Goal: Task Accomplishment & Management: Complete application form

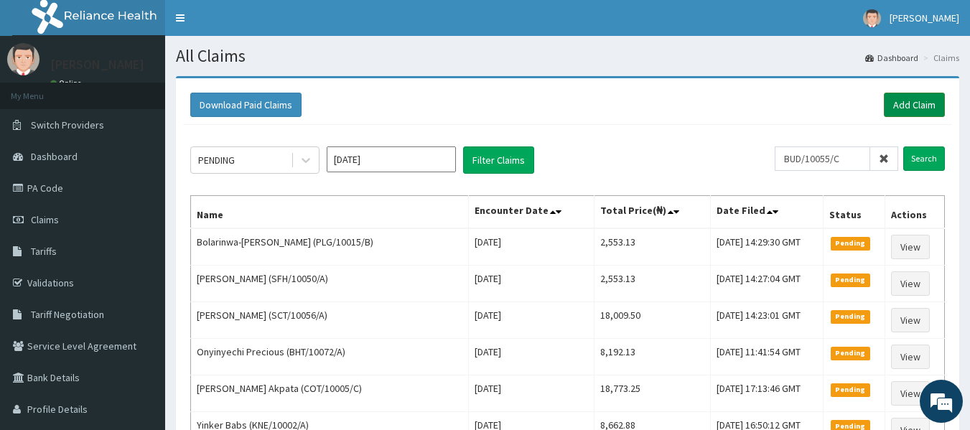
type input "BUD/10055/C"
click at [915, 100] on link "Add Claim" at bounding box center [914, 105] width 61 height 24
click at [918, 155] on input "Search" at bounding box center [925, 159] width 42 height 24
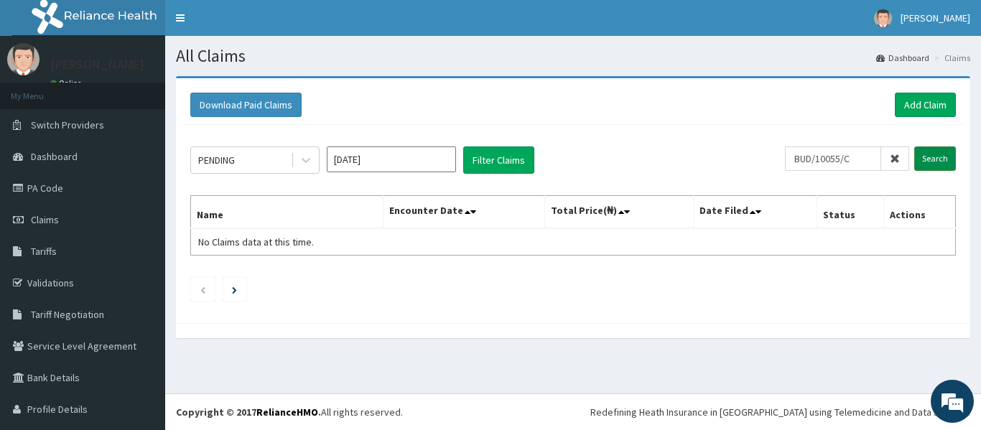
click at [918, 155] on input "Search" at bounding box center [935, 159] width 42 height 24
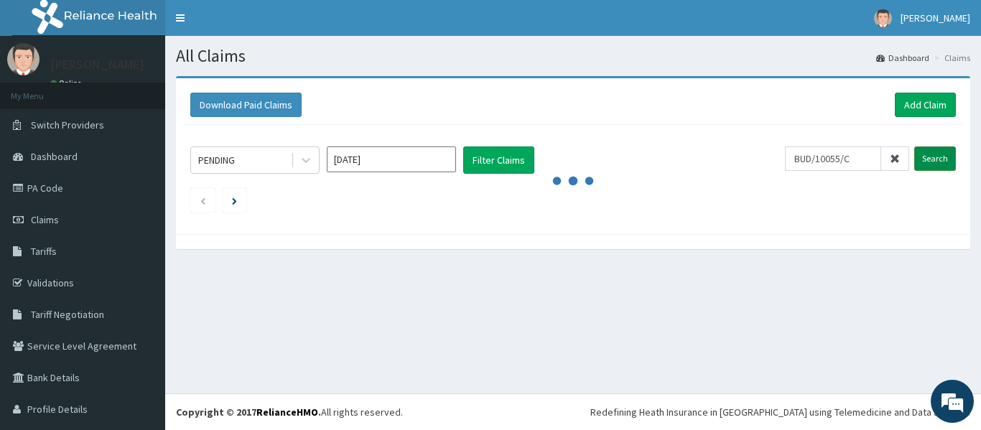
click at [918, 155] on input "Search" at bounding box center [935, 159] width 42 height 24
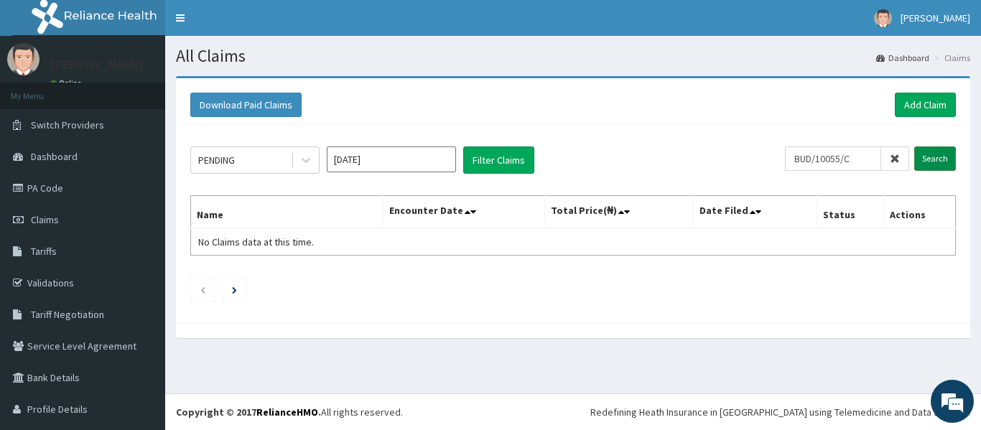
click at [918, 155] on input "Search" at bounding box center [935, 159] width 42 height 24
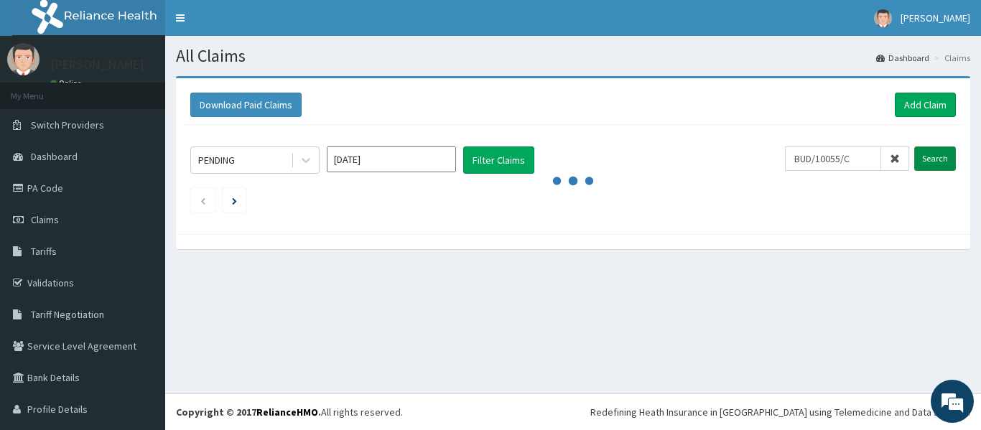
click at [918, 155] on input "Search" at bounding box center [935, 159] width 42 height 24
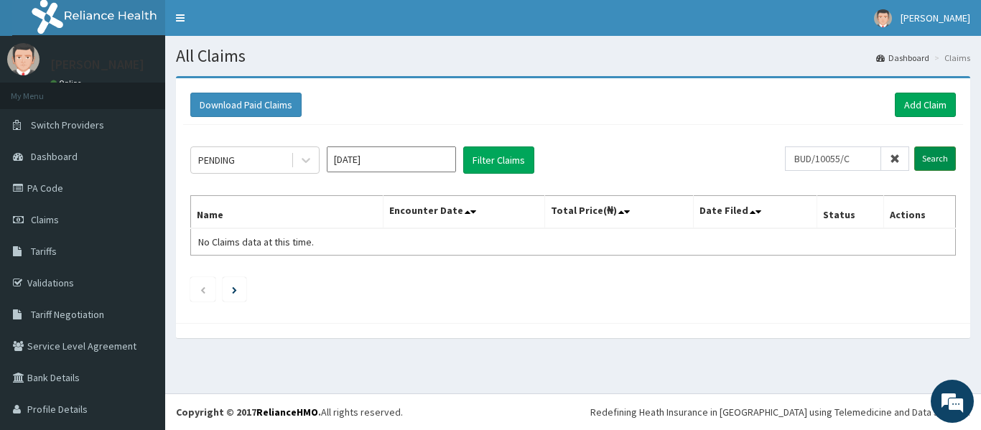
click at [918, 155] on input "Search" at bounding box center [935, 159] width 42 height 24
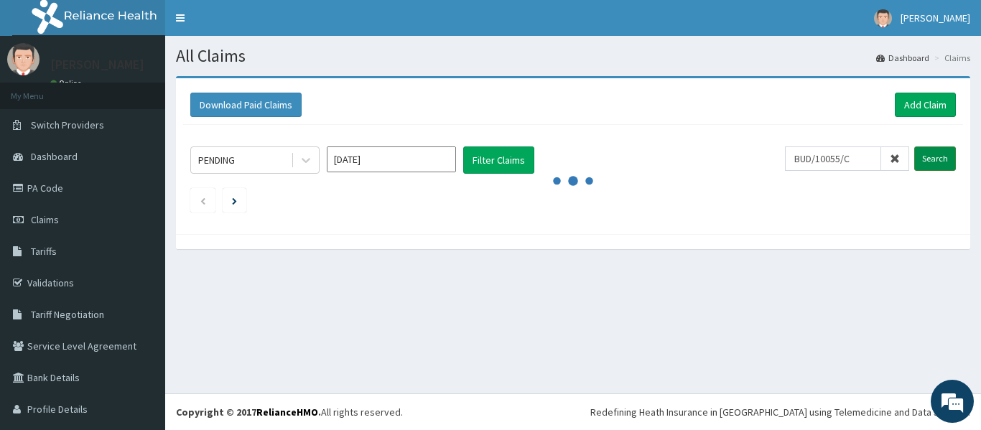
click at [918, 155] on input "Search" at bounding box center [935, 159] width 42 height 24
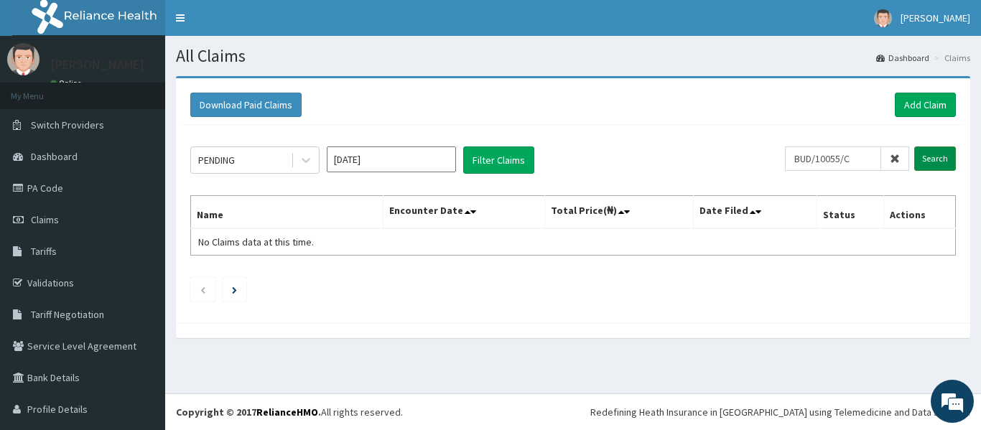
click at [918, 155] on input "Search" at bounding box center [935, 159] width 42 height 24
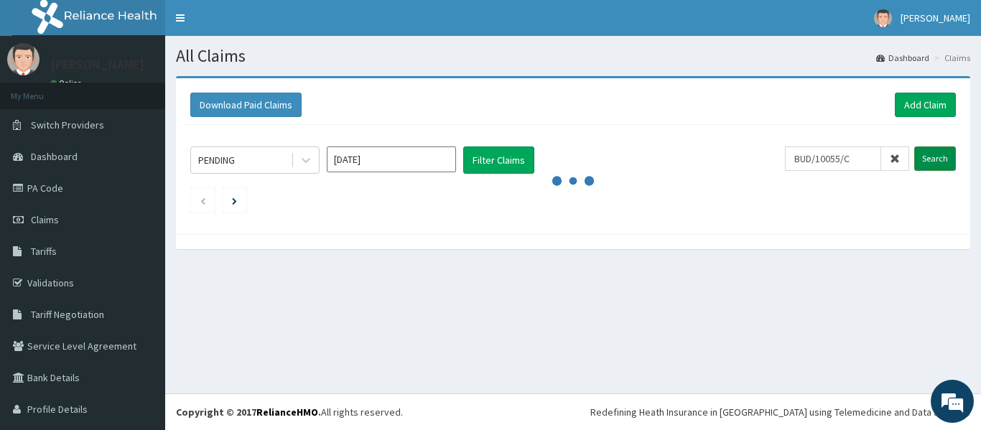
click at [918, 155] on input "Search" at bounding box center [935, 159] width 42 height 24
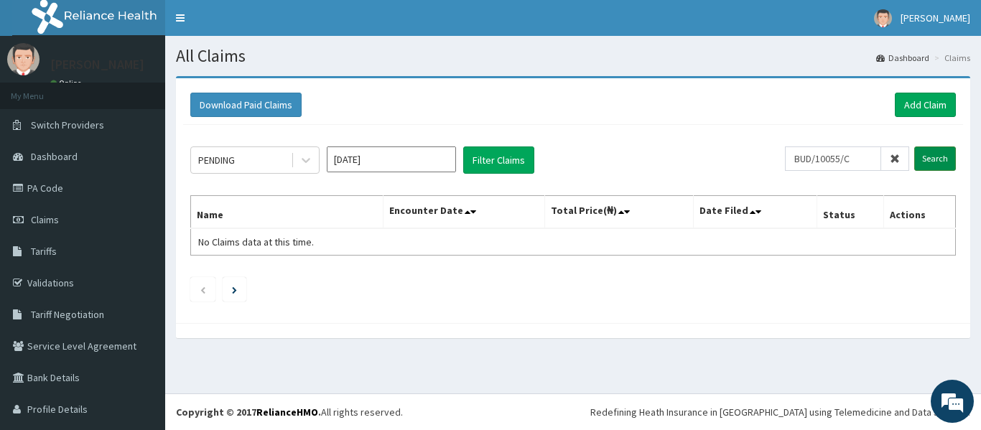
click at [918, 155] on input "Search" at bounding box center [935, 159] width 42 height 24
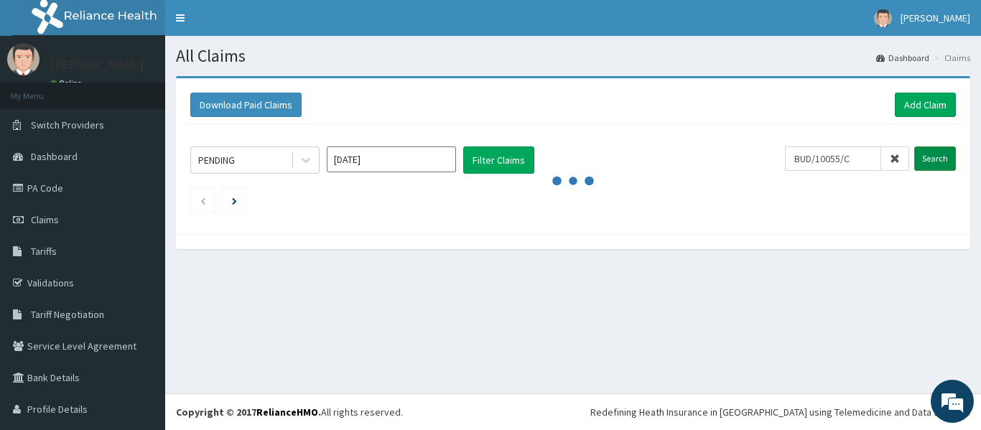
click at [918, 155] on input "Search" at bounding box center [935, 159] width 42 height 24
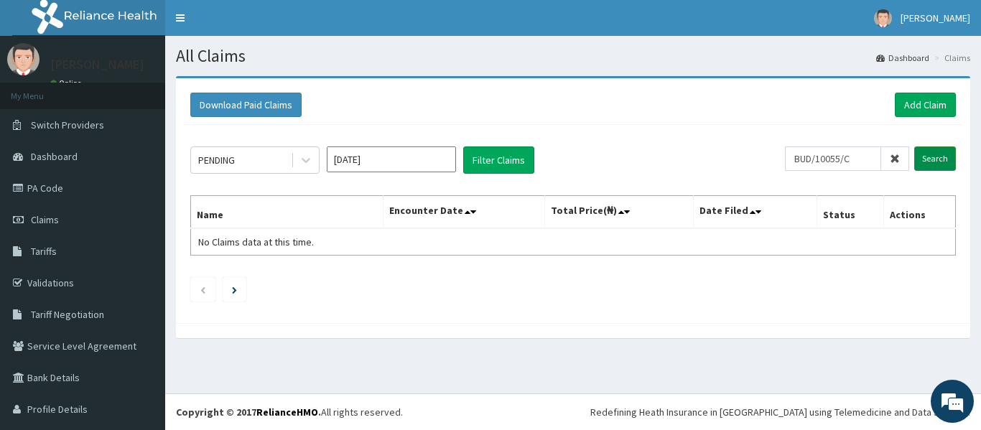
click at [918, 155] on input "Search" at bounding box center [935, 159] width 42 height 24
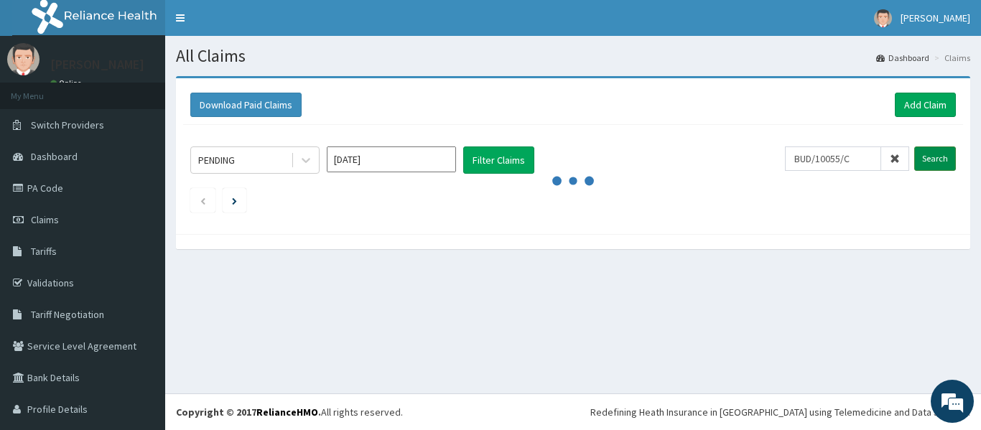
click at [918, 155] on input "Search" at bounding box center [935, 159] width 42 height 24
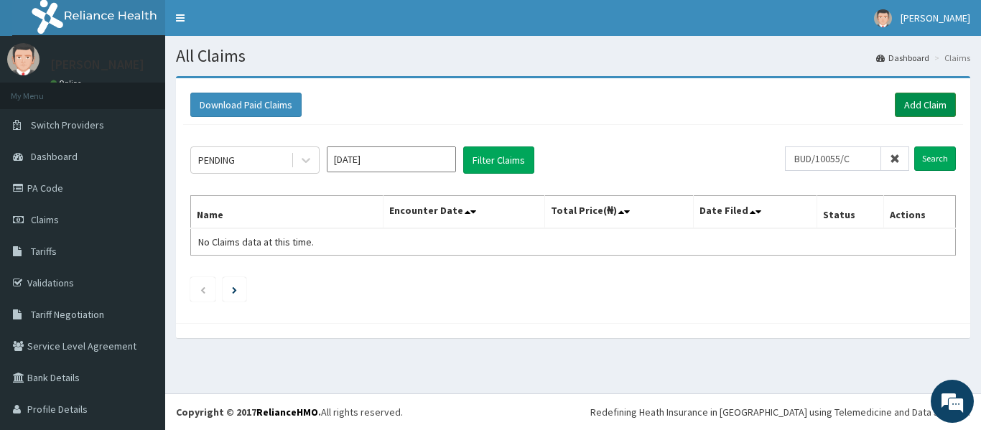
click at [906, 103] on link "Add Claim" at bounding box center [925, 105] width 61 height 24
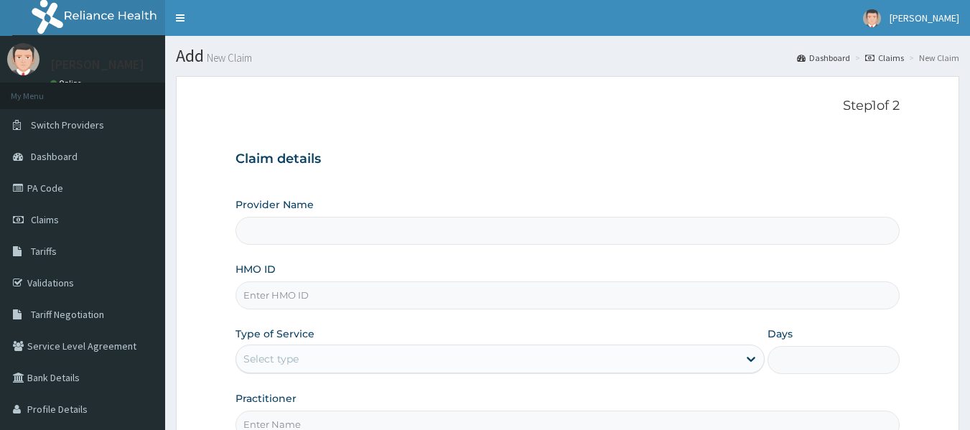
click at [276, 295] on input "HMO ID" at bounding box center [568, 296] width 665 height 28
type input "B"
type input "Reliance Family Clinics (RFC) - [GEOGRAPHIC_DATA]"
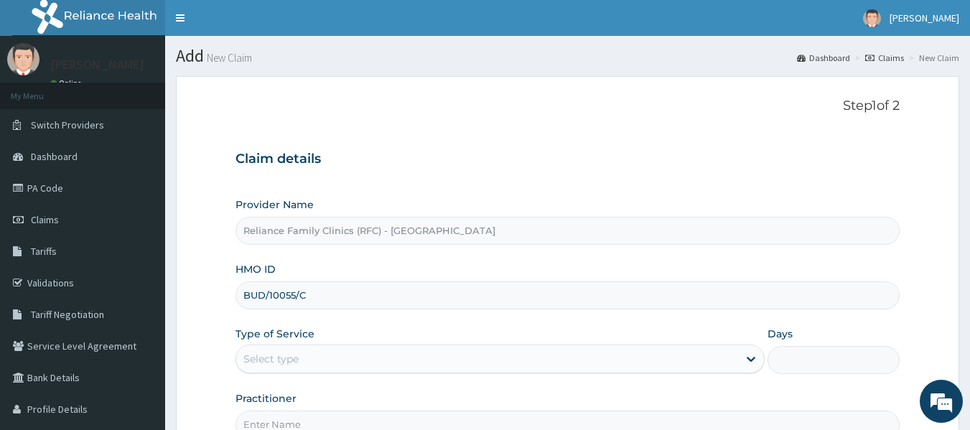
type input "BUD/10055/C"
click at [311, 360] on div "Select type" at bounding box center [487, 359] width 502 height 23
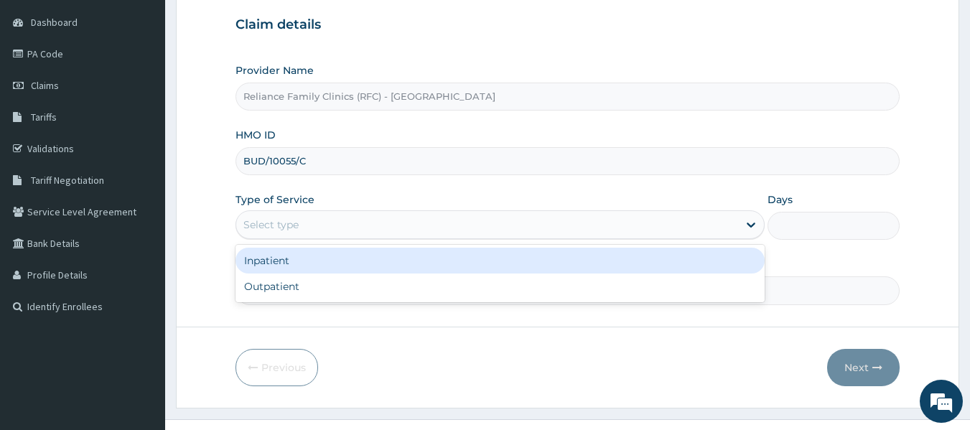
scroll to position [135, 0]
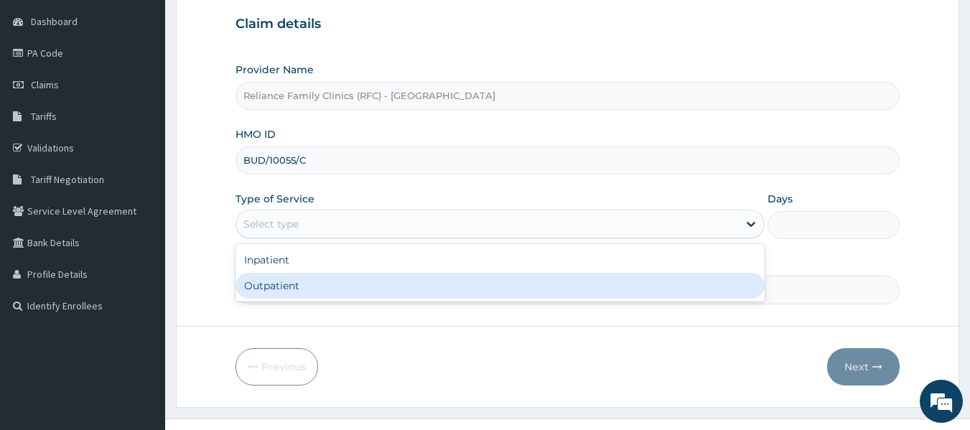
click at [290, 288] on div "Outpatient" at bounding box center [500, 286] width 529 height 26
type input "1"
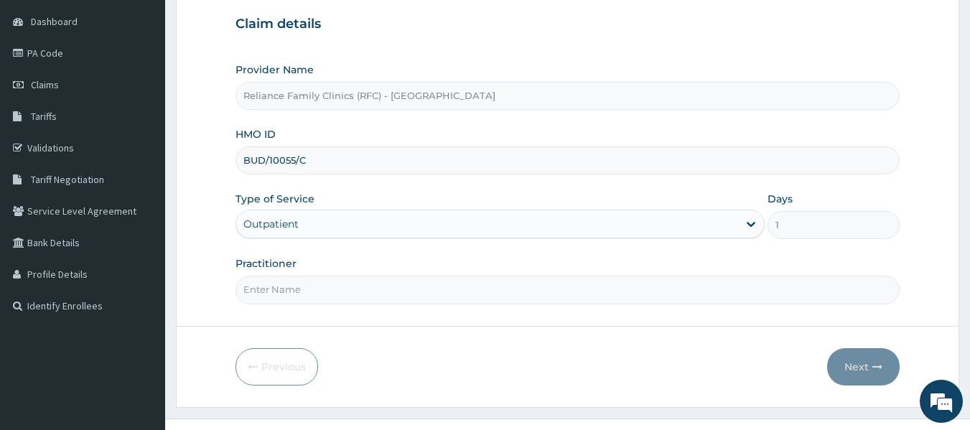
click at [288, 292] on input "Practitioner" at bounding box center [568, 290] width 665 height 28
type input "locum"
click at [858, 369] on button "Next" at bounding box center [863, 366] width 73 height 37
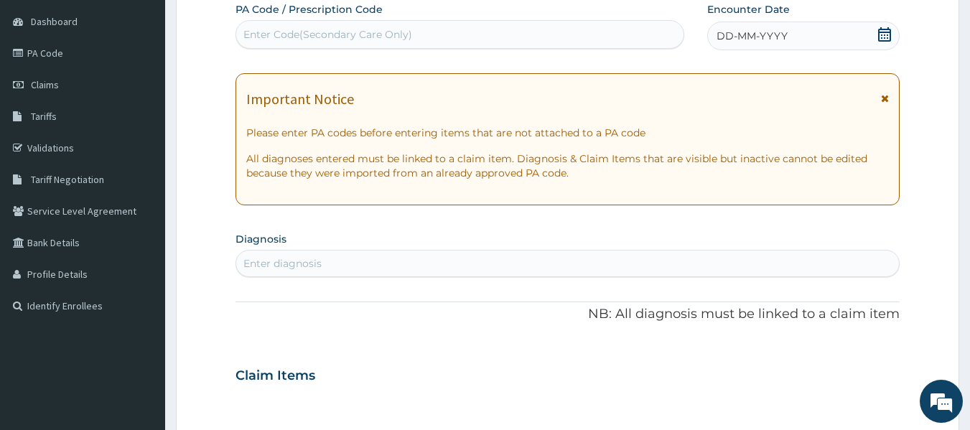
click at [278, 262] on div "Enter diagnosis" at bounding box center [283, 263] width 78 height 14
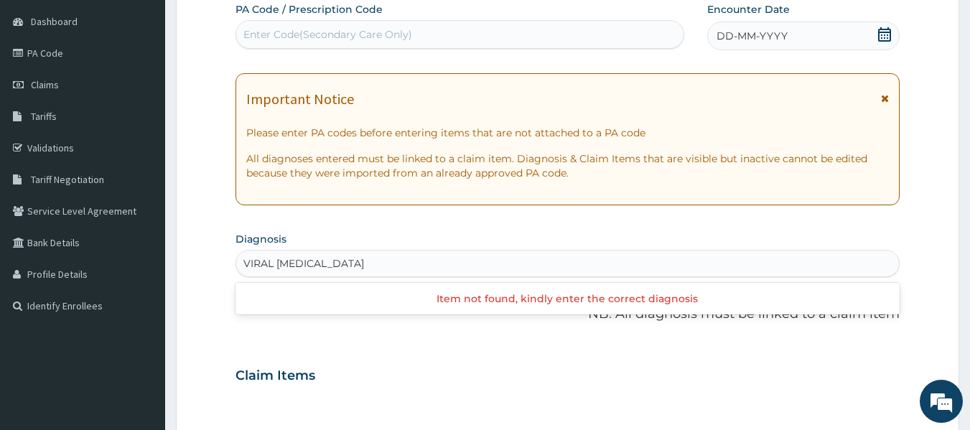
click at [272, 261] on input "VIRAL URINARY TRACT INFECTION" at bounding box center [332, 263] width 177 height 14
type input "URINARY TRACT INFECTION"
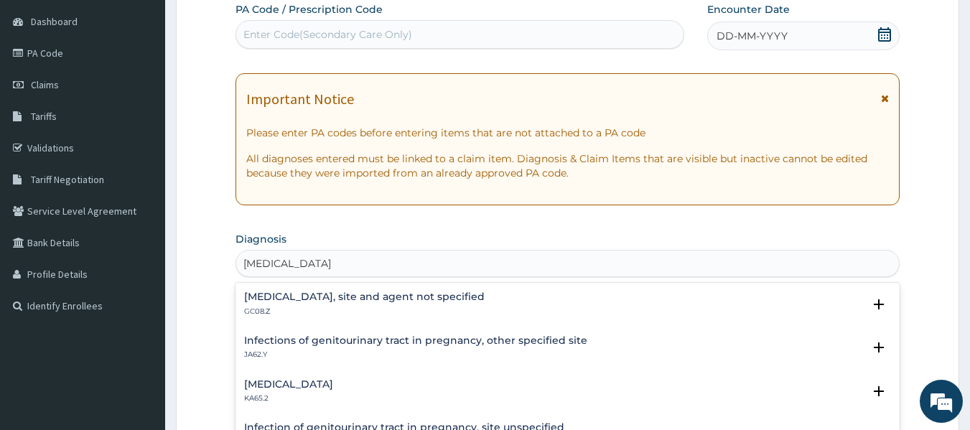
click at [423, 302] on h4 "Urinary tract infection, site and agent not specified" at bounding box center [364, 297] width 241 height 11
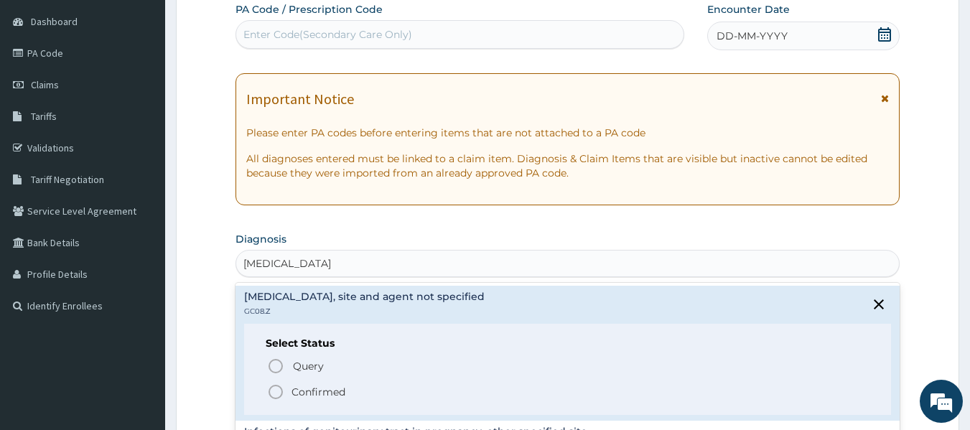
click at [333, 387] on p "Confirmed" at bounding box center [319, 392] width 54 height 14
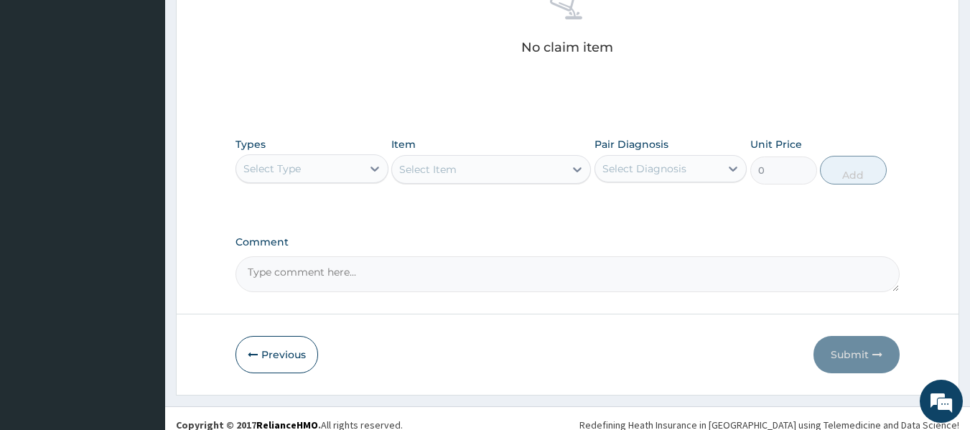
scroll to position [606, 0]
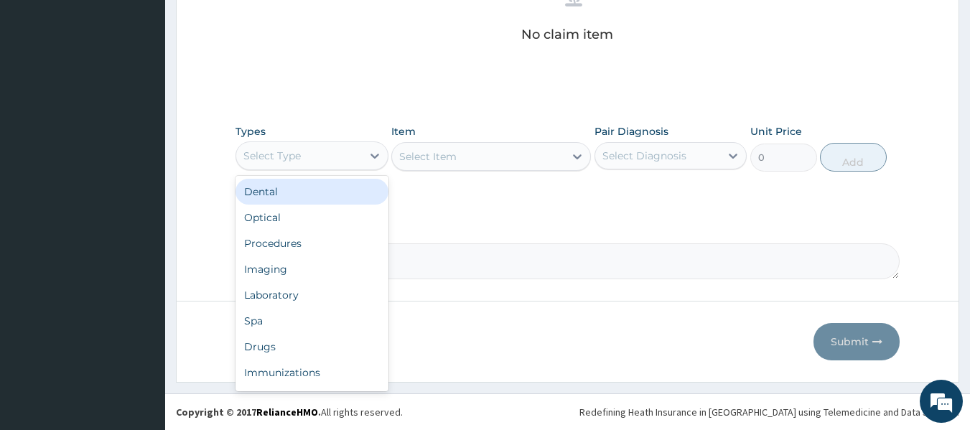
click at [315, 159] on div "Select Type" at bounding box center [299, 155] width 126 height 23
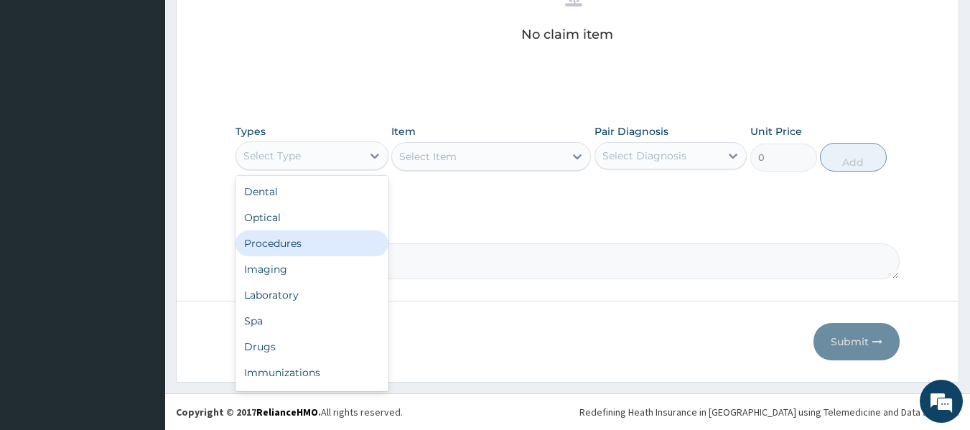
click at [299, 247] on div "Procedures" at bounding box center [312, 244] width 153 height 26
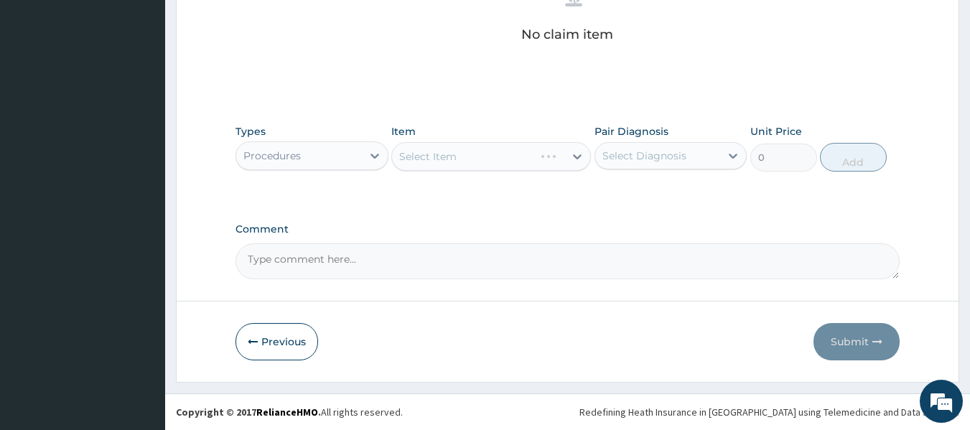
click at [488, 151] on div "Select Item" at bounding box center [491, 156] width 200 height 29
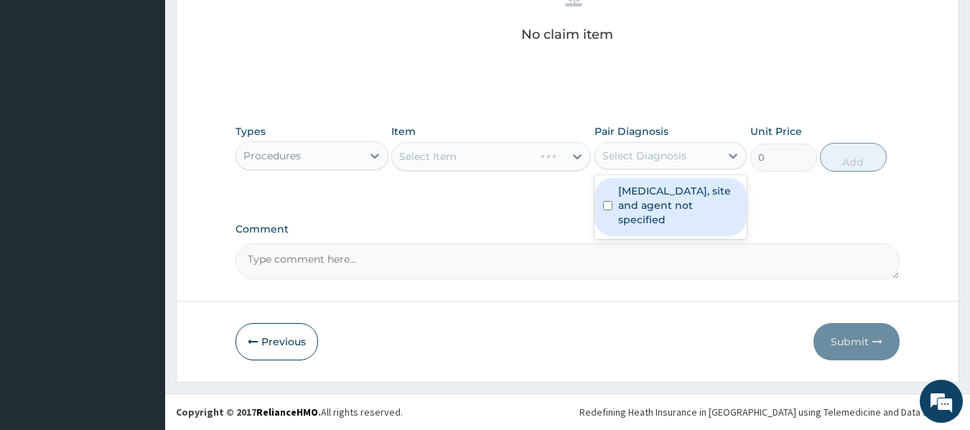
click at [677, 162] on div "Select Diagnosis" at bounding box center [645, 156] width 84 height 14
click at [679, 215] on label "Urinary tract infection, site and agent not specified" at bounding box center [678, 205] width 121 height 43
checkbox input "true"
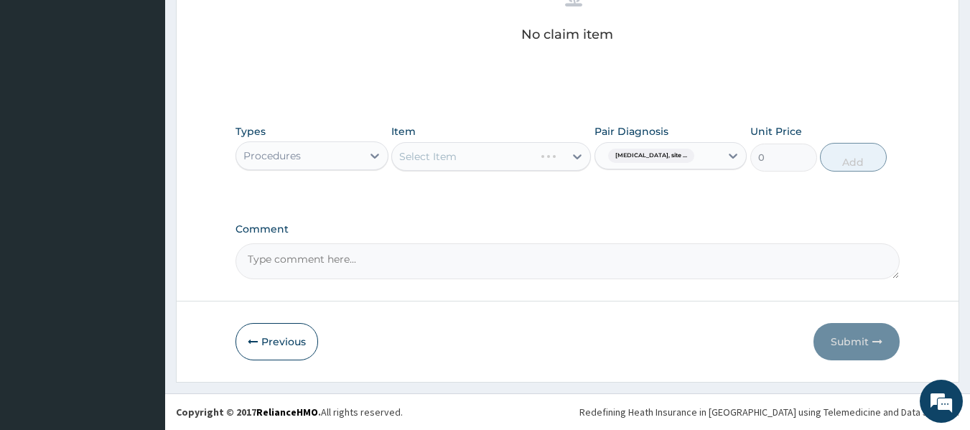
click at [515, 154] on div "Select Item" at bounding box center [491, 156] width 200 height 29
click at [540, 168] on div "Select Item" at bounding box center [491, 156] width 200 height 29
click at [536, 162] on div "Select Item" at bounding box center [491, 156] width 200 height 29
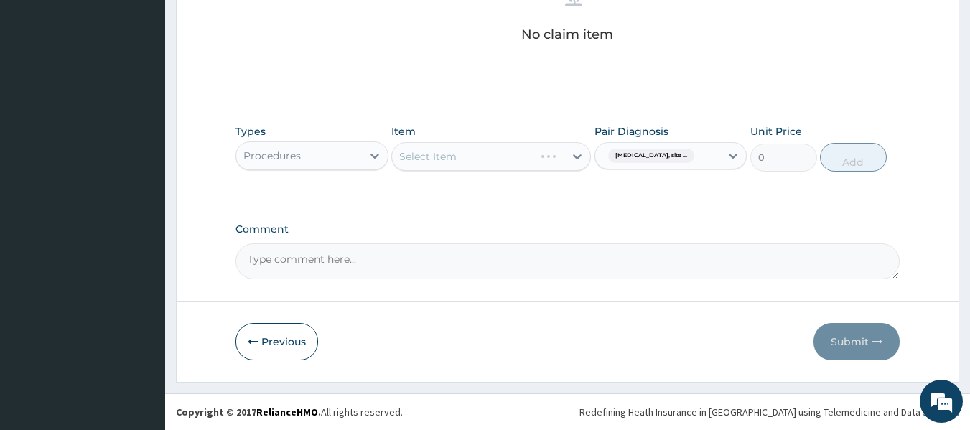
click at [519, 159] on div "Select Item" at bounding box center [491, 156] width 200 height 29
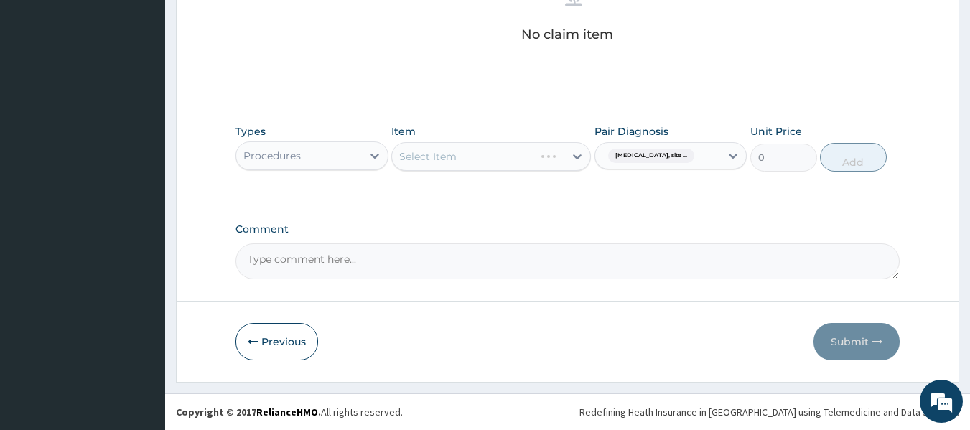
click at [519, 159] on div "Select Item" at bounding box center [491, 156] width 200 height 29
click at [531, 161] on div "Select Item" at bounding box center [491, 156] width 200 height 29
click at [543, 159] on div "Select Item" at bounding box center [491, 156] width 200 height 29
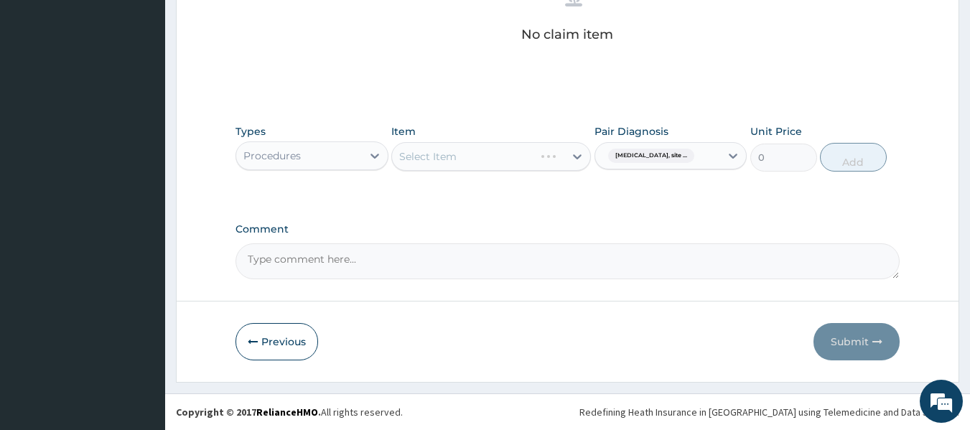
click at [543, 159] on div "Select Item" at bounding box center [491, 156] width 200 height 29
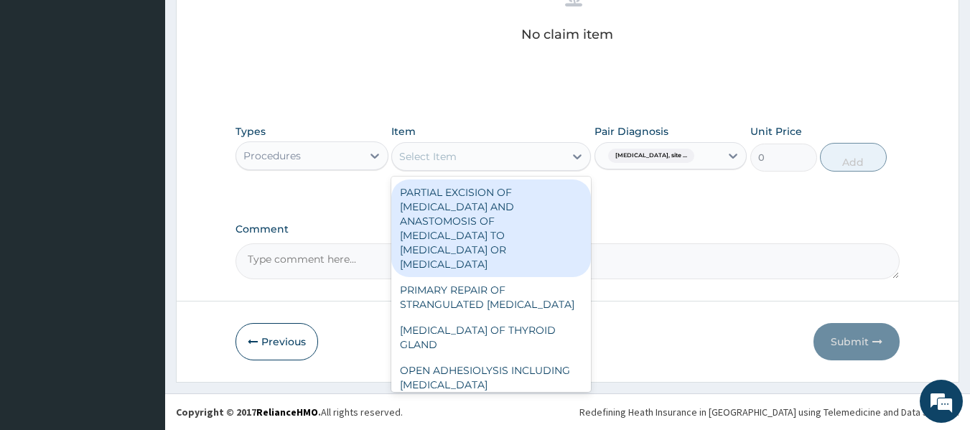
click at [553, 155] on div "Select Item" at bounding box center [478, 156] width 172 height 23
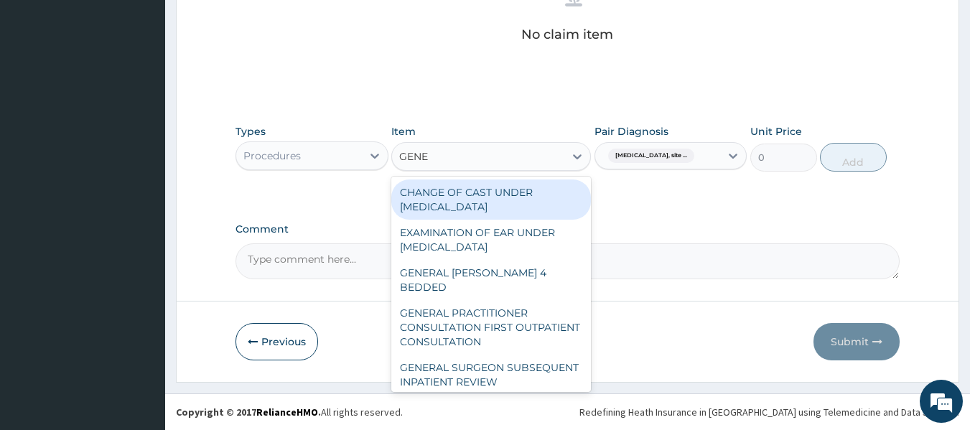
type input "GENER"
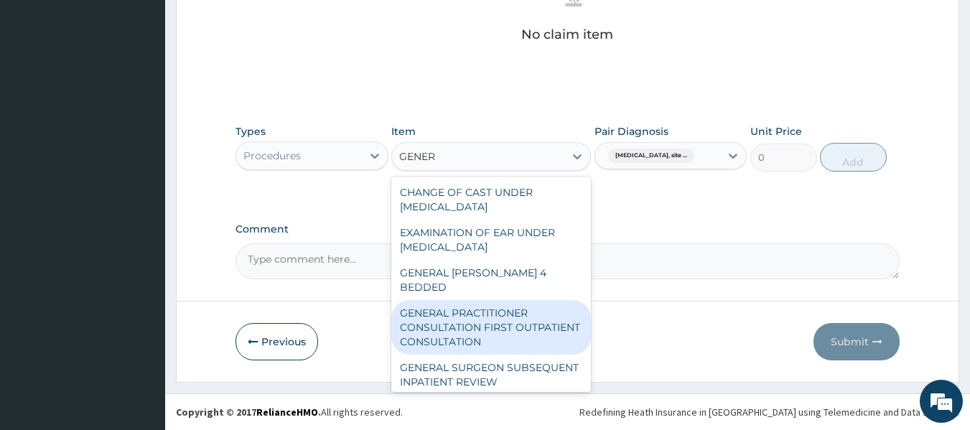
click at [547, 307] on div "GENERAL PRACTITIONER CONSULTATION FIRST OUTPATIENT CONSULTATION" at bounding box center [491, 327] width 200 height 55
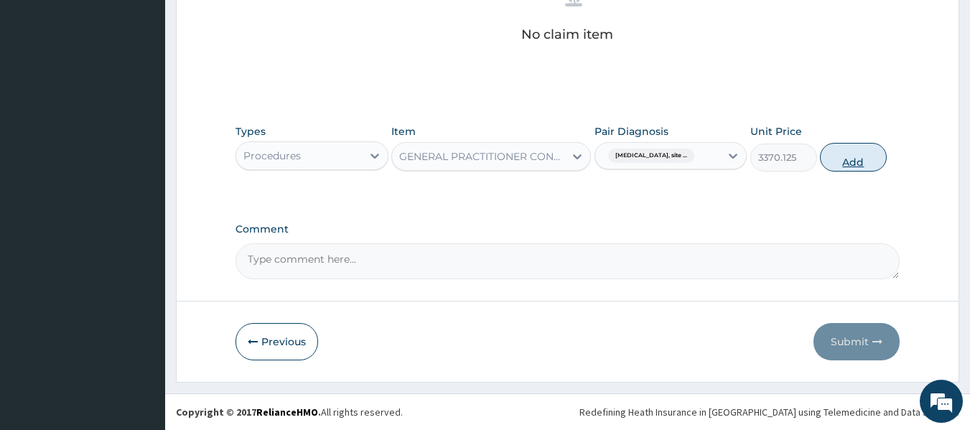
click at [852, 164] on button "Add" at bounding box center [853, 157] width 67 height 29
type input "0"
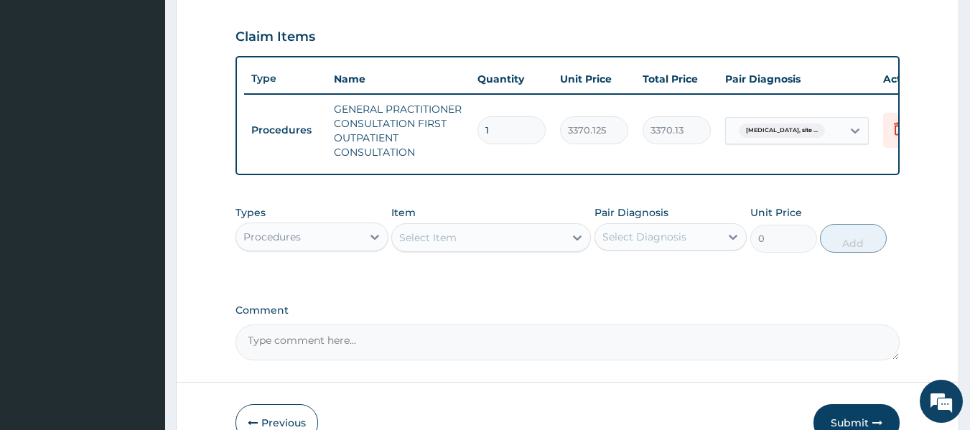
scroll to position [479, 0]
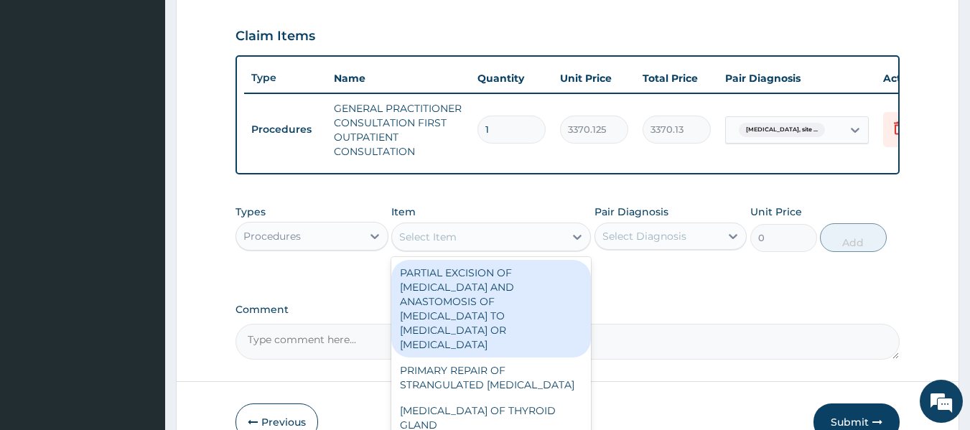
click at [437, 241] on div "Select Item" at bounding box center [427, 237] width 57 height 14
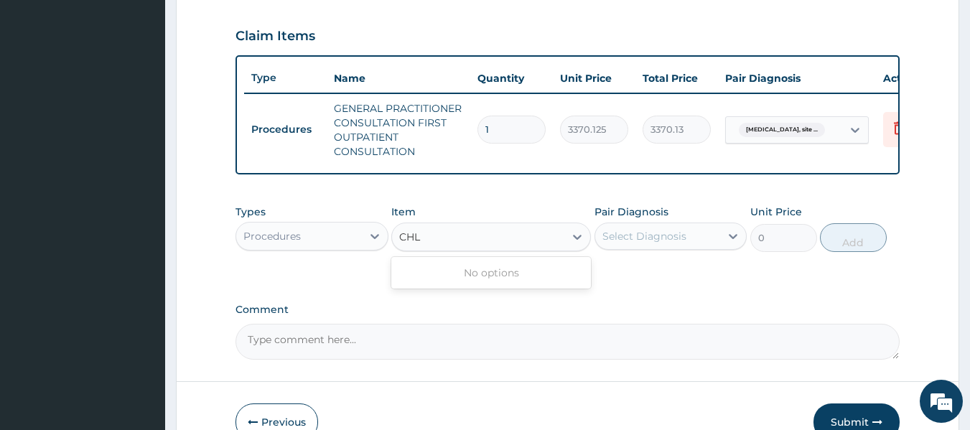
type input "CHL"
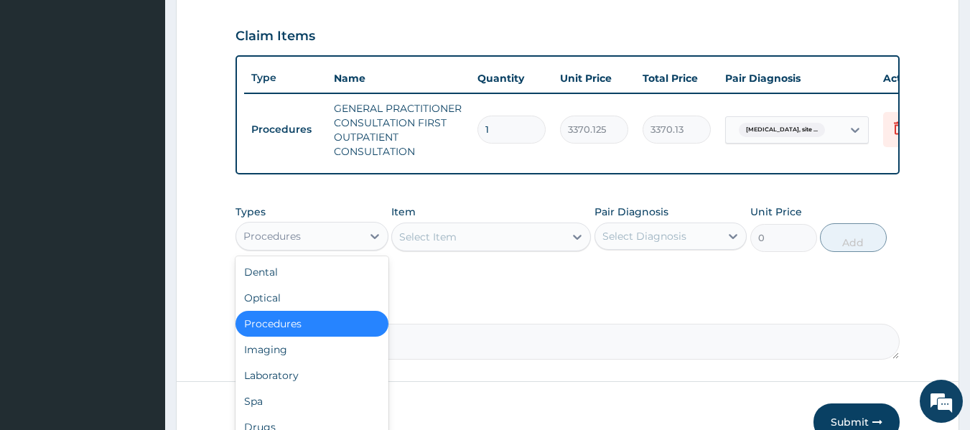
click at [306, 247] on div "Procedures" at bounding box center [299, 236] width 126 height 23
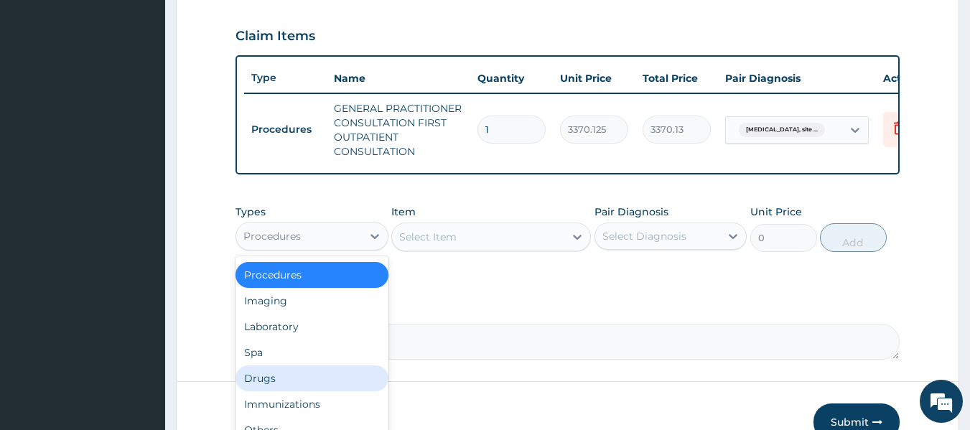
click at [274, 387] on div "Drugs" at bounding box center [312, 379] width 153 height 26
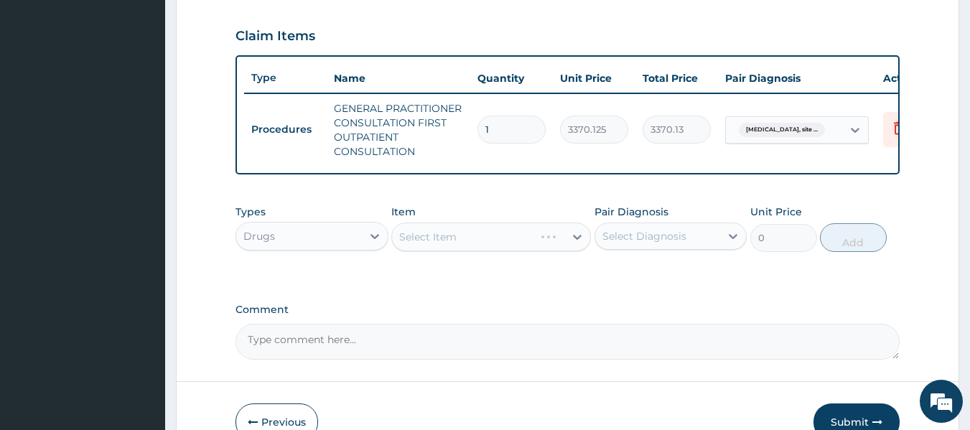
click at [435, 246] on div "Select Item" at bounding box center [491, 237] width 200 height 29
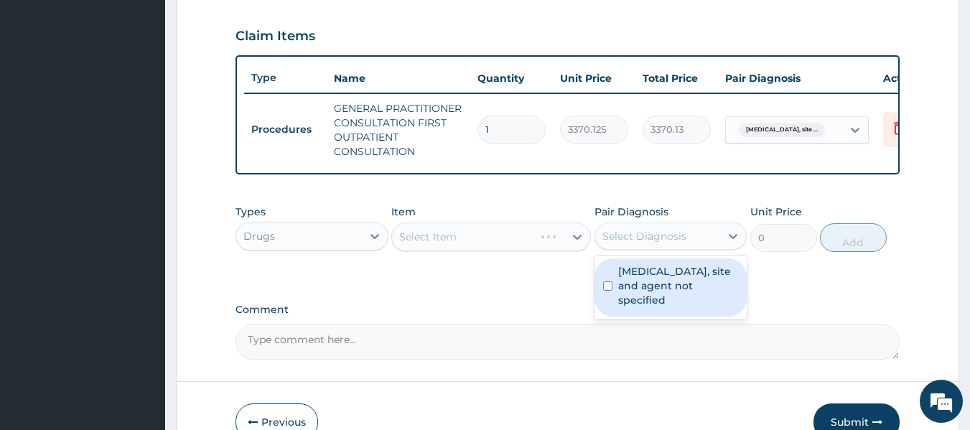
click at [673, 244] on div "Select Diagnosis" at bounding box center [645, 236] width 84 height 14
click at [662, 305] on label "Urinary tract infection, site and agent not specified" at bounding box center [678, 285] width 121 height 43
checkbox input "true"
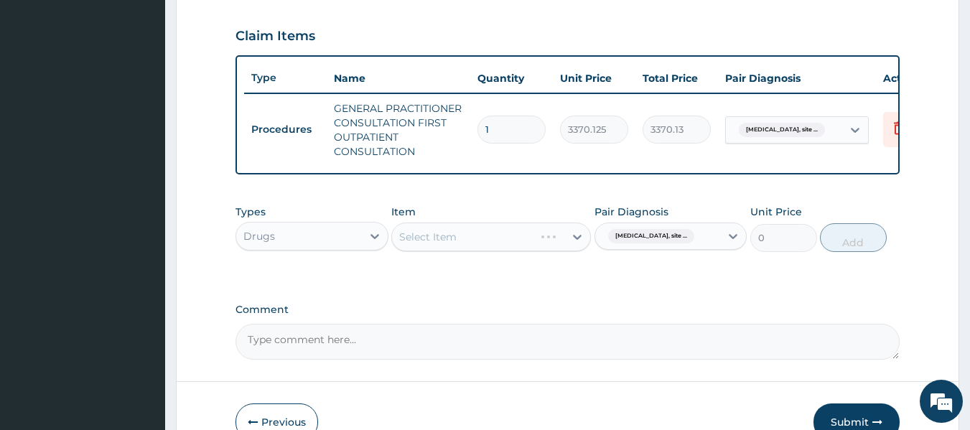
click at [497, 249] on div "Select Item" at bounding box center [491, 237] width 200 height 29
click at [530, 248] on div "Select Item" at bounding box center [491, 237] width 200 height 29
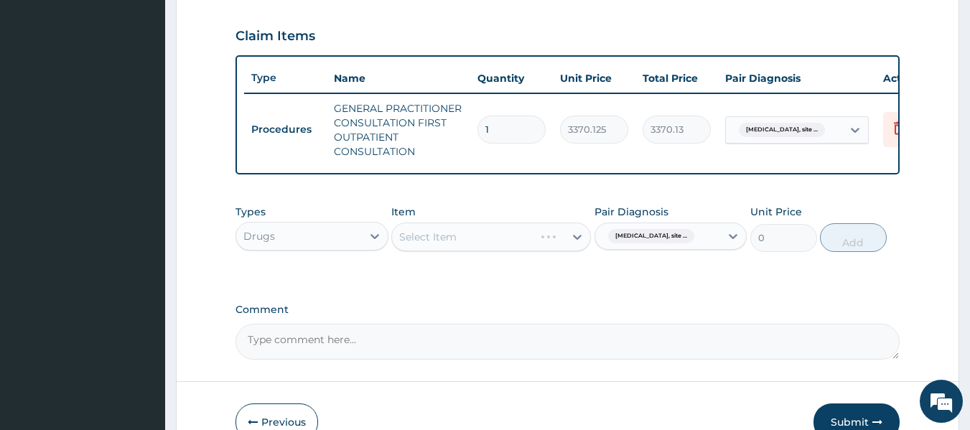
click at [530, 248] on div "Select Item" at bounding box center [491, 237] width 200 height 29
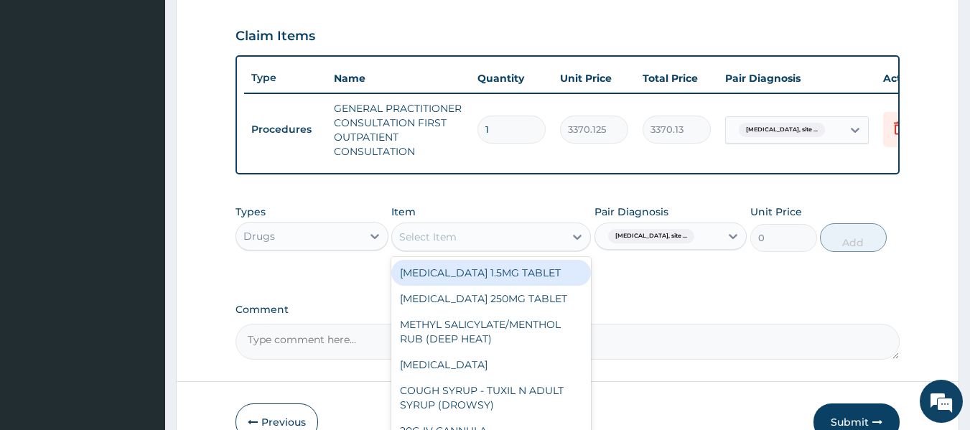
click at [530, 248] on div "Select Item" at bounding box center [478, 237] width 172 height 23
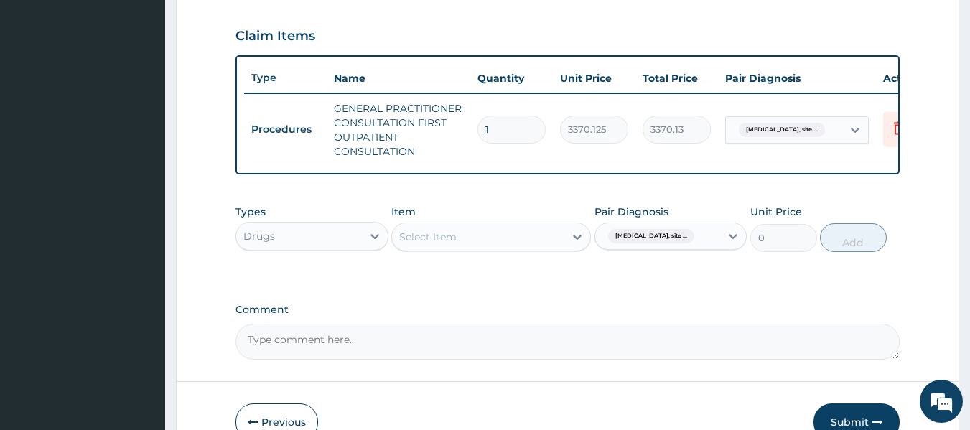
click at [530, 248] on div "Select Item" at bounding box center [478, 237] width 172 height 23
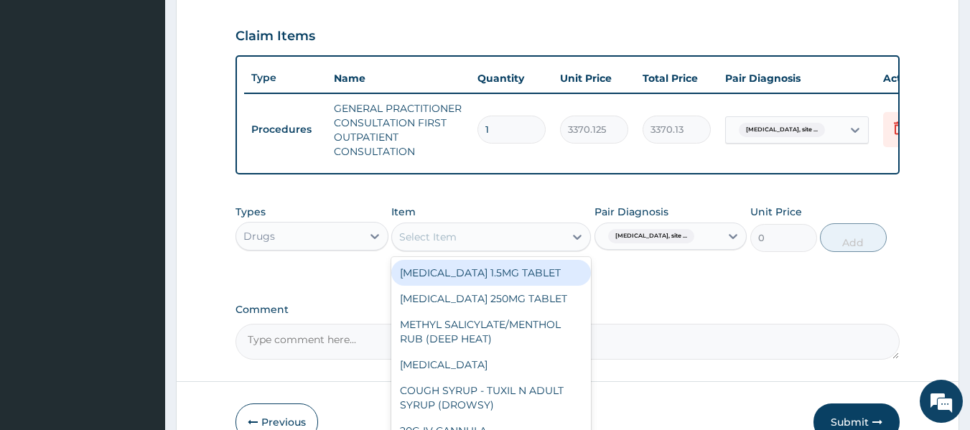
click at [530, 248] on div "Select Item" at bounding box center [478, 237] width 172 height 23
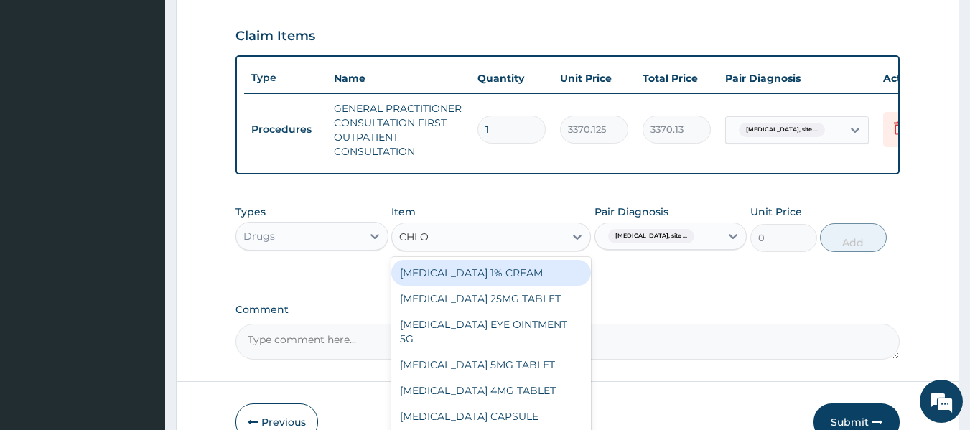
type input "CHLOR"
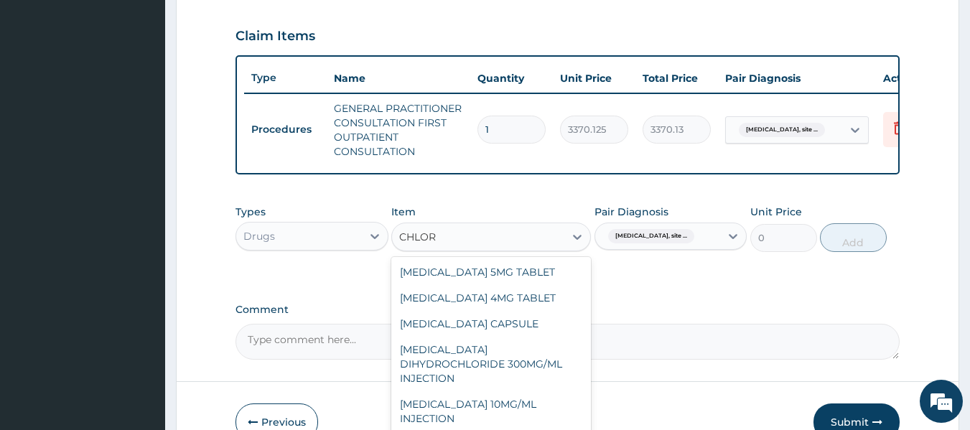
scroll to position [93, 0]
click at [509, 310] on div "CHLORPHENIRAMINE 4MG TABLET" at bounding box center [491, 297] width 200 height 26
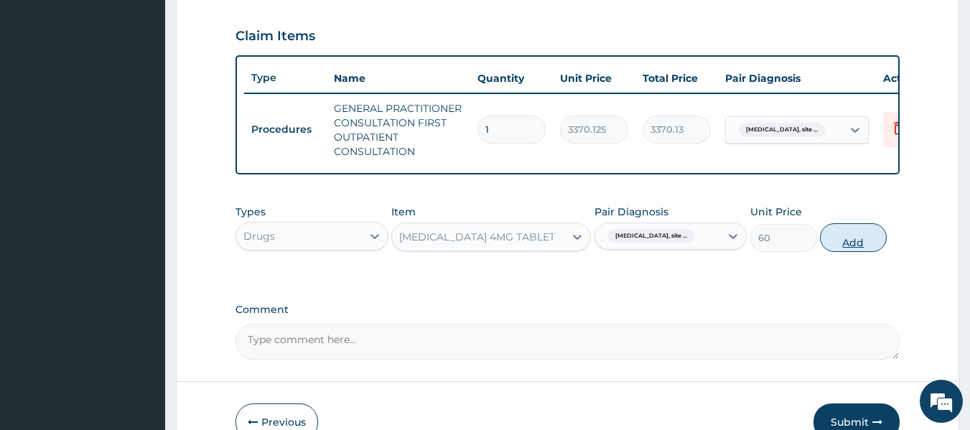
click at [856, 246] on button "Add" at bounding box center [853, 237] width 67 height 29
type input "0"
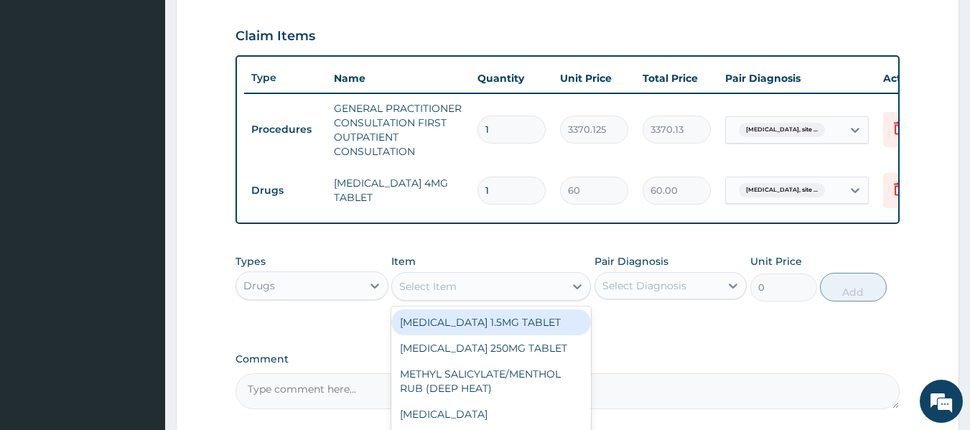
click at [453, 282] on div "Select Item" at bounding box center [491, 286] width 200 height 29
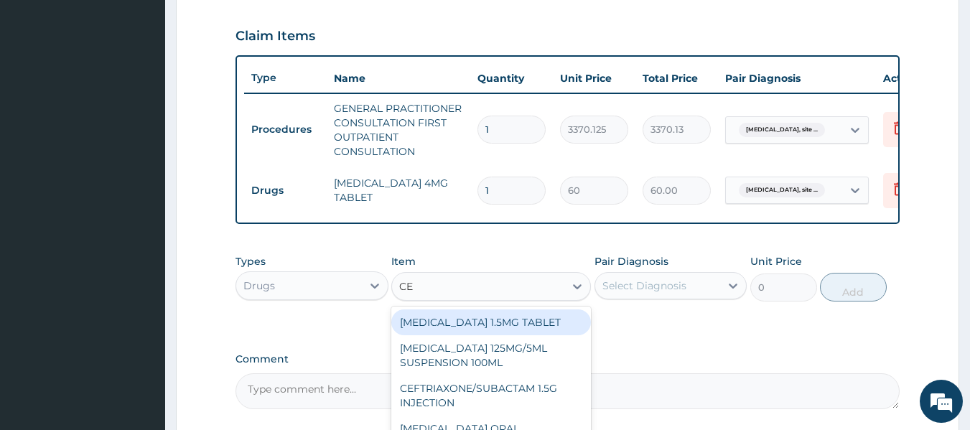
type input "CET"
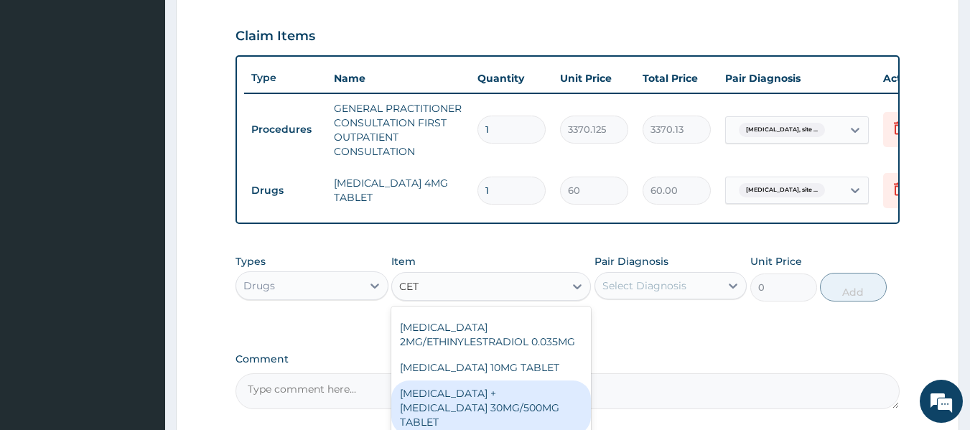
scroll to position [270, 0]
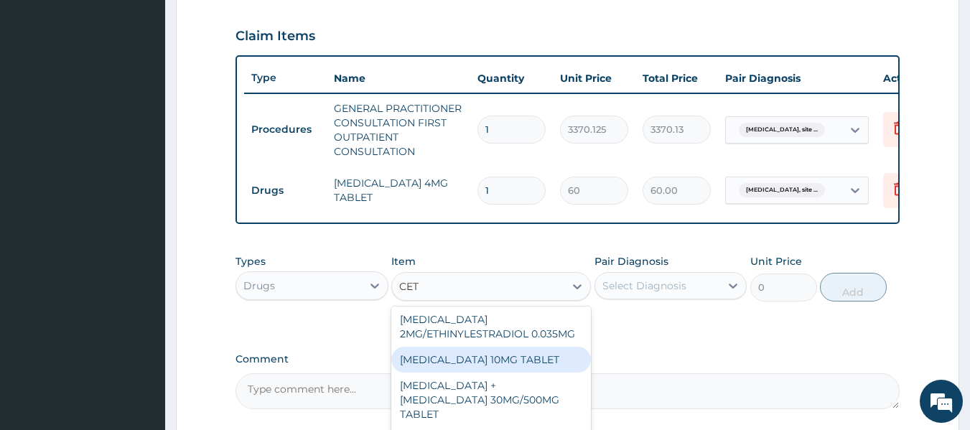
click at [509, 369] on div "CETIRIZINE 10MG TABLET" at bounding box center [491, 360] width 200 height 26
type input "115"
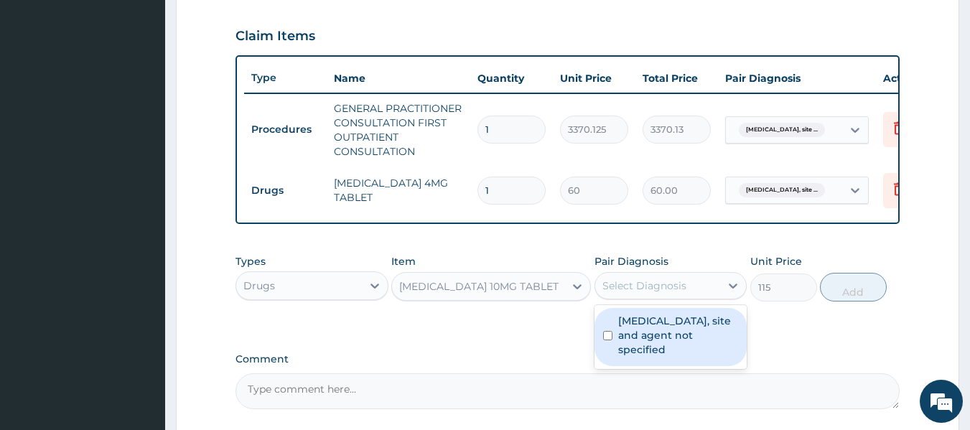
click at [646, 290] on div "Select Diagnosis" at bounding box center [645, 286] width 84 height 14
click at [652, 346] on label "Urinary tract infection, site and agent not specified" at bounding box center [678, 335] width 121 height 43
checkbox input "true"
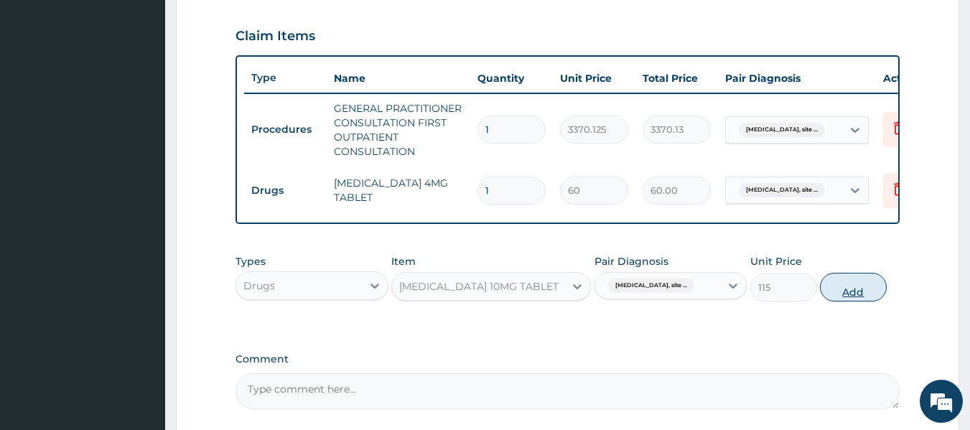
click at [850, 297] on button "Add" at bounding box center [853, 287] width 67 height 29
type input "0"
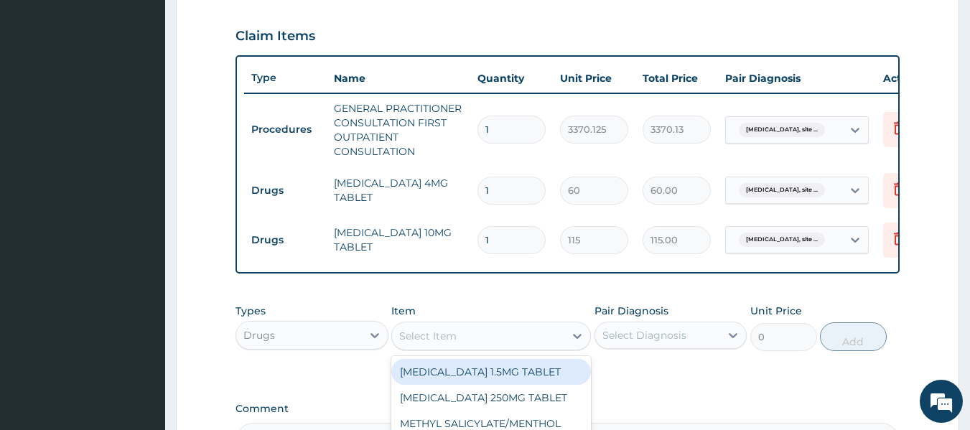
click at [519, 346] on div "Select Item" at bounding box center [478, 336] width 172 height 23
type input "ZINC"
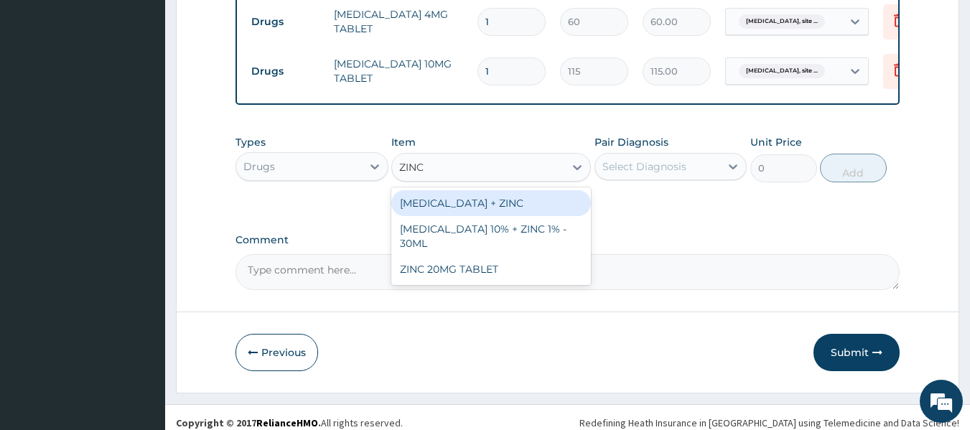
scroll to position [669, 0]
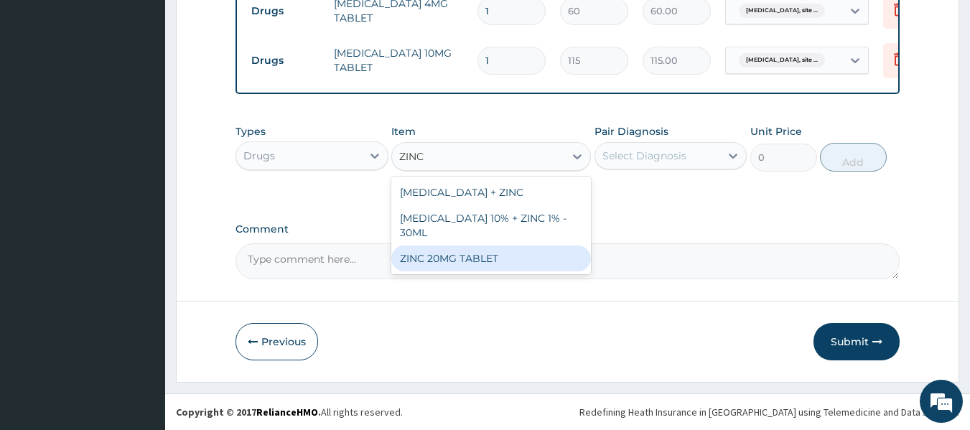
click at [495, 265] on div "ZINC 20MG TABLET" at bounding box center [491, 259] width 200 height 26
type input "50"
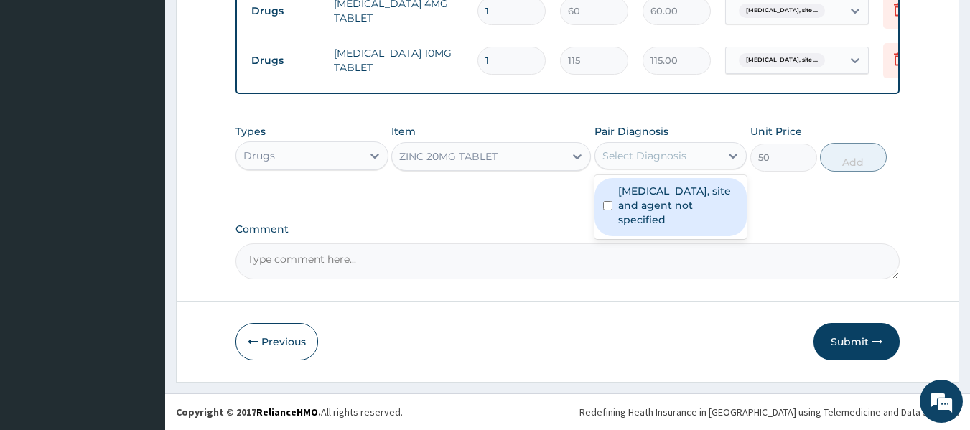
click at [703, 153] on div "Select Diagnosis" at bounding box center [658, 155] width 126 height 23
click at [682, 228] on div "Urinary tract infection, site and agent not specified" at bounding box center [671, 207] width 153 height 58
checkbox input "true"
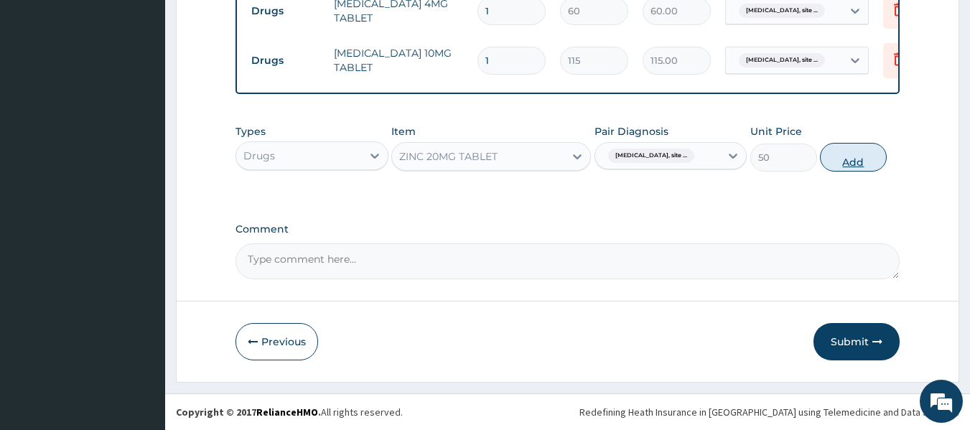
click at [848, 160] on button "Add" at bounding box center [853, 157] width 67 height 29
type input "0"
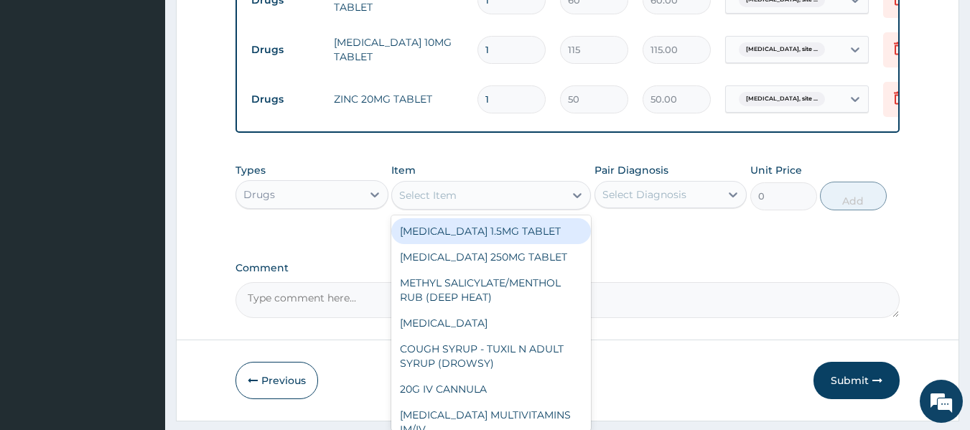
click at [478, 200] on div "Select Item" at bounding box center [478, 195] width 172 height 23
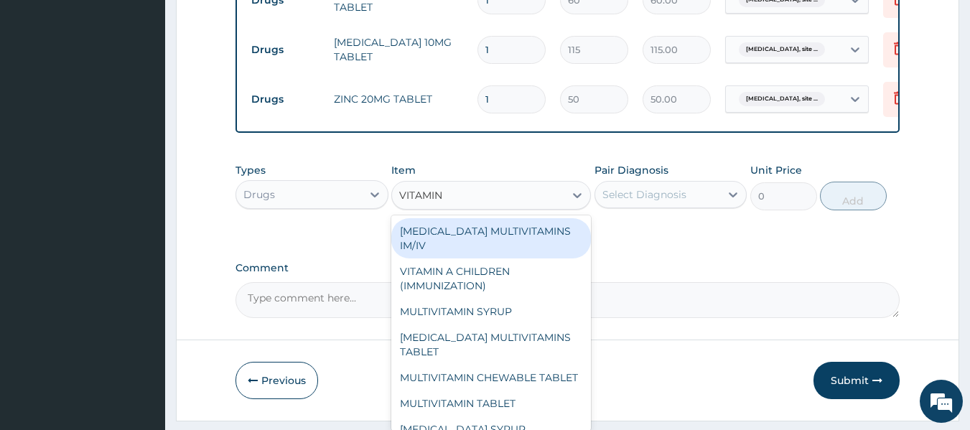
type input "VITAMIN C"
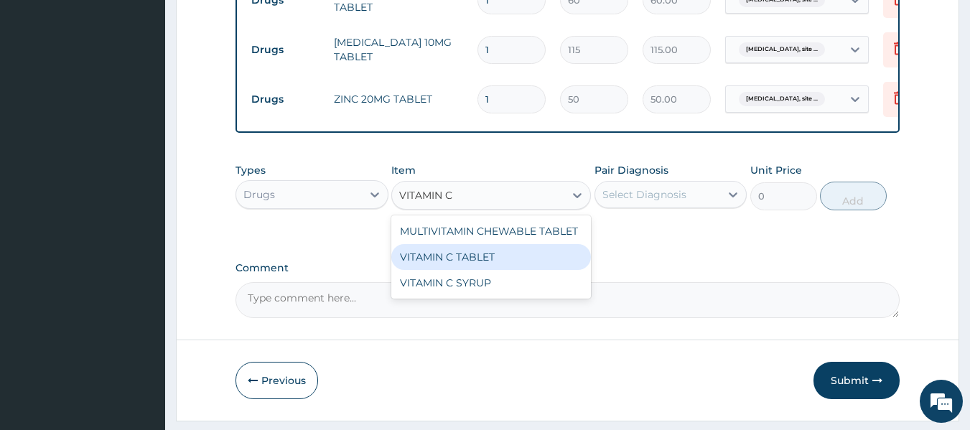
click at [485, 270] on div "VITAMIN C TABLET" at bounding box center [491, 257] width 200 height 26
type input "20"
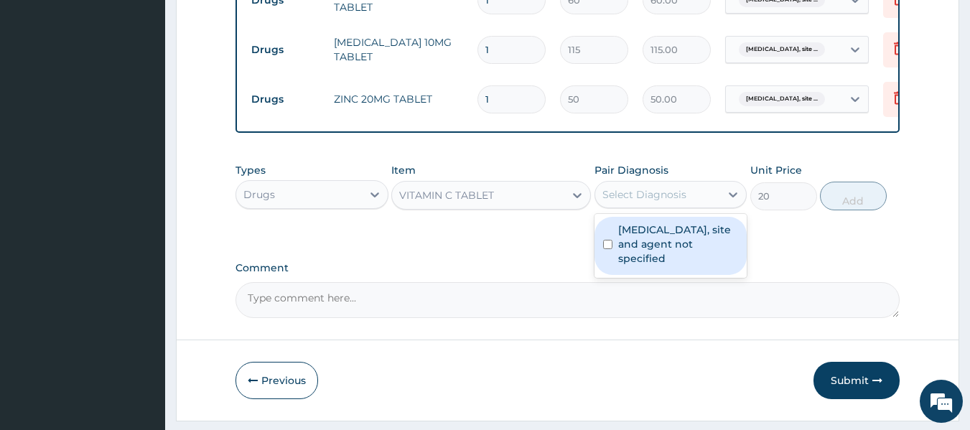
click at [648, 202] on div "Select Diagnosis" at bounding box center [645, 194] width 84 height 14
click at [644, 255] on label "Urinary tract infection, site and agent not specified" at bounding box center [678, 244] width 121 height 43
checkbox input "true"
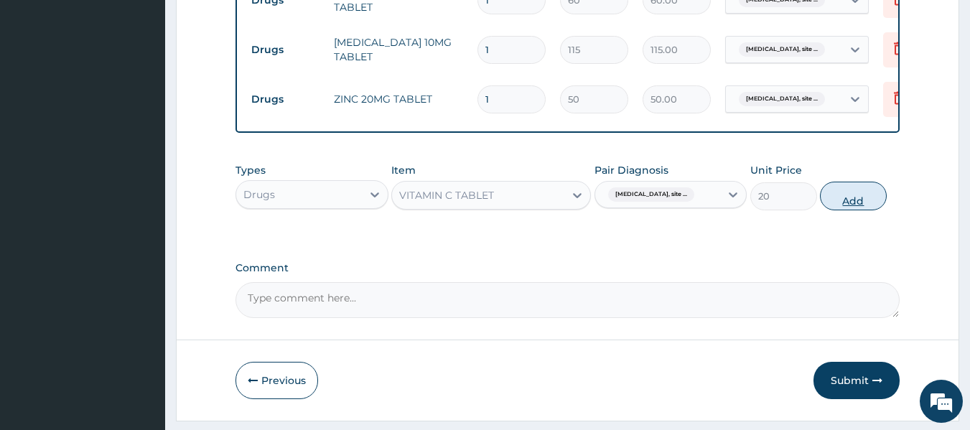
click at [855, 210] on button "Add" at bounding box center [853, 196] width 67 height 29
type input "0"
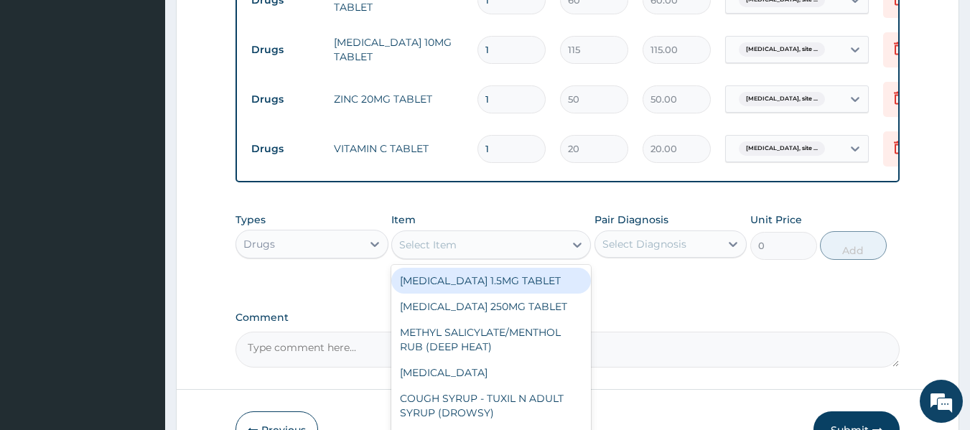
click at [469, 251] on div "Select Item" at bounding box center [478, 244] width 172 height 23
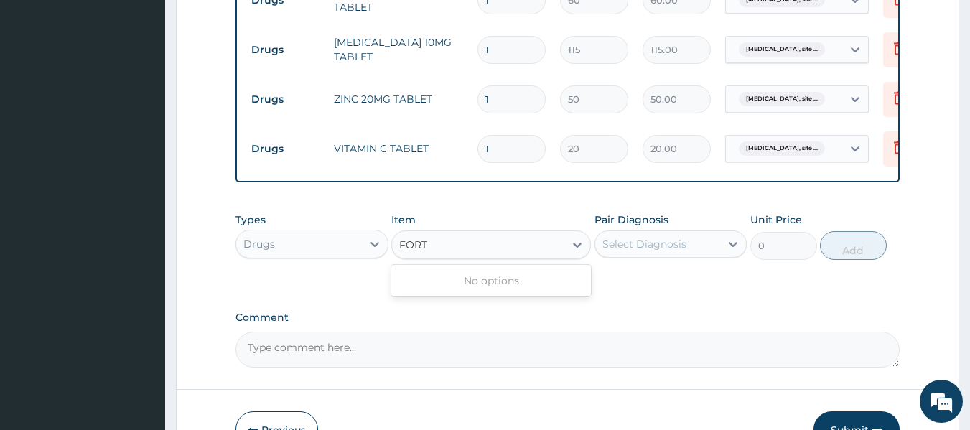
type input "FOR"
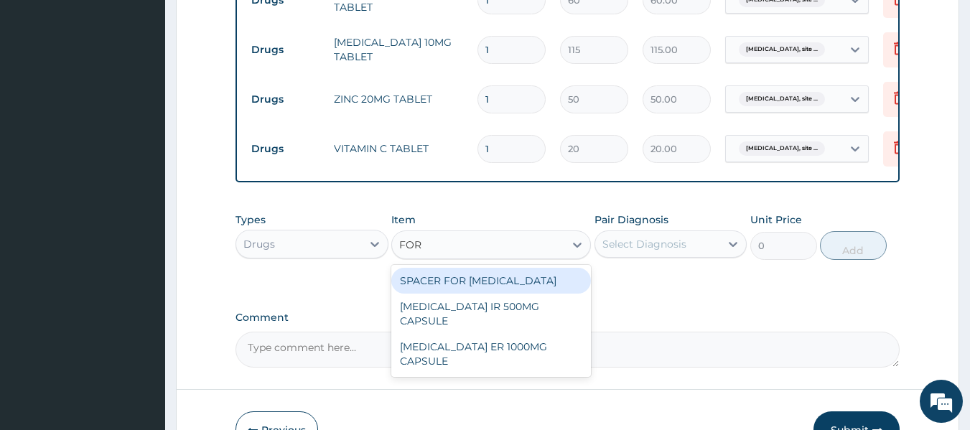
click at [524, 294] on div "SPACER FOR INHALER" at bounding box center [491, 281] width 200 height 26
type input "3720"
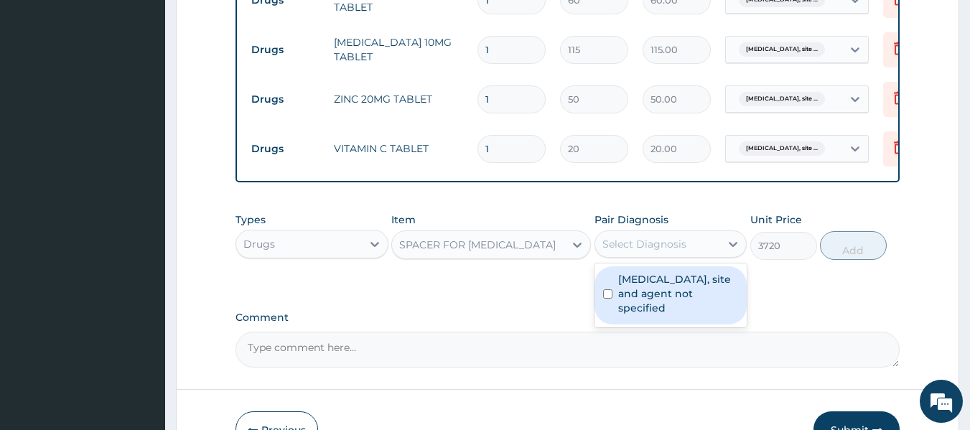
click at [626, 248] on div "Select Diagnosis" at bounding box center [645, 244] width 84 height 14
click at [642, 306] on label "Urinary tract infection, site and agent not specified" at bounding box center [678, 293] width 121 height 43
checkbox input "true"
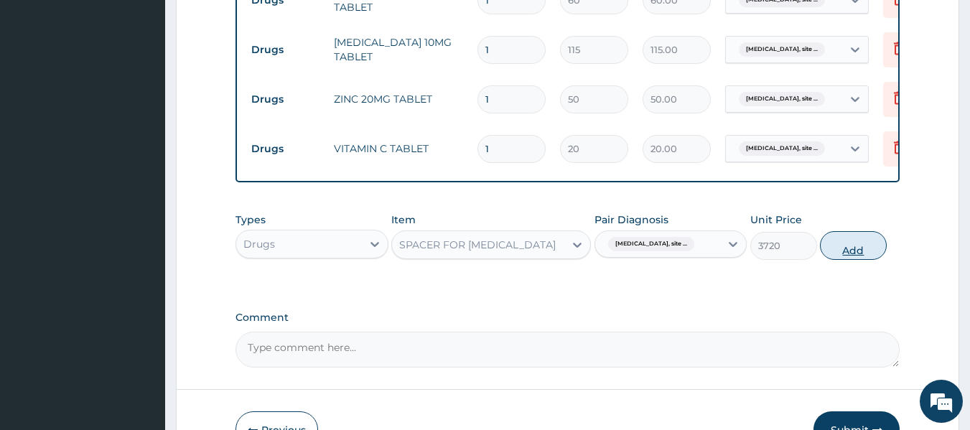
click at [865, 260] on button "Add" at bounding box center [853, 245] width 67 height 29
type input "0"
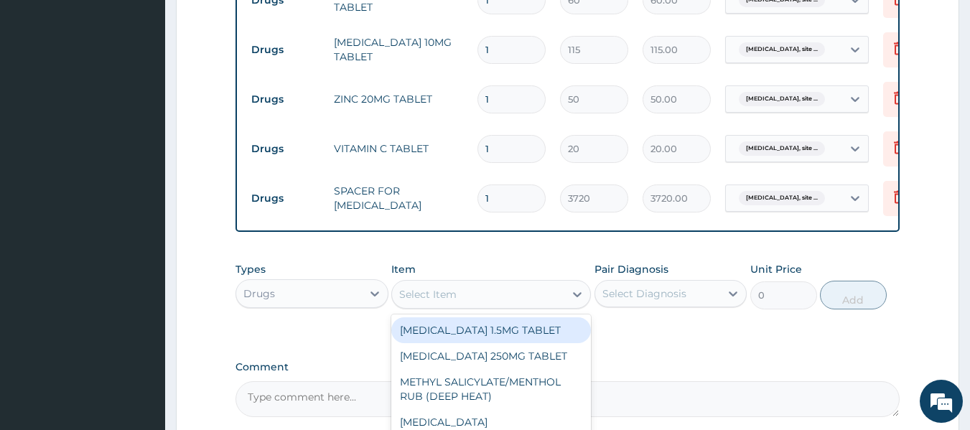
click at [478, 306] on div "Select Item" at bounding box center [478, 294] width 172 height 23
type input "f"
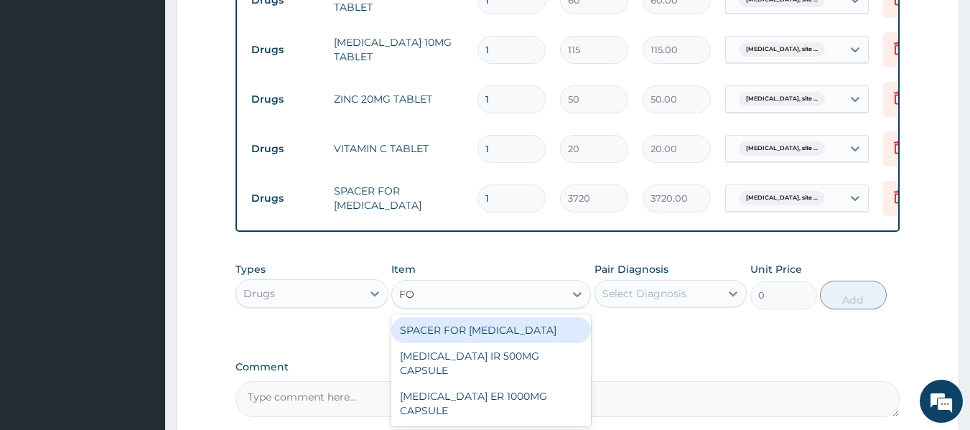
type input "F"
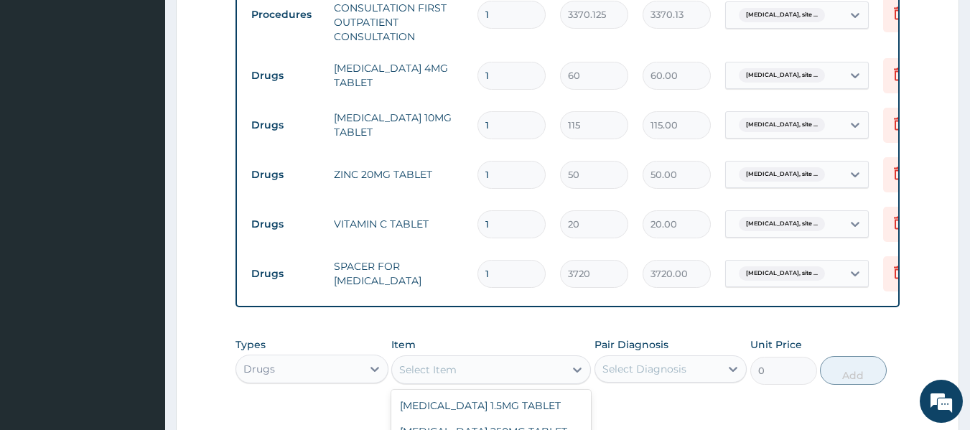
scroll to position [591, 0]
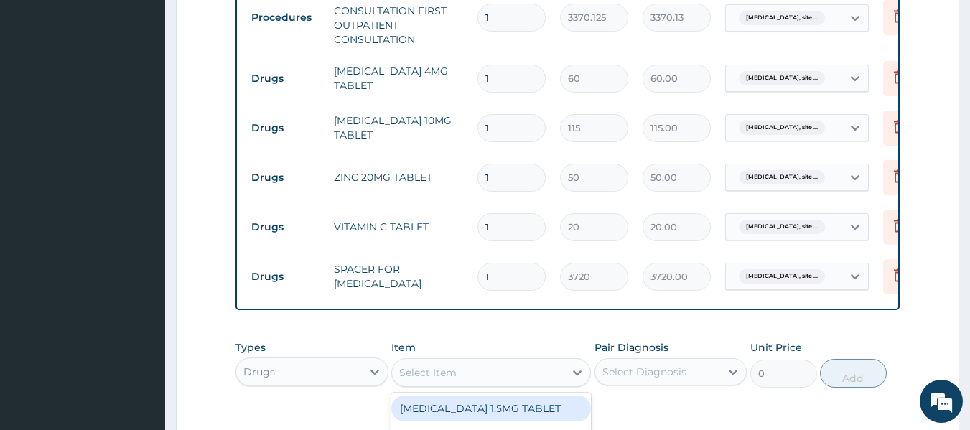
click at [445, 375] on div "Select Item" at bounding box center [478, 372] width 172 height 23
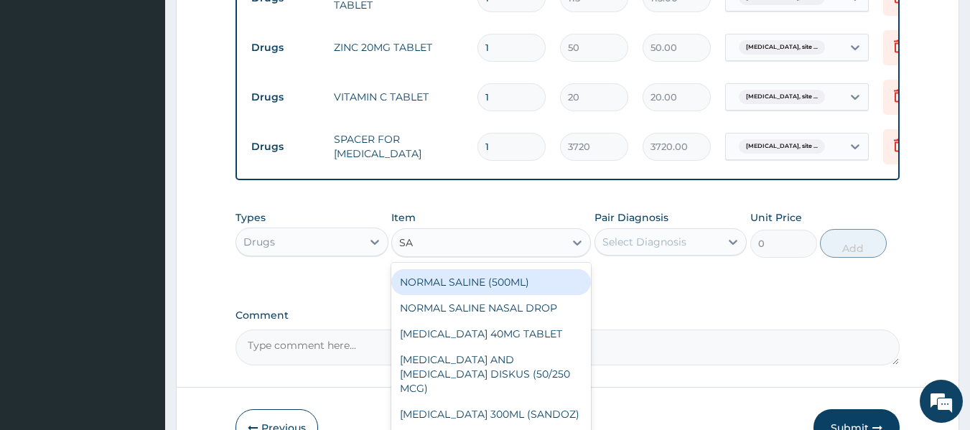
scroll to position [155, 0]
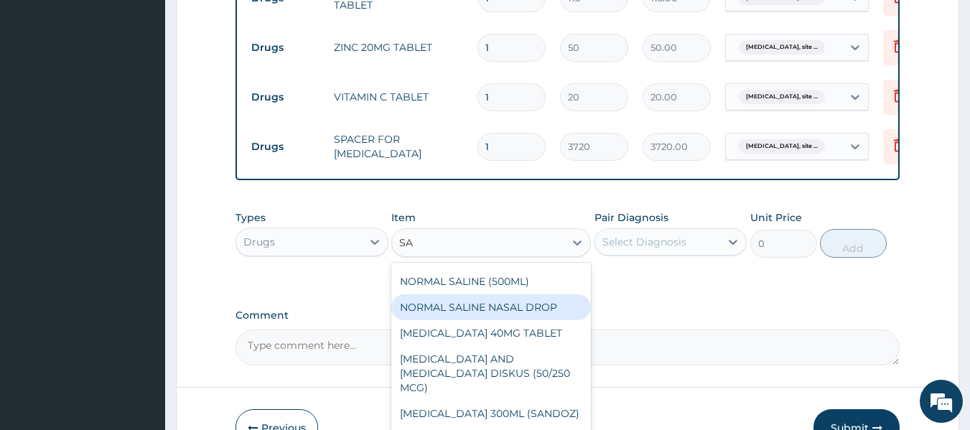
type input "SA"
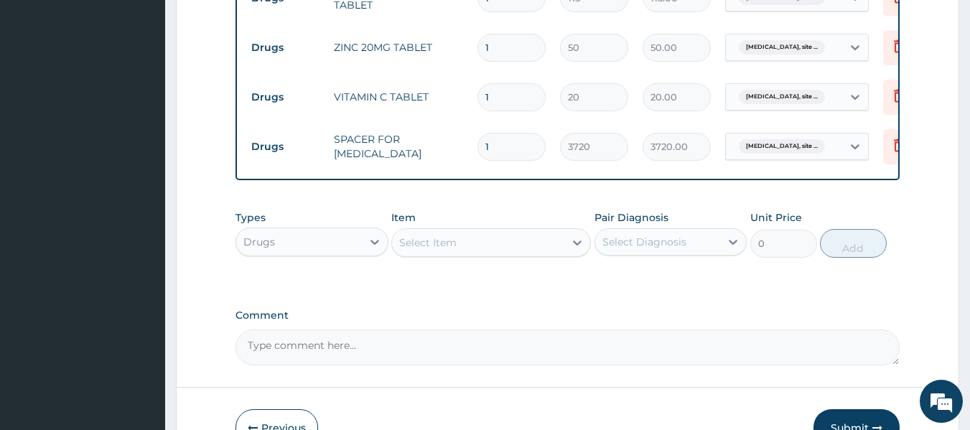
type input "C"
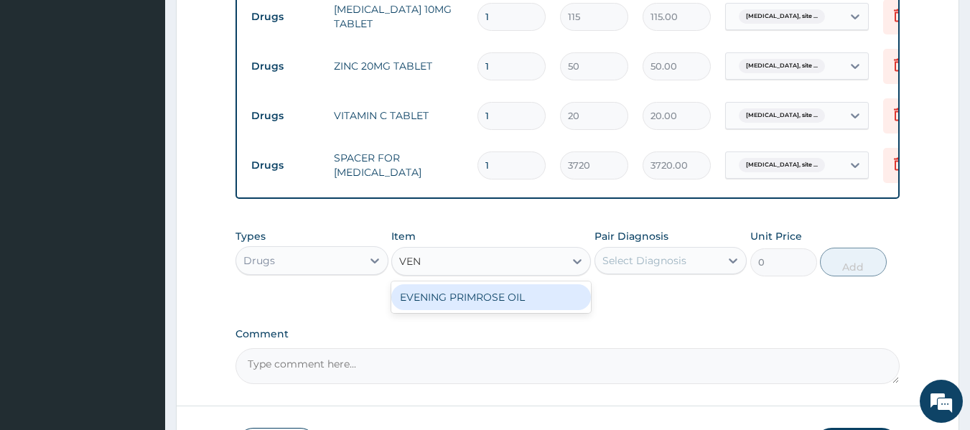
scroll to position [703, 0]
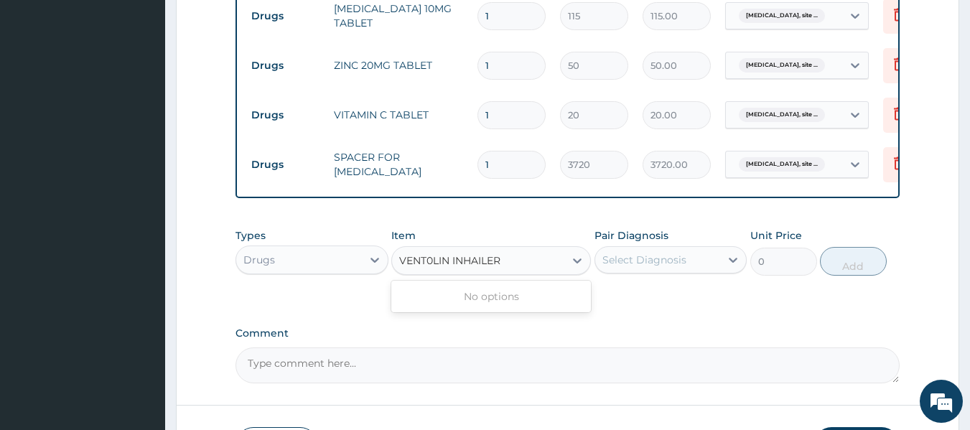
click at [450, 268] on input "VENT0LIN INHAILER" at bounding box center [451, 261] width 105 height 14
type input "INHAILER"
click at [459, 266] on div "Select Item" at bounding box center [478, 260] width 172 height 23
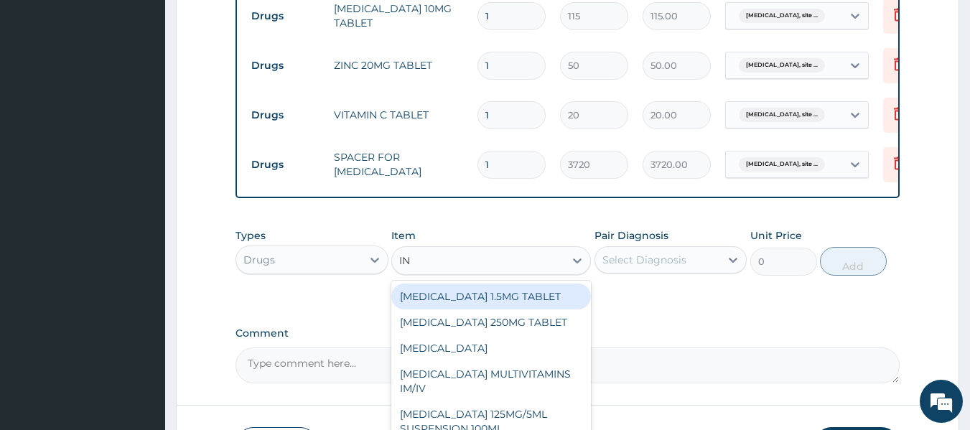
type input "INH"
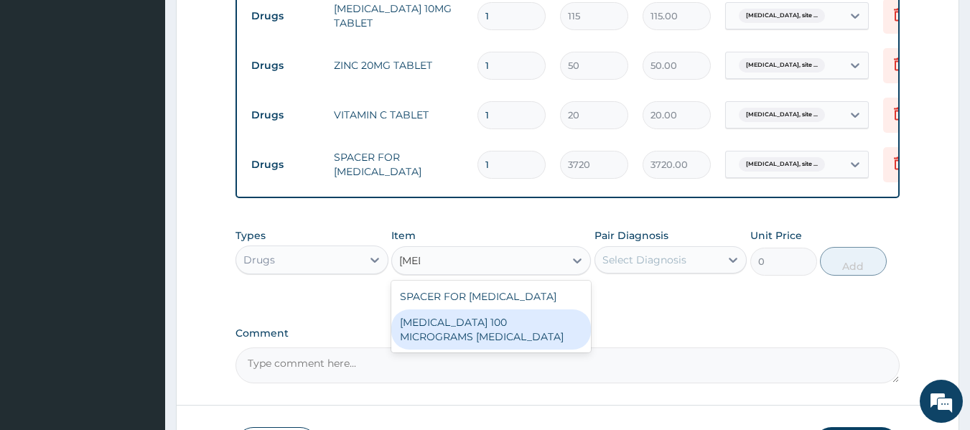
click at [487, 343] on div "SALBUTAMOL 100 MICROGRAMS INHALER" at bounding box center [491, 330] width 200 height 40
type input "5760"
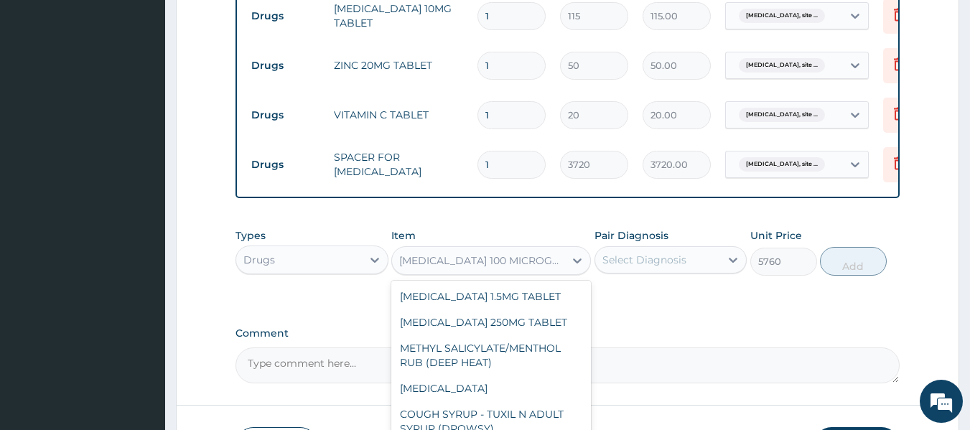
click at [534, 268] on div "SALBUTAMOL 100 MICROGRAMS INHALER" at bounding box center [482, 261] width 167 height 14
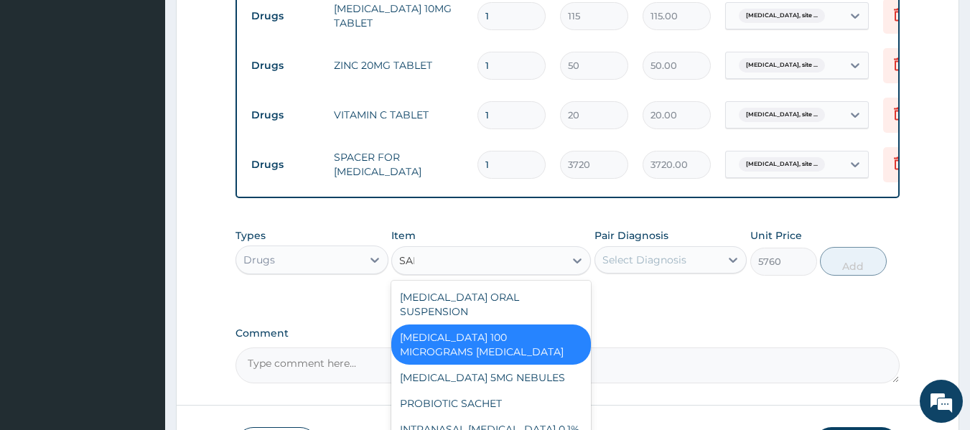
scroll to position [0, 0]
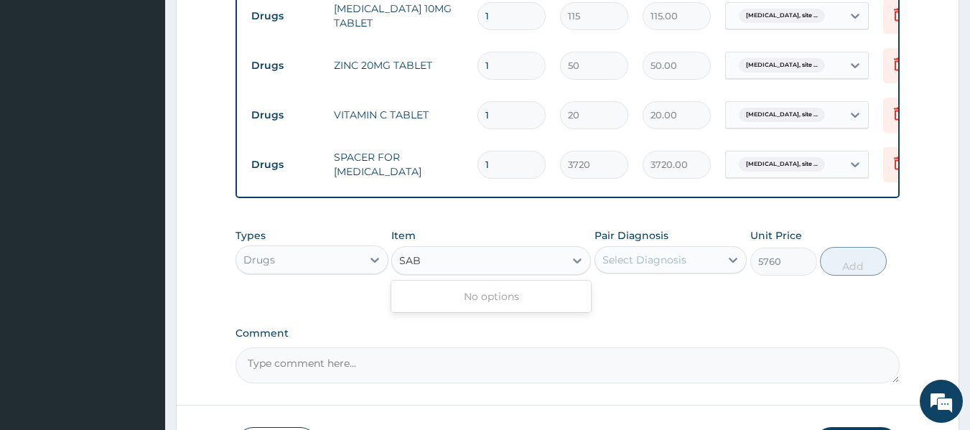
type input "SA"
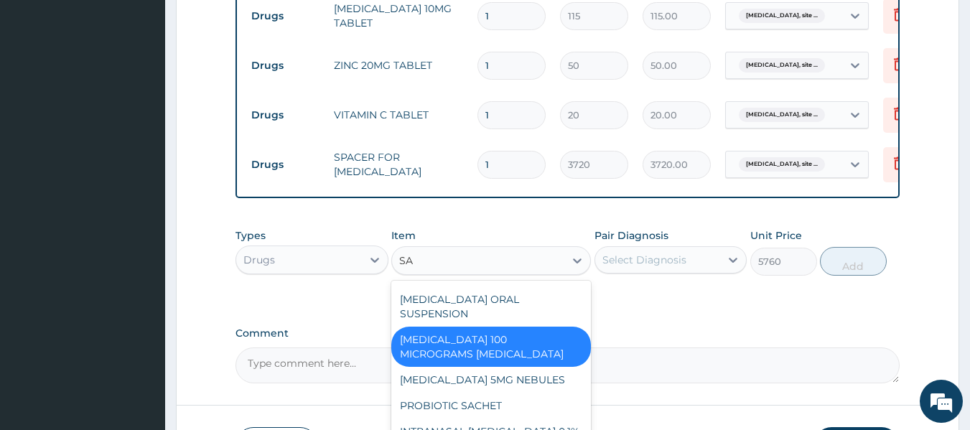
scroll to position [338, 0]
click at [526, 360] on div "SALBUTAMOL 100 MICROGRAMS INHALER" at bounding box center [491, 348] width 200 height 40
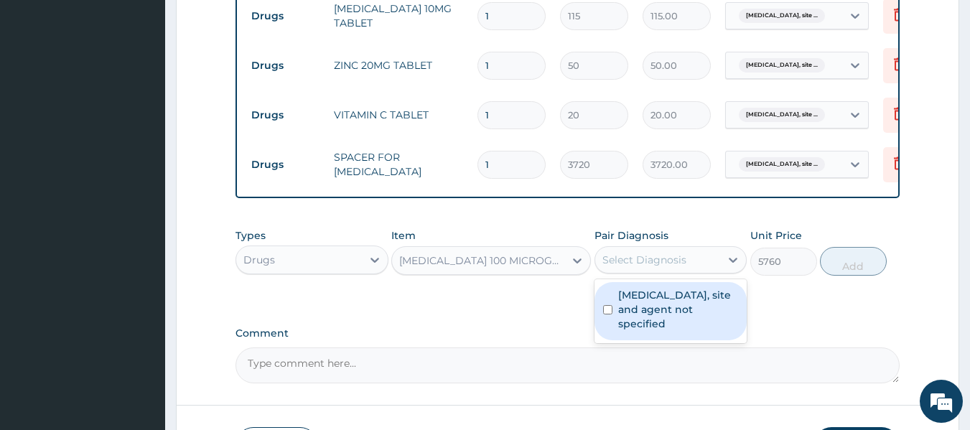
click at [673, 261] on div "Select Diagnosis" at bounding box center [658, 260] width 126 height 23
click at [659, 340] on div "Urinary tract infection, site and agent not specified" at bounding box center [671, 311] width 153 height 58
checkbox input "true"
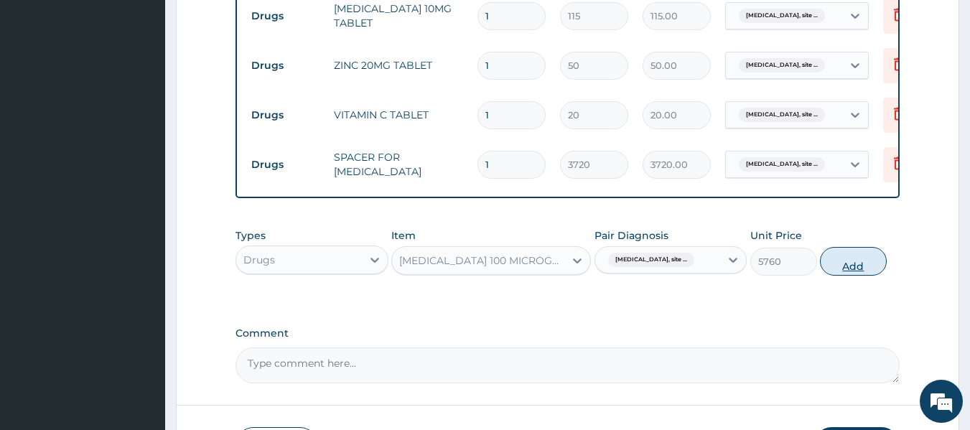
click at [860, 276] on button "Add" at bounding box center [853, 261] width 67 height 29
type input "0"
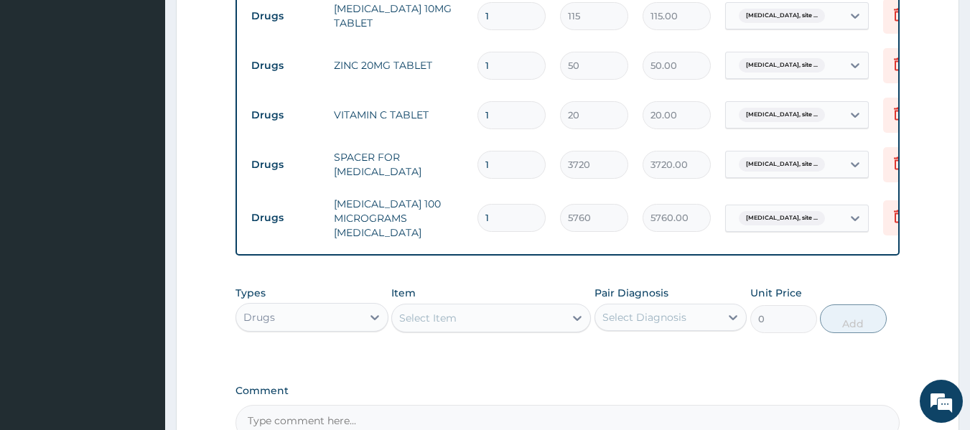
type input "0.00"
type input "1"
type input "5760.00"
click at [496, 118] on input "1" at bounding box center [512, 115] width 68 height 28
type input "0.00"
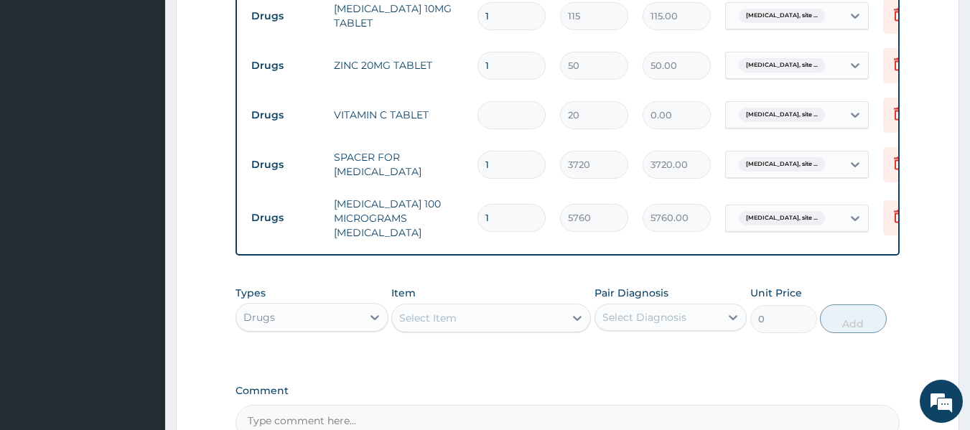
type input "4"
type input "80.00"
type input "42"
type input "840.00"
type input "42"
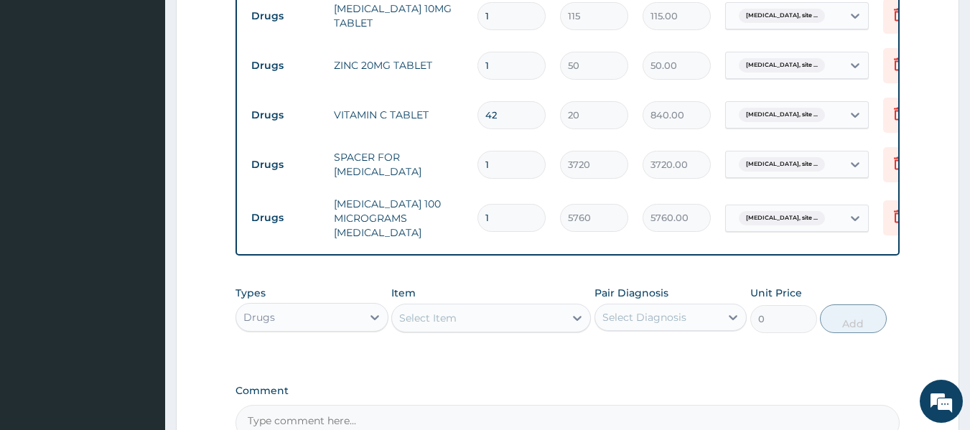
click at [500, 68] on input "1" at bounding box center [512, 66] width 68 height 28
type input "0.00"
type input "7"
type input "350.00"
type input "8"
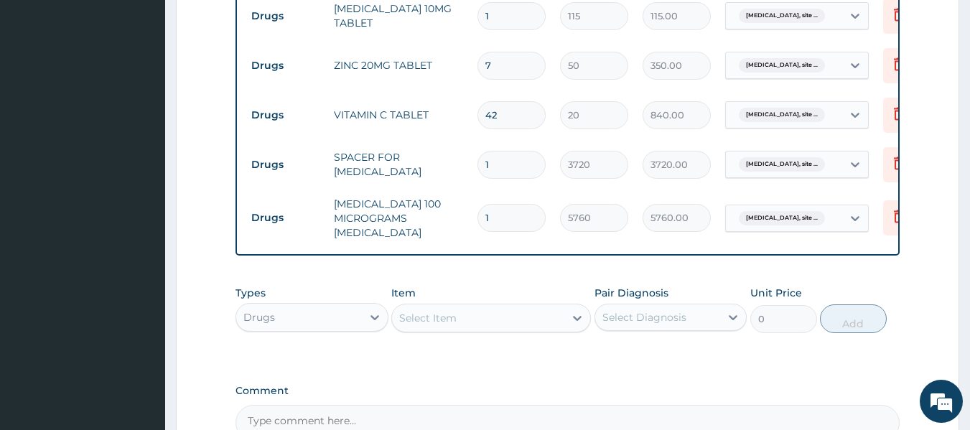
type input "400.00"
type input "9"
type input "450.00"
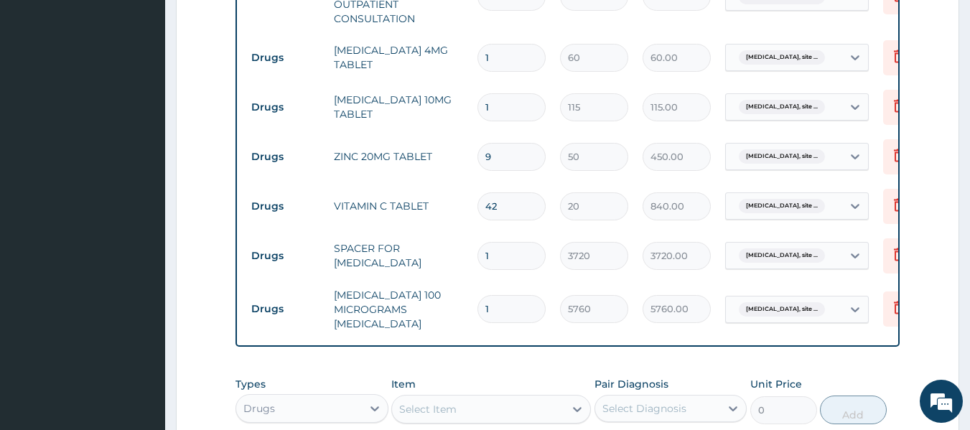
scroll to position [611, 0]
type input "9"
click at [510, 101] on input "1" at bounding box center [512, 108] width 68 height 28
type input "0.00"
type input "5"
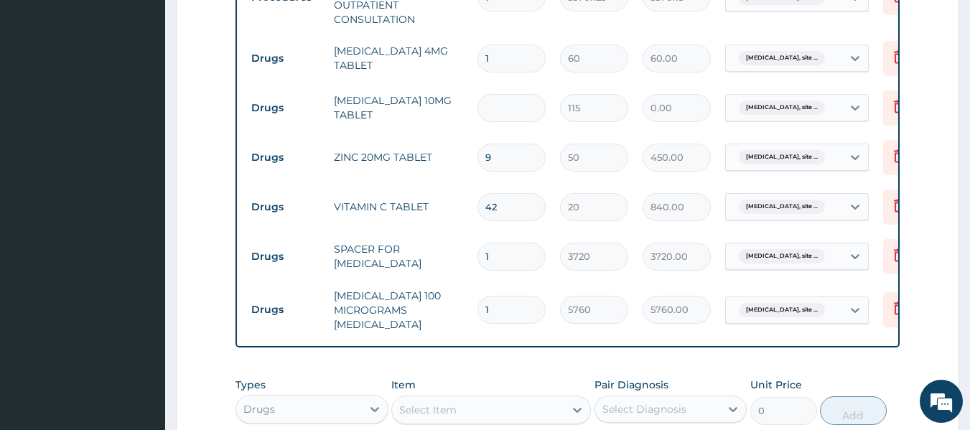
type input "575.00"
type input "5"
click at [496, 53] on input "1" at bounding box center [512, 59] width 68 height 28
type input "0.00"
type input "3"
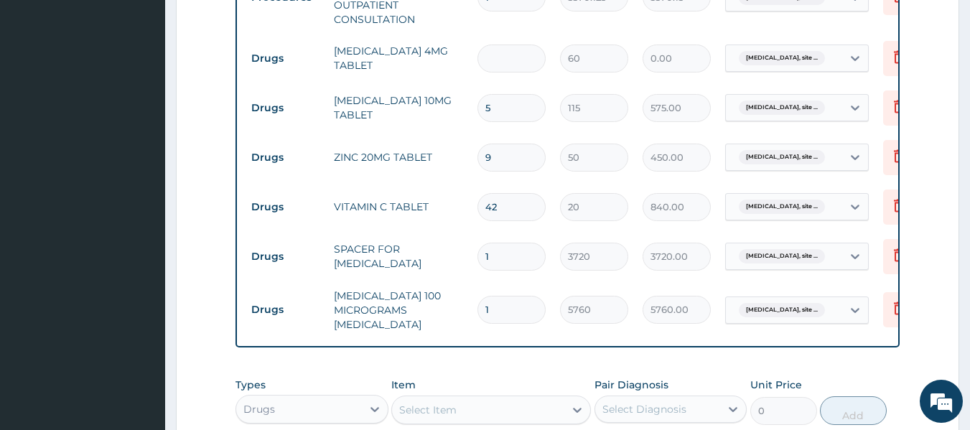
type input "180.00"
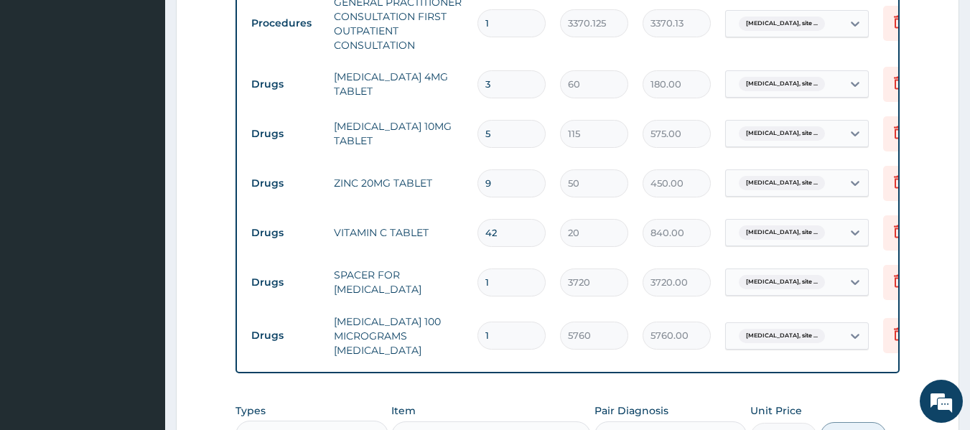
scroll to position [587, 0]
type input "3"
click at [504, 178] on input "9" at bounding box center [512, 182] width 68 height 28
type input "0.00"
type input "7"
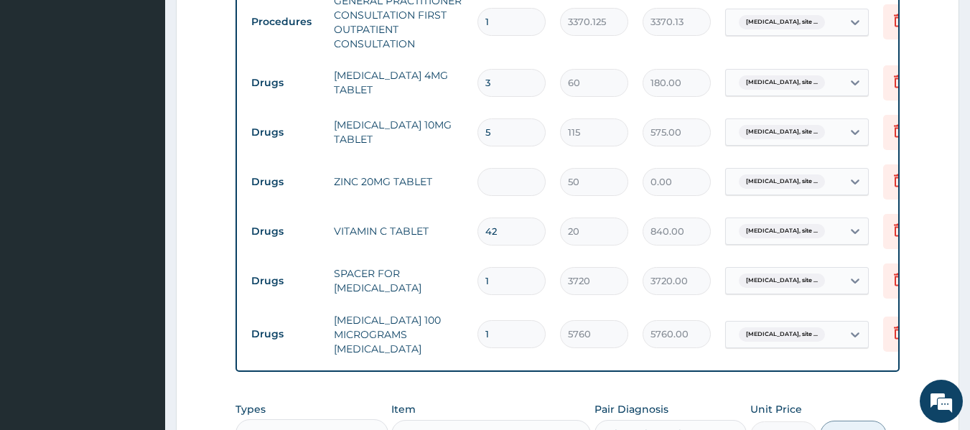
type input "350.00"
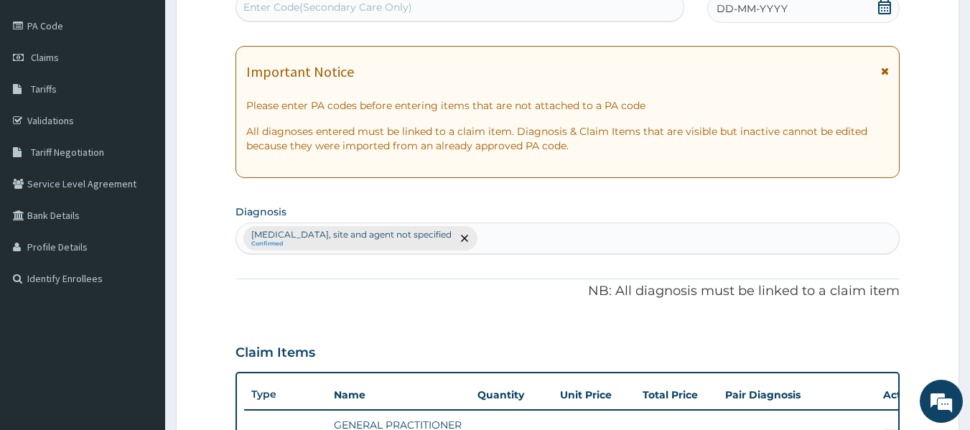
scroll to position [0, 0]
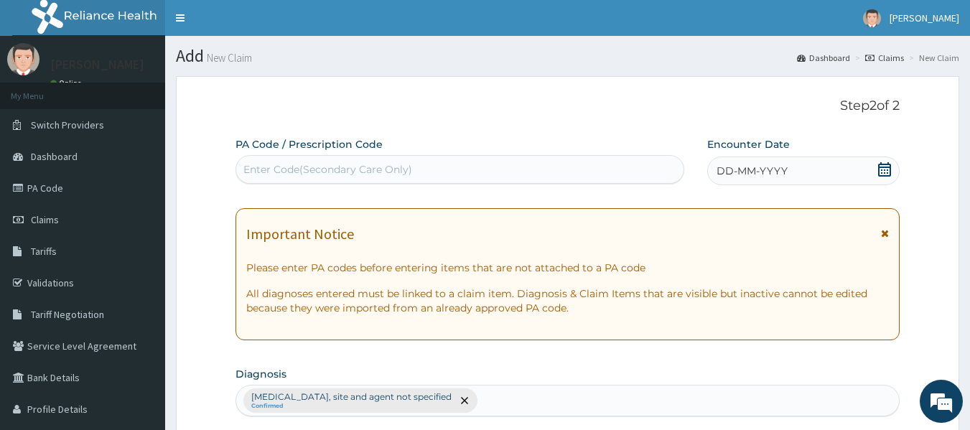
type input "7"
click at [730, 171] on span "DD-MM-YYYY" at bounding box center [752, 171] width 71 height 14
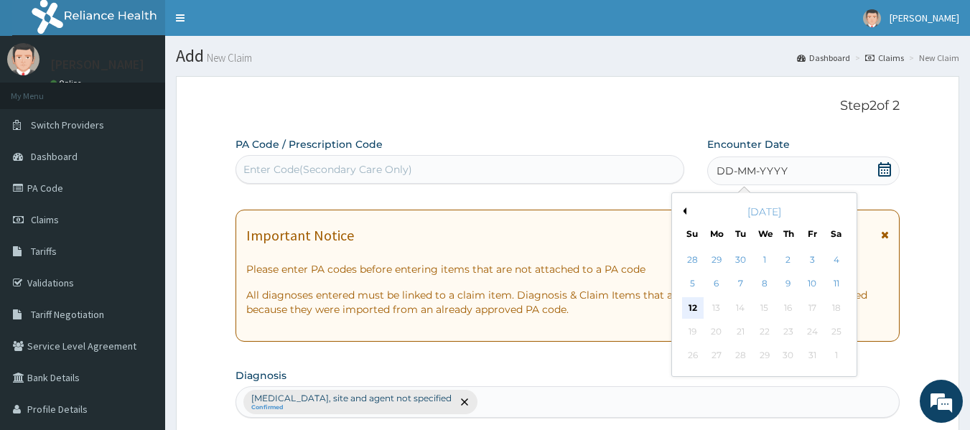
click at [692, 310] on div "12" at bounding box center [693, 308] width 22 height 22
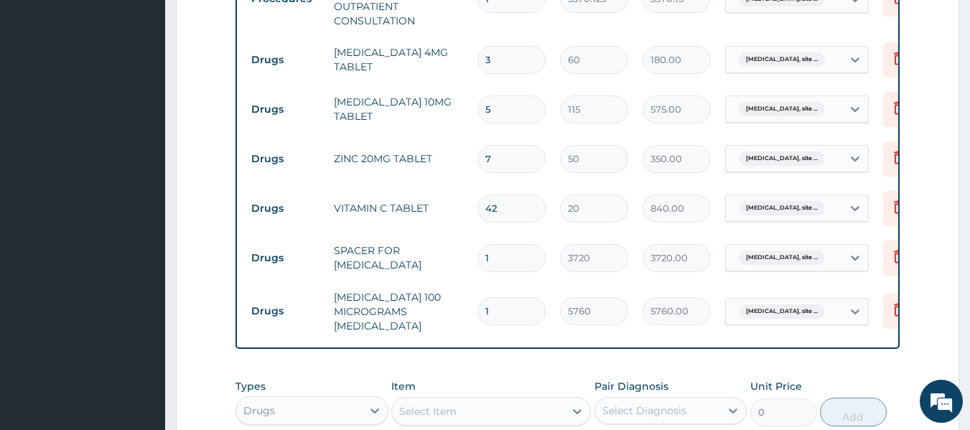
scroll to position [868, 0]
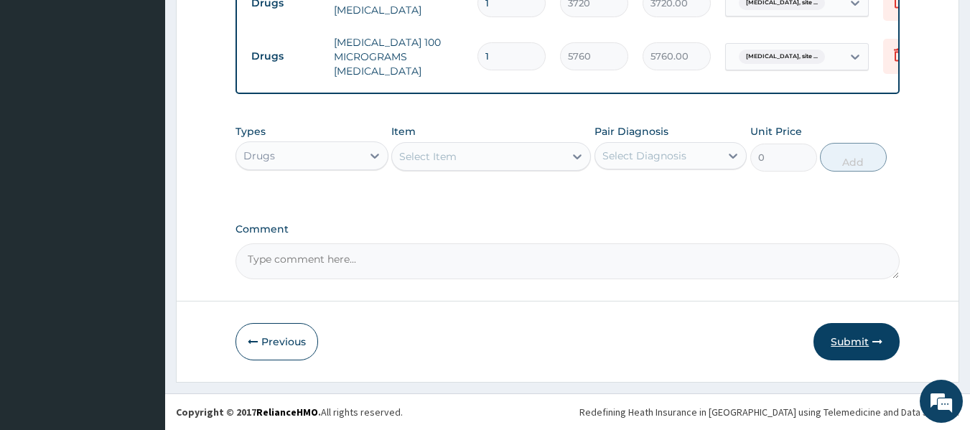
click at [839, 343] on button "Submit" at bounding box center [857, 341] width 86 height 37
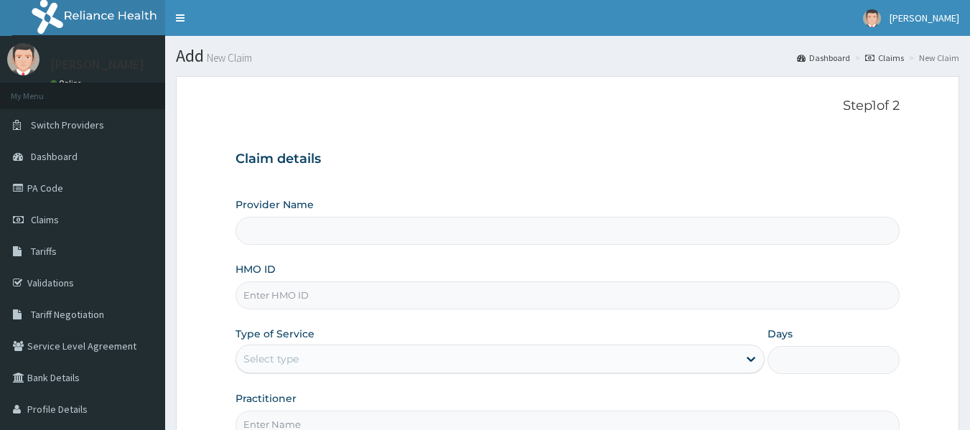
click at [249, 296] on input "HMO ID" at bounding box center [568, 296] width 665 height 28
type input "Reliance Family Clinics (RFC) - [GEOGRAPHIC_DATA]"
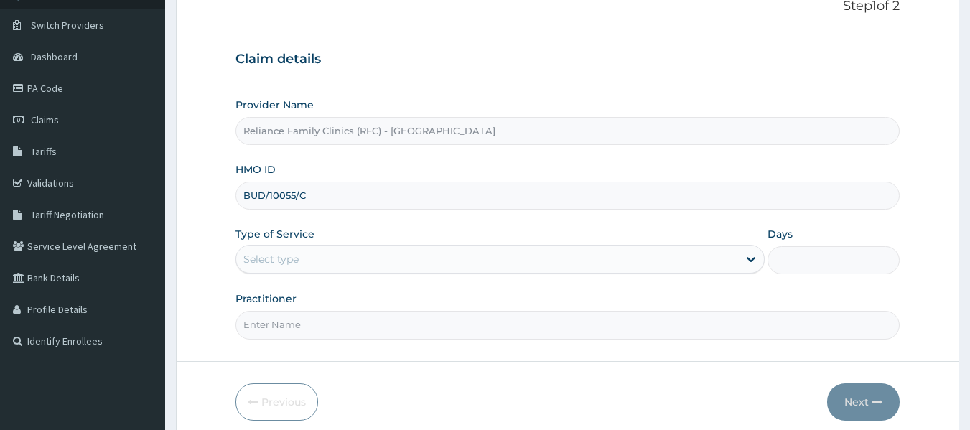
scroll to position [101, 0]
type input "BUD/10055/C"
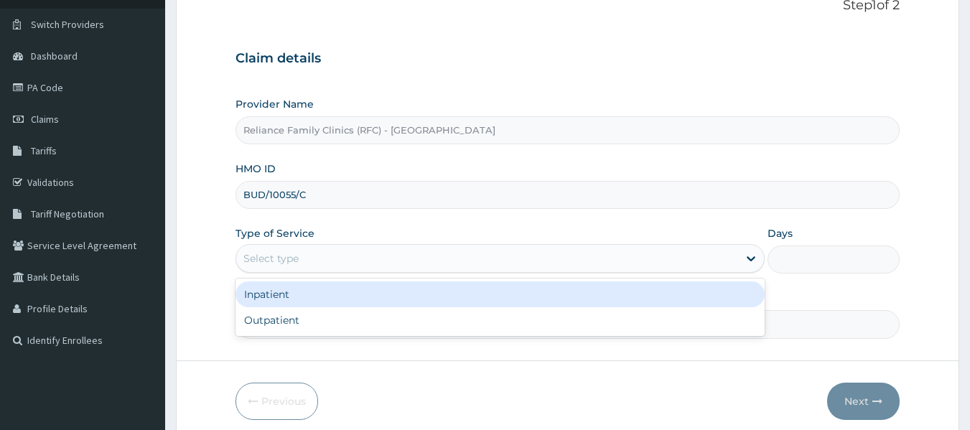
click at [305, 264] on div "Select type" at bounding box center [487, 258] width 502 height 23
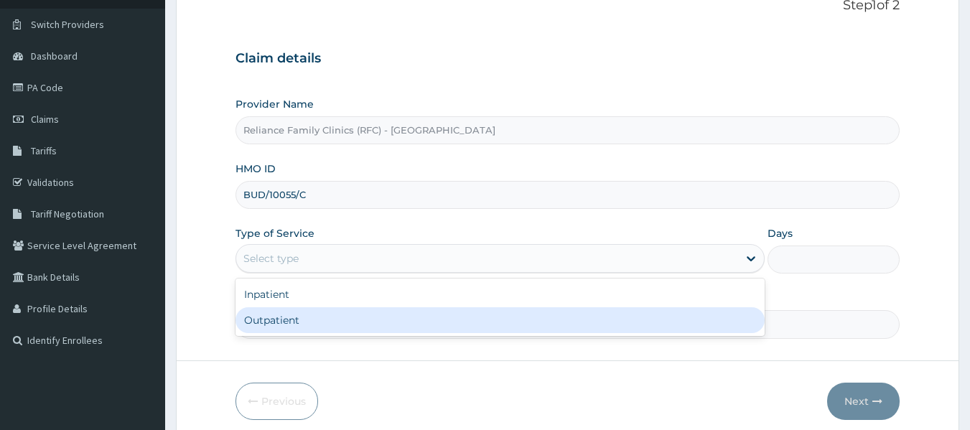
click at [292, 323] on div "Outpatient" at bounding box center [500, 320] width 529 height 26
type input "1"
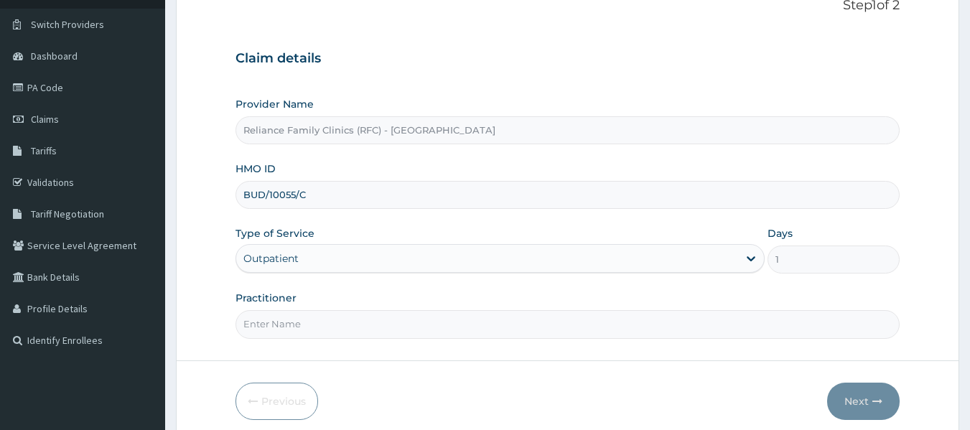
click at [289, 323] on input "Practitioner" at bounding box center [568, 324] width 665 height 28
type input "locum"
click at [863, 401] on button "Next" at bounding box center [863, 401] width 73 height 37
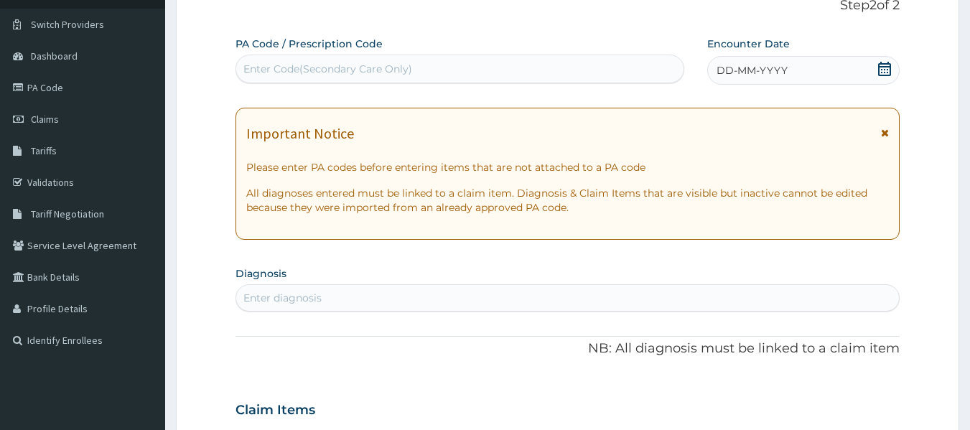
click at [303, 292] on div "Enter diagnosis" at bounding box center [283, 298] width 78 height 14
type input "URINARY TRACT INFECT"
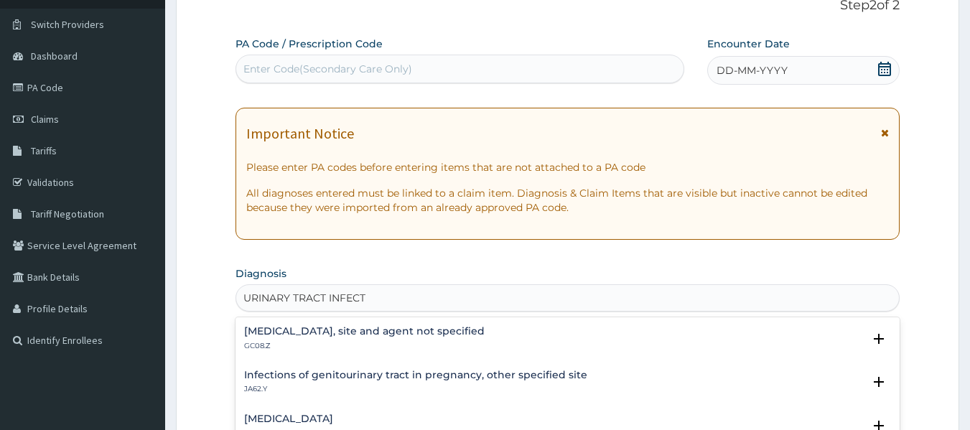
click at [400, 326] on h4 "Urinary tract infection, site and agent not specified" at bounding box center [364, 331] width 241 height 11
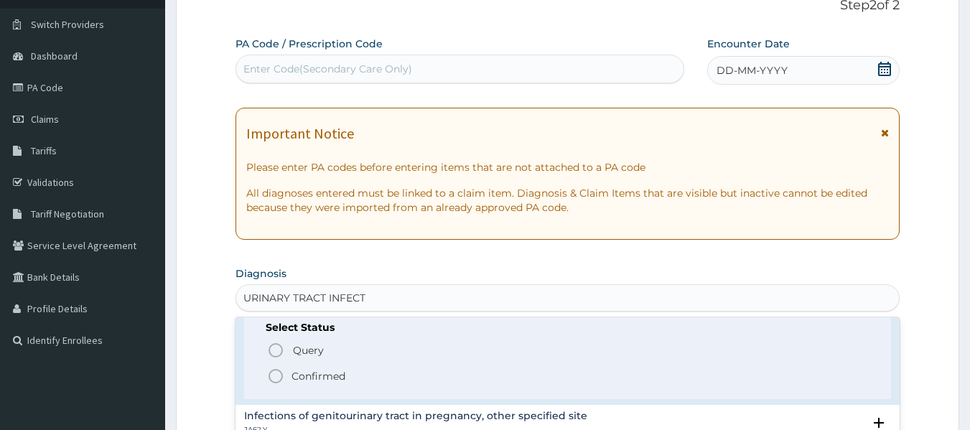
scroll to position [50, 0]
click at [338, 376] on p "Confirmed" at bounding box center [319, 377] width 54 height 14
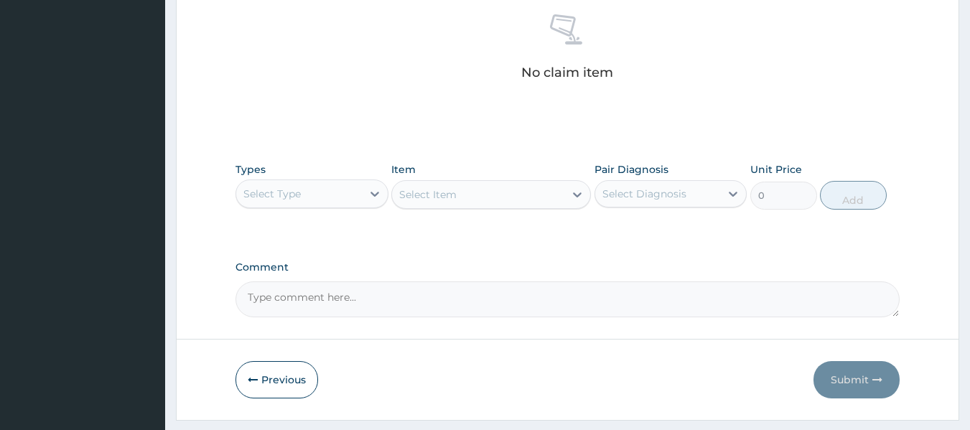
scroll to position [568, 0]
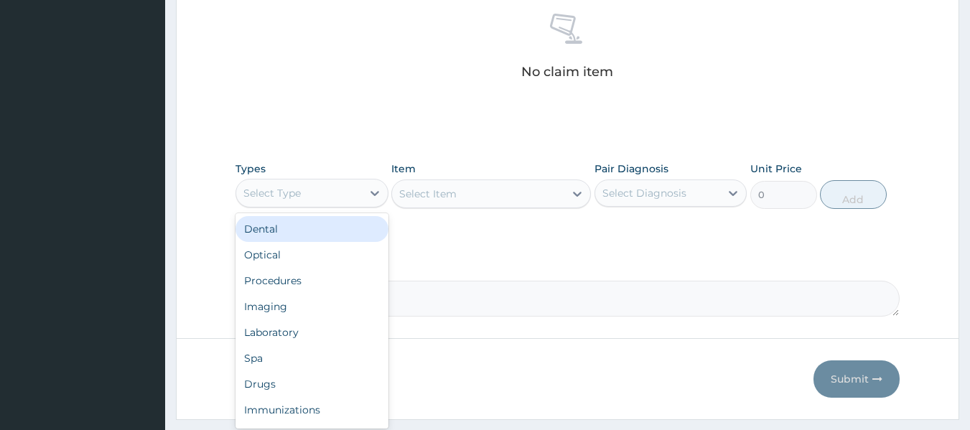
click at [346, 192] on div "Select Type" at bounding box center [299, 193] width 126 height 23
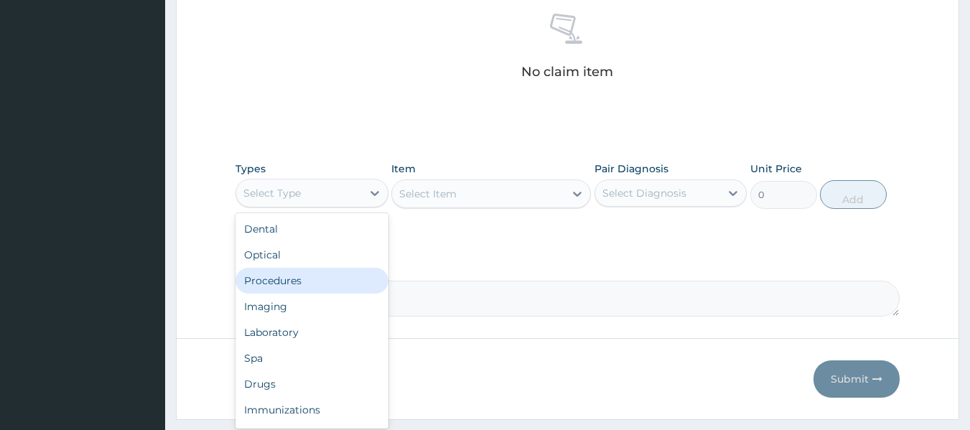
click at [306, 280] on div "Procedures" at bounding box center [312, 281] width 153 height 26
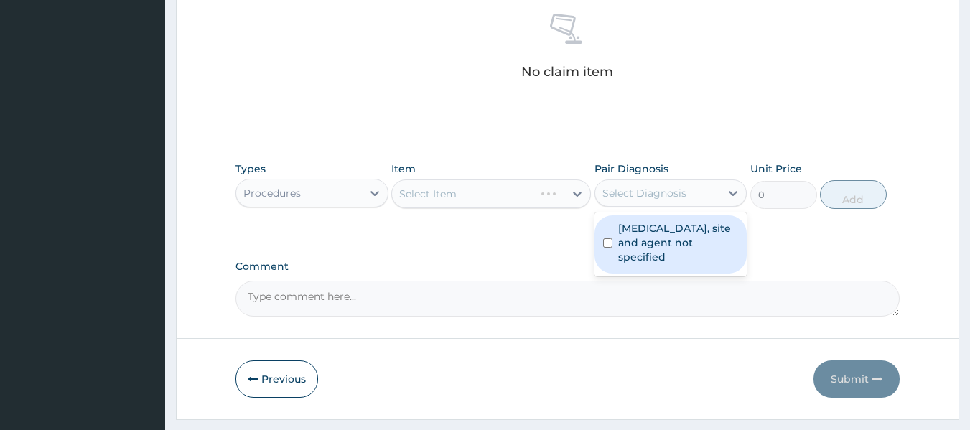
drag, startPoint x: 632, startPoint y: 200, endPoint x: 635, endPoint y: 235, distance: 35.3
click at [635, 207] on div "option Urinary tract infection, site and agent not specified focused, 1 of 1. 1…" at bounding box center [671, 193] width 153 height 27
click at [635, 235] on label "Urinary tract infection, site and agent not specified" at bounding box center [678, 242] width 121 height 43
checkbox input "true"
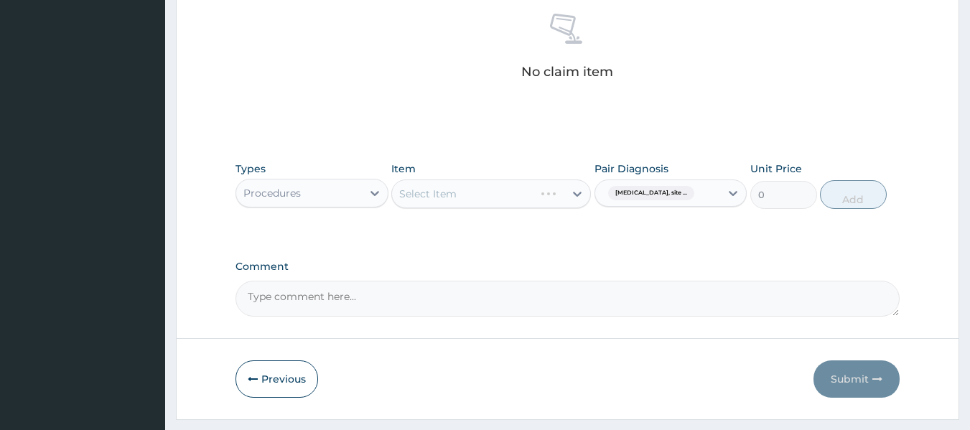
click at [531, 190] on div "Select Item" at bounding box center [491, 194] width 200 height 29
click at [506, 196] on div "Select Item" at bounding box center [491, 194] width 200 height 29
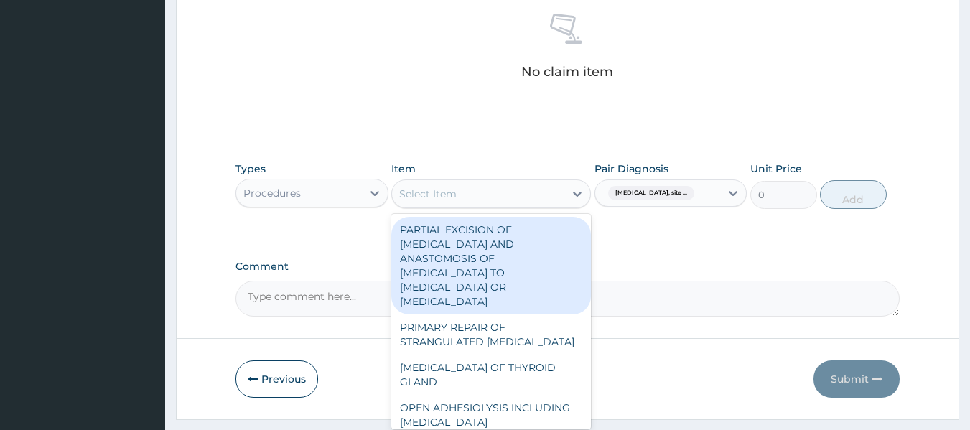
click at [479, 186] on div "Select Item" at bounding box center [478, 193] width 172 height 23
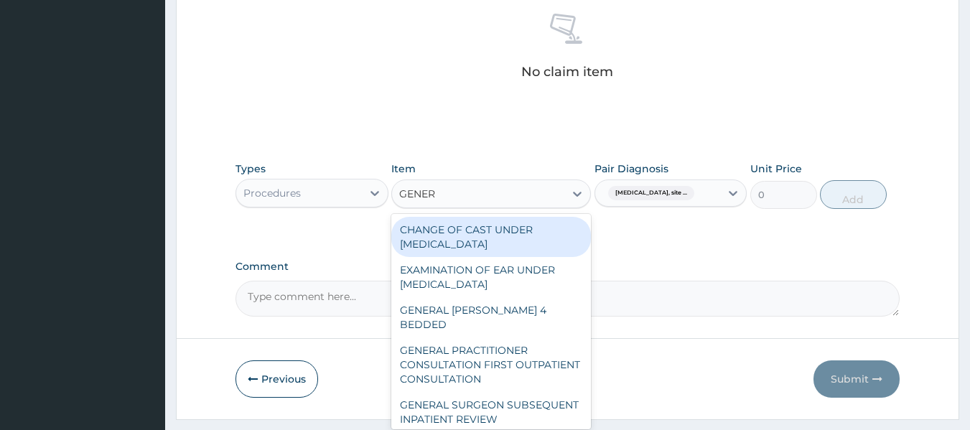
type input "GENERA"
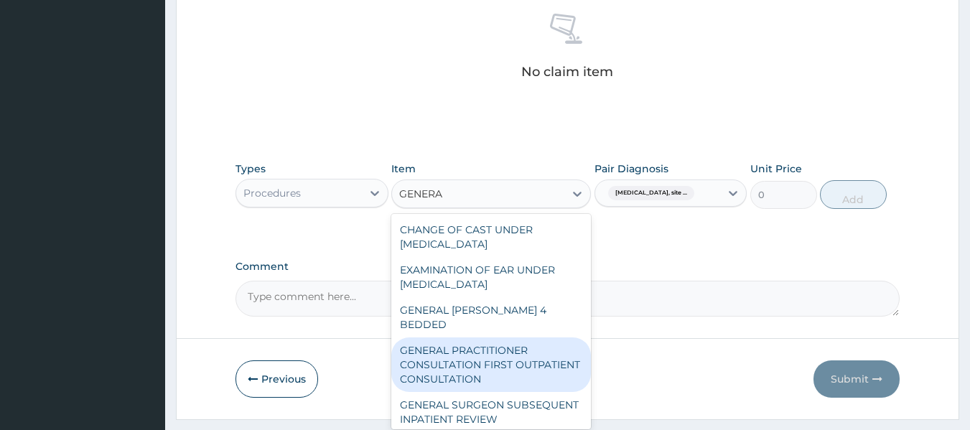
click at [512, 355] on div "GENERAL PRACTITIONER CONSULTATION FIRST OUTPATIENT CONSULTATION" at bounding box center [491, 365] width 200 height 55
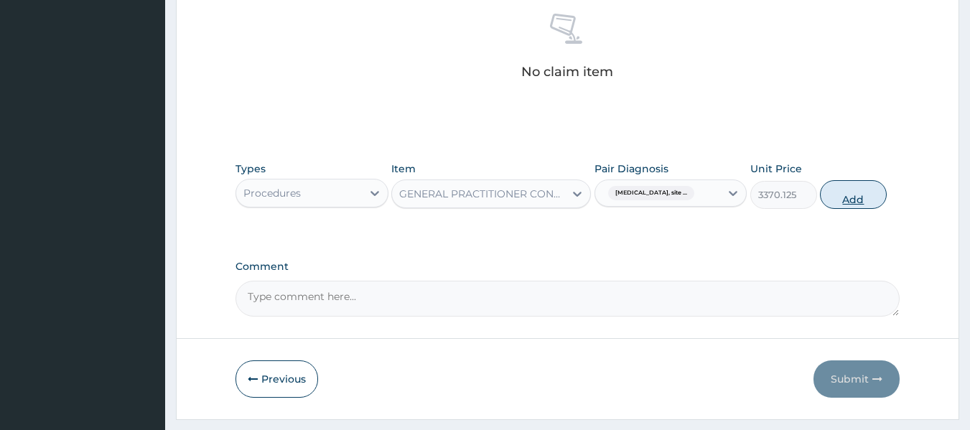
click at [850, 197] on button "Add" at bounding box center [853, 194] width 67 height 29
type input "0"
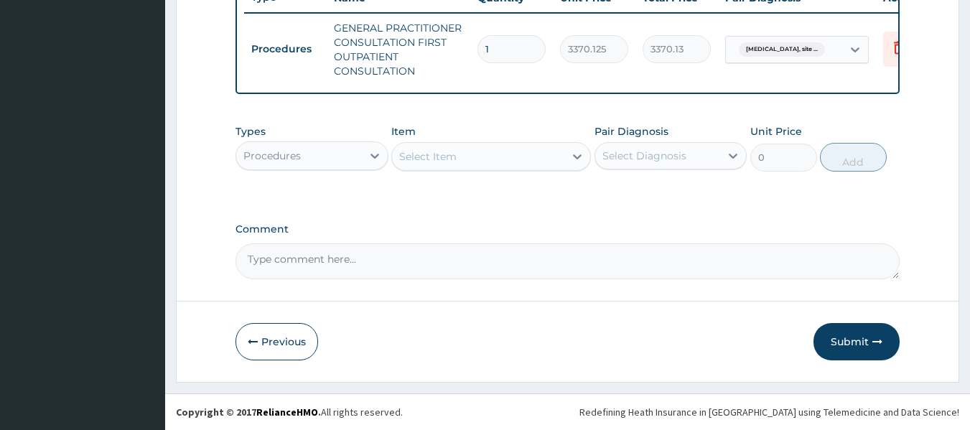
click at [289, 158] on div "Procedures" at bounding box center [272, 156] width 57 height 14
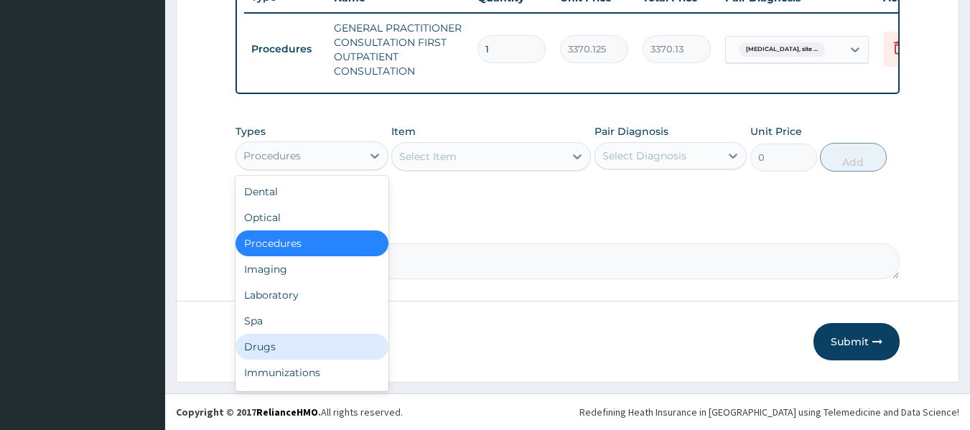
click at [272, 346] on div "Drugs" at bounding box center [312, 347] width 153 height 26
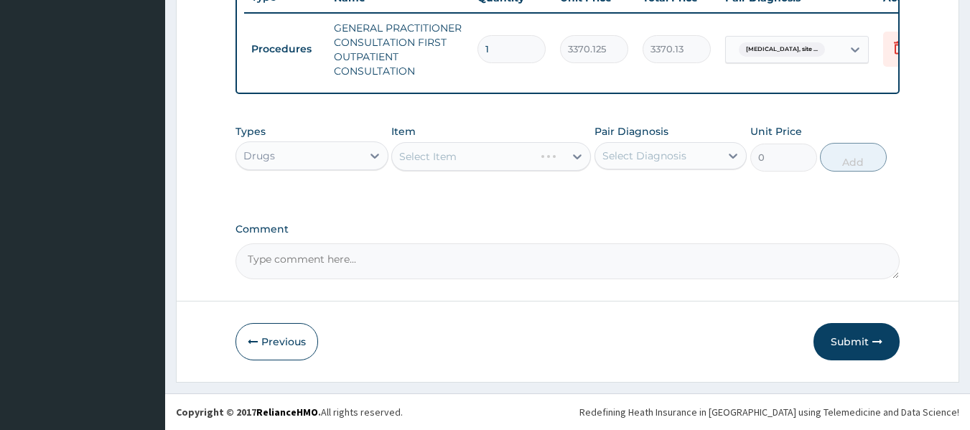
click at [455, 150] on div "Select Item" at bounding box center [491, 156] width 200 height 29
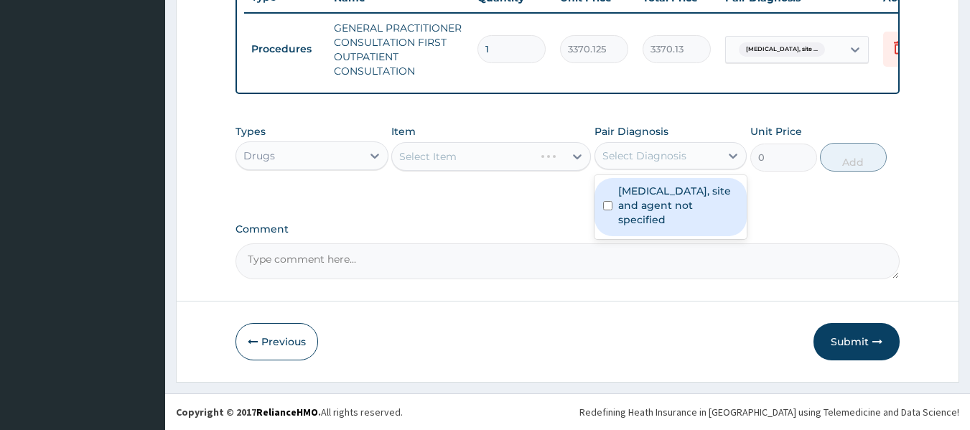
drag, startPoint x: 645, startPoint y: 158, endPoint x: 638, endPoint y: 227, distance: 69.3
click at [638, 170] on div "option Urinary tract infection, site and agent not specified, selected. option …" at bounding box center [671, 155] width 153 height 27
click at [638, 227] on label "Urinary tract infection, site and agent not specified" at bounding box center [678, 205] width 121 height 43
checkbox input "true"
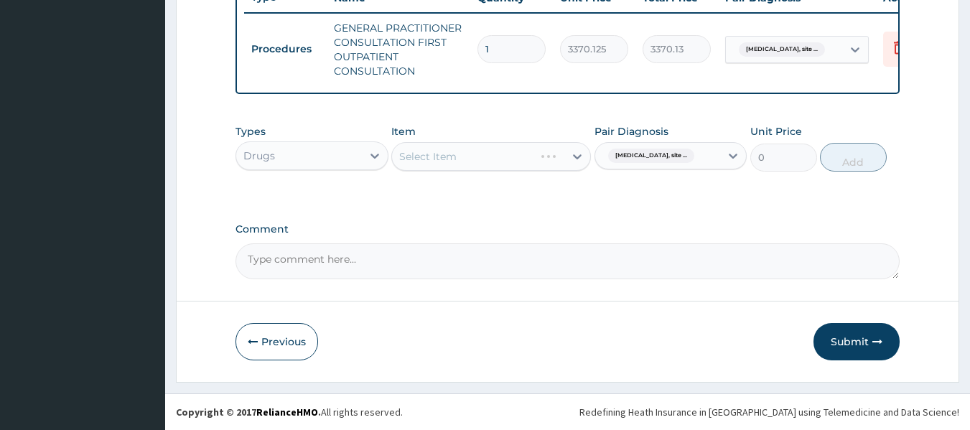
click at [465, 161] on div "Select Item" at bounding box center [491, 156] width 200 height 29
click at [490, 157] on div "Select Item" at bounding box center [491, 156] width 200 height 29
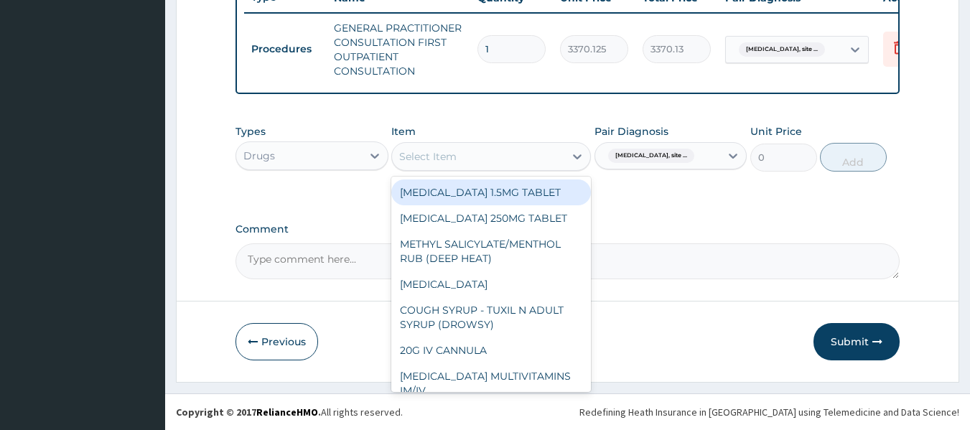
click at [498, 157] on div "Select Item" at bounding box center [478, 156] width 172 height 23
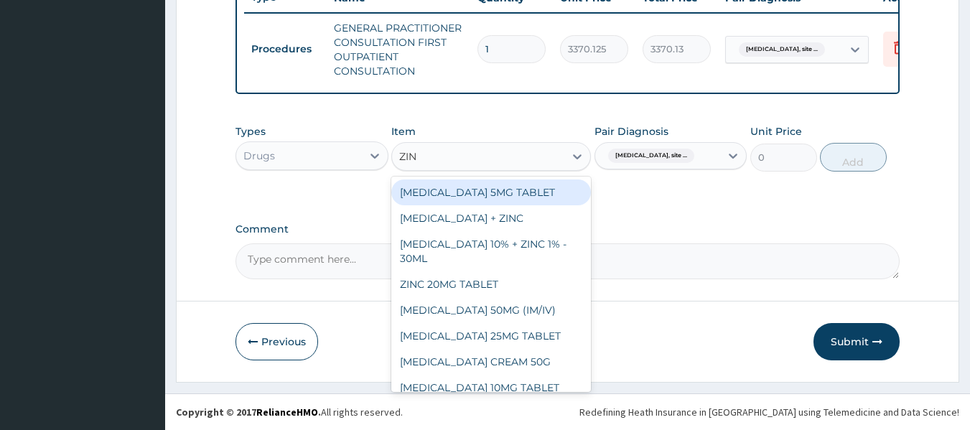
type input "ZINC"
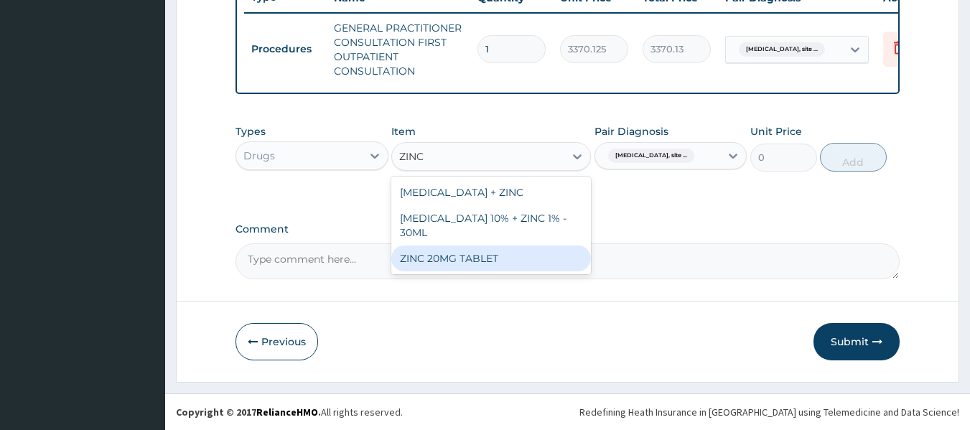
click at [504, 256] on div "ZINC 20MG TABLET" at bounding box center [491, 259] width 200 height 26
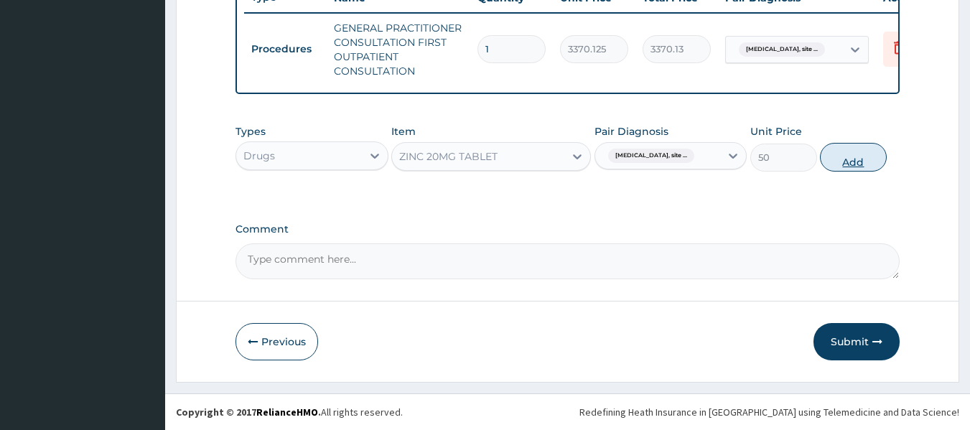
click at [838, 155] on button "Add" at bounding box center [853, 157] width 67 height 29
type input "0"
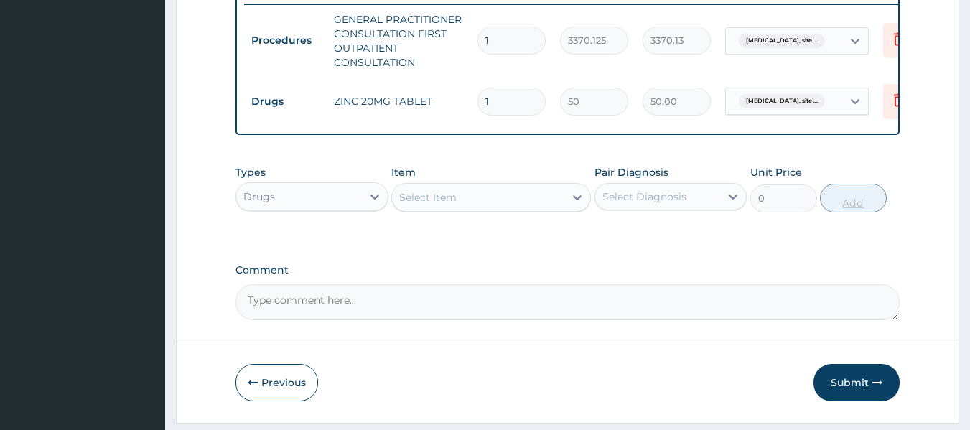
type input "0.00"
type input "7"
type input "350.00"
type input "7"
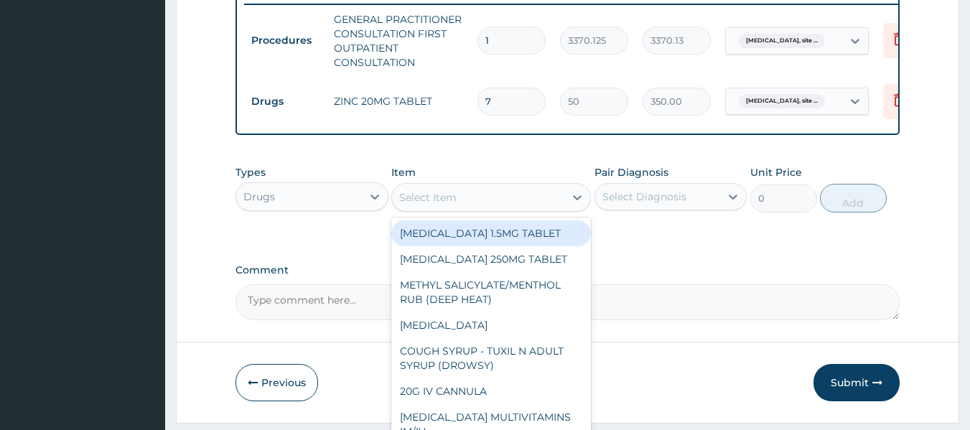
click at [498, 209] on div "Select Item" at bounding box center [478, 197] width 172 height 23
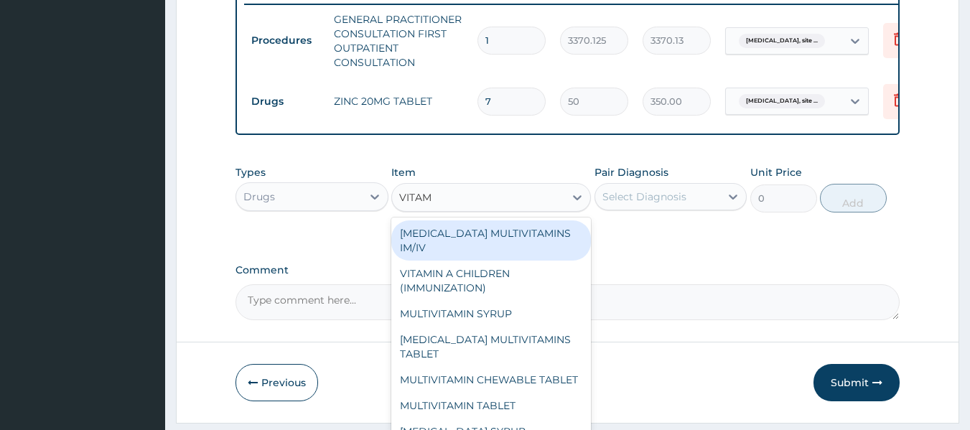
type input "VITAMI"
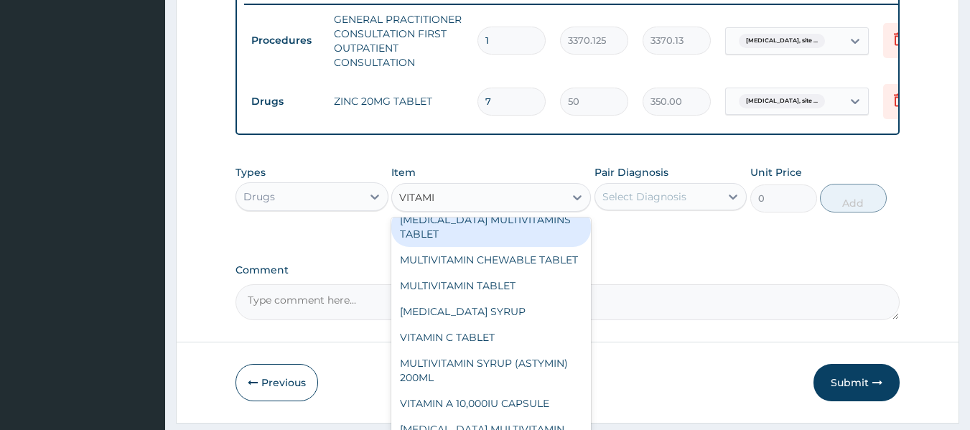
scroll to position [137, 0]
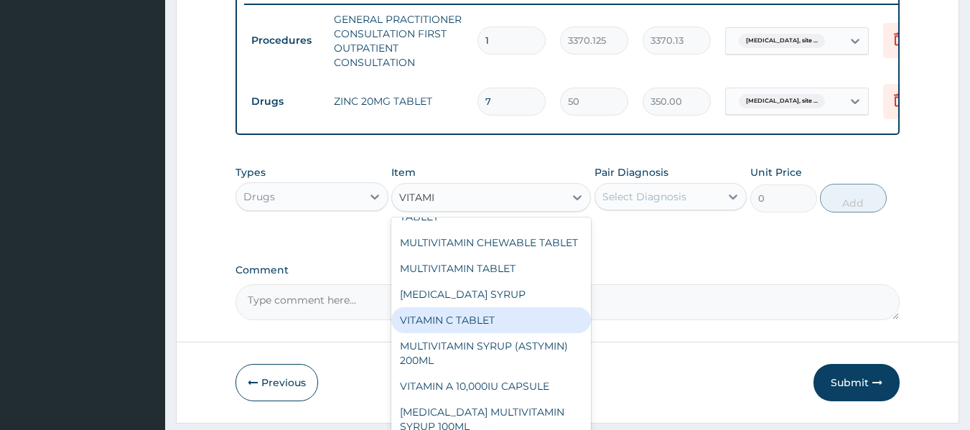
click at [479, 333] on div "VITAMIN C TABLET" at bounding box center [491, 320] width 200 height 26
type input "20"
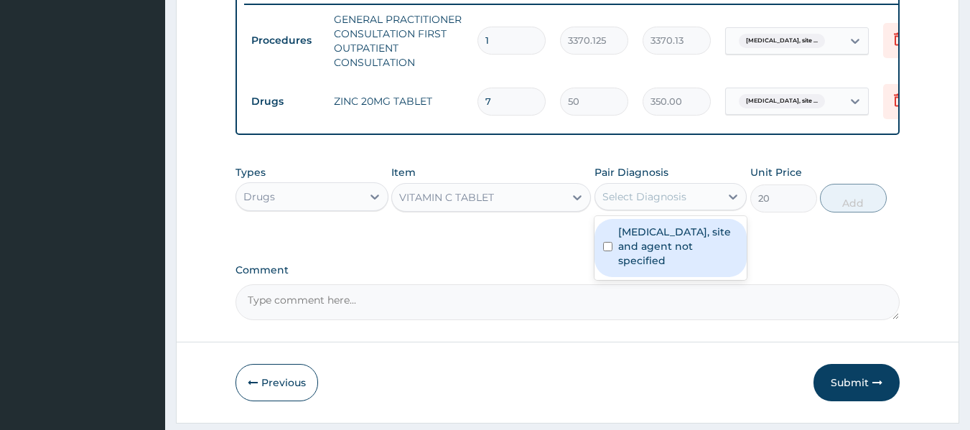
click at [694, 200] on div "Select Diagnosis" at bounding box center [658, 196] width 126 height 23
click at [689, 256] on label "Urinary tract infection, site and agent not specified" at bounding box center [678, 246] width 121 height 43
checkbox input "true"
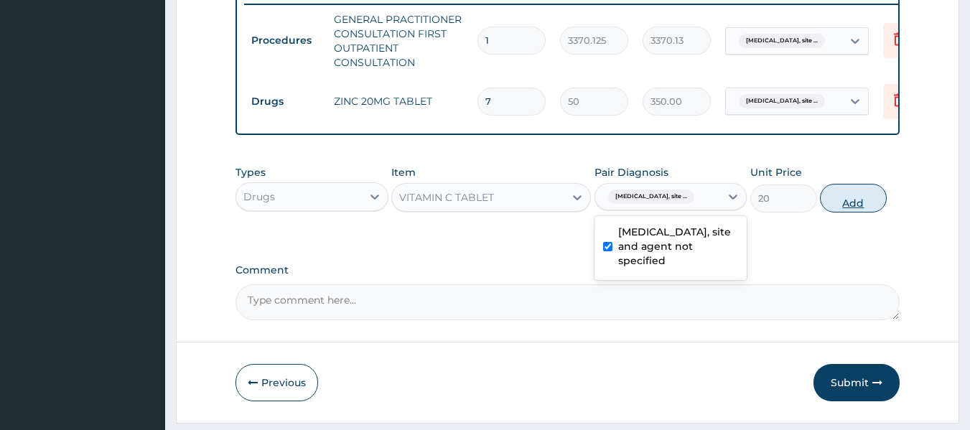
click at [862, 204] on button "Add" at bounding box center [853, 198] width 67 height 29
type input "0"
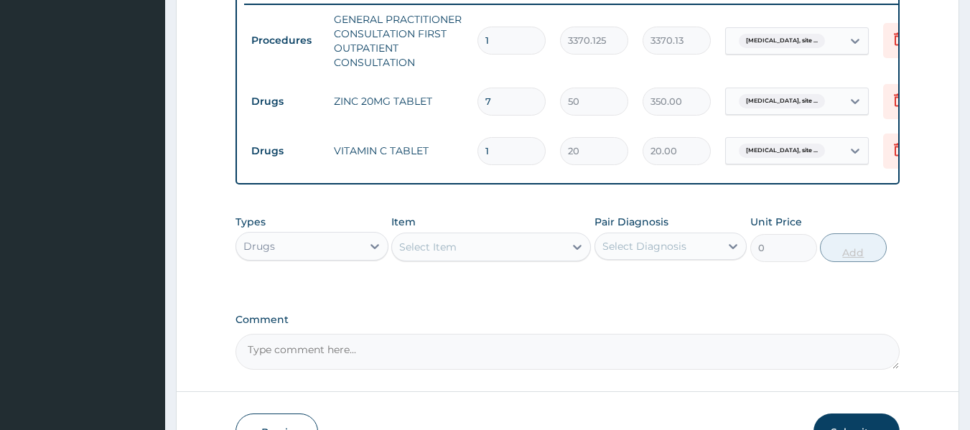
type input "0.00"
type input "4"
type input "80.00"
type input "42"
type input "840.00"
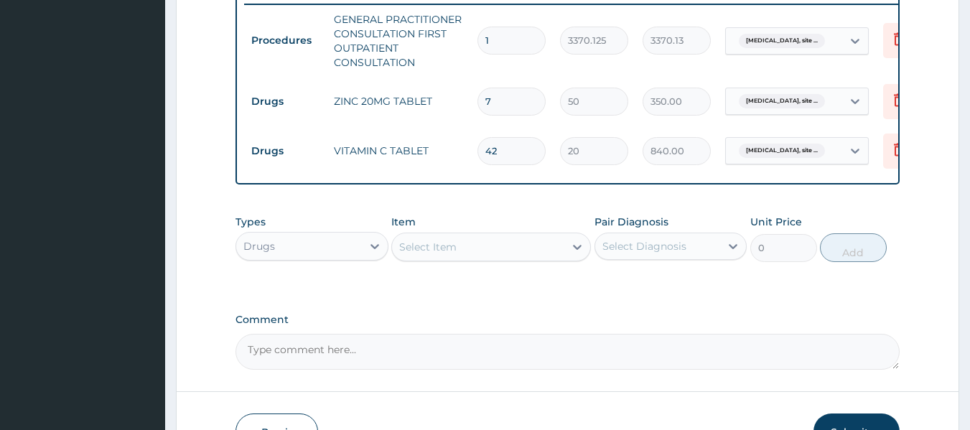
type input "42"
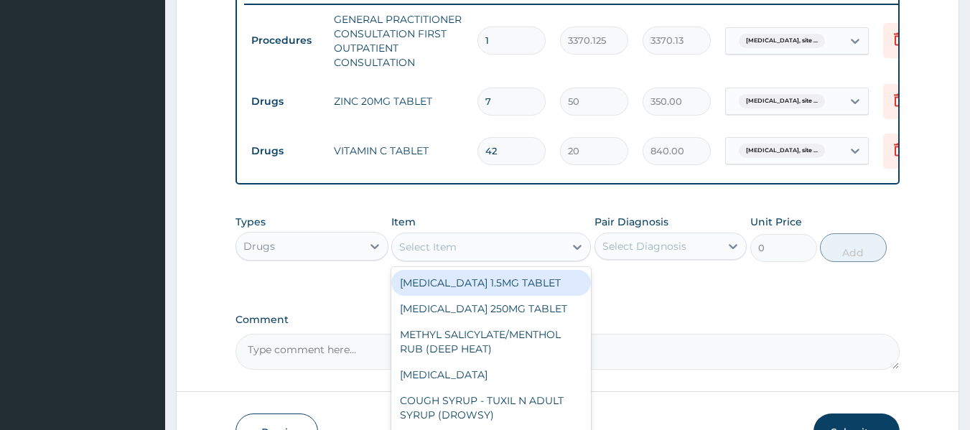
click at [448, 254] on div "Select Item" at bounding box center [427, 247] width 57 height 14
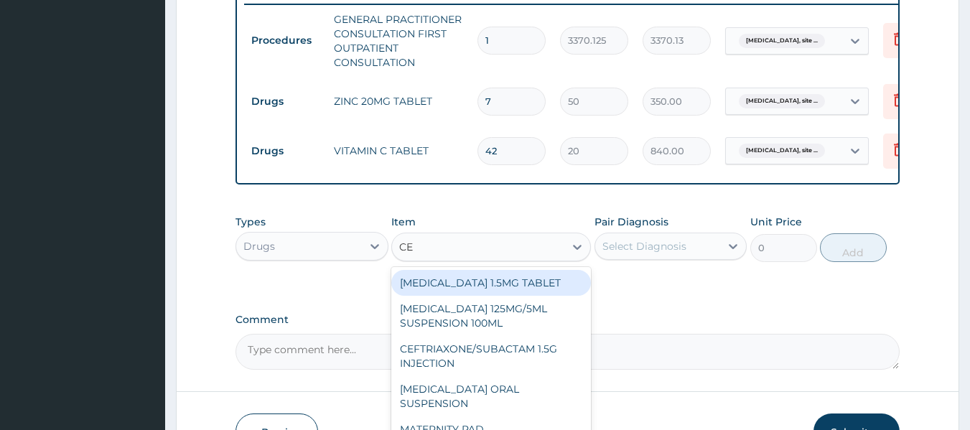
type input "CET"
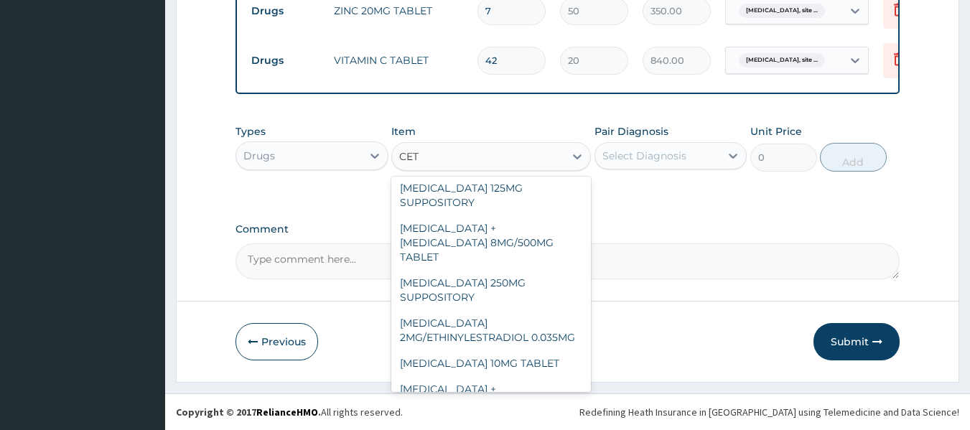
scroll to position [188, 0]
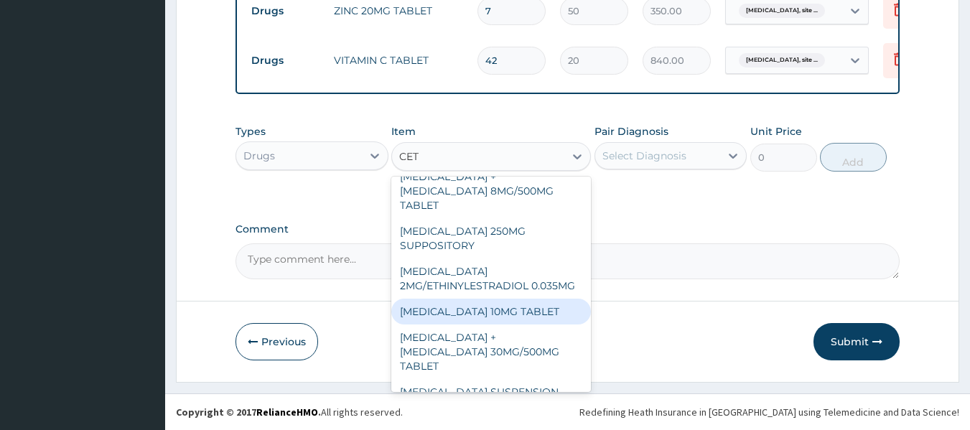
click at [497, 305] on div "CETIRIZINE 10MG TABLET" at bounding box center [491, 312] width 200 height 26
type input "115"
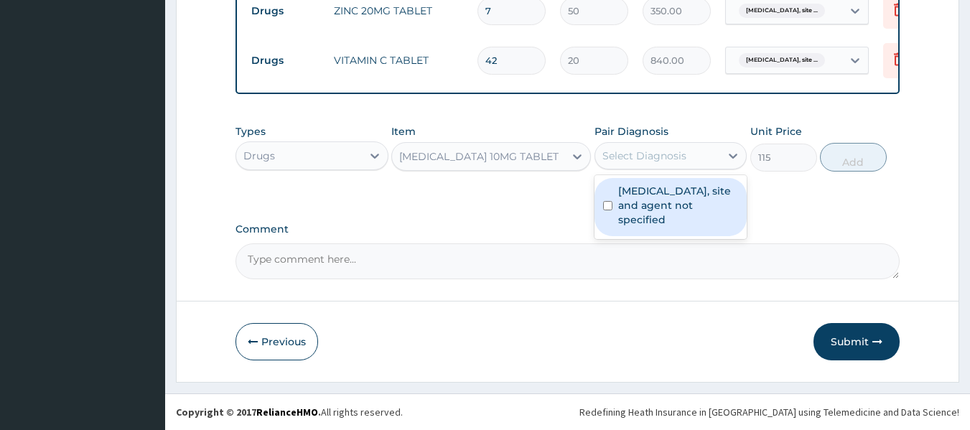
drag, startPoint x: 672, startPoint y: 151, endPoint x: 672, endPoint y: 208, distance: 57.5
click at [672, 170] on div "option Urinary tract infection, site and agent not specified, selected. option …" at bounding box center [671, 155] width 153 height 27
click at [672, 208] on label "Urinary tract infection, site and agent not specified" at bounding box center [678, 205] width 121 height 43
checkbox input "true"
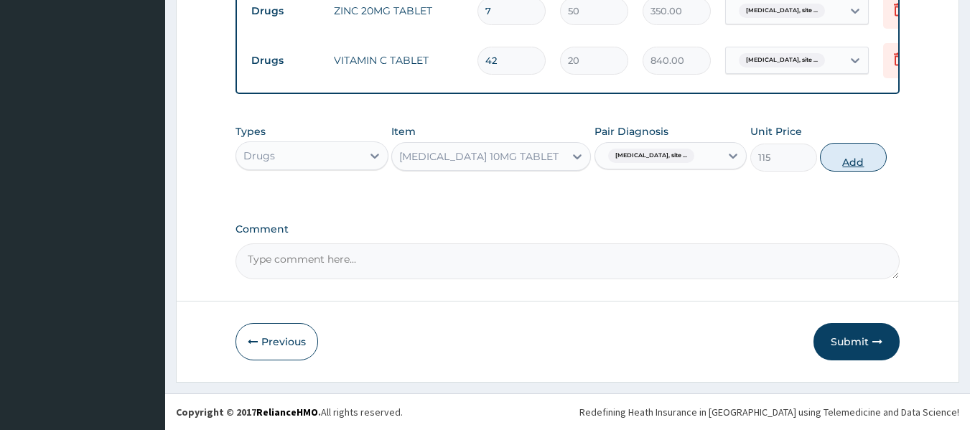
click at [858, 159] on button "Add" at bounding box center [853, 157] width 67 height 29
type input "0"
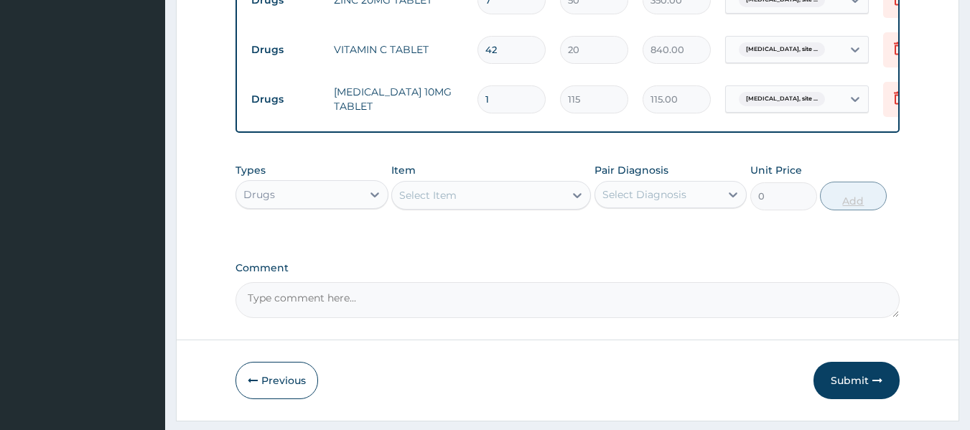
type input "0.00"
type input "5"
type input "575.00"
type input "5"
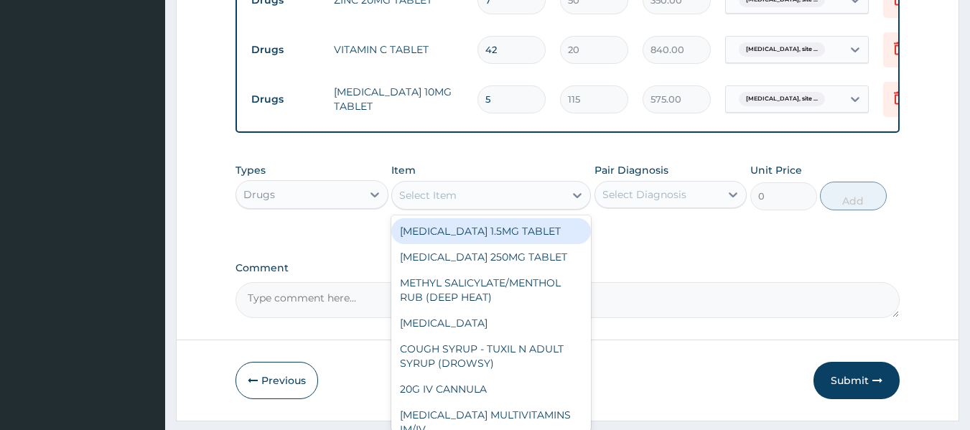
click at [488, 195] on div "Select Item" at bounding box center [478, 195] width 172 height 23
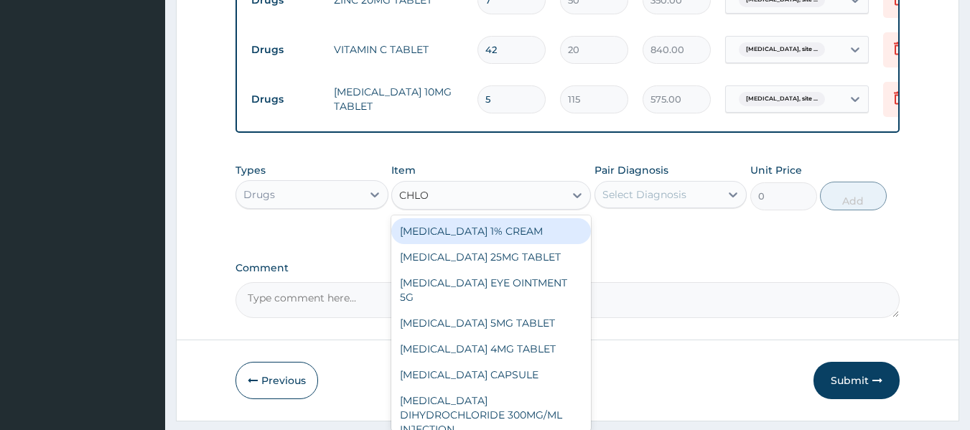
type input "CHLOR"
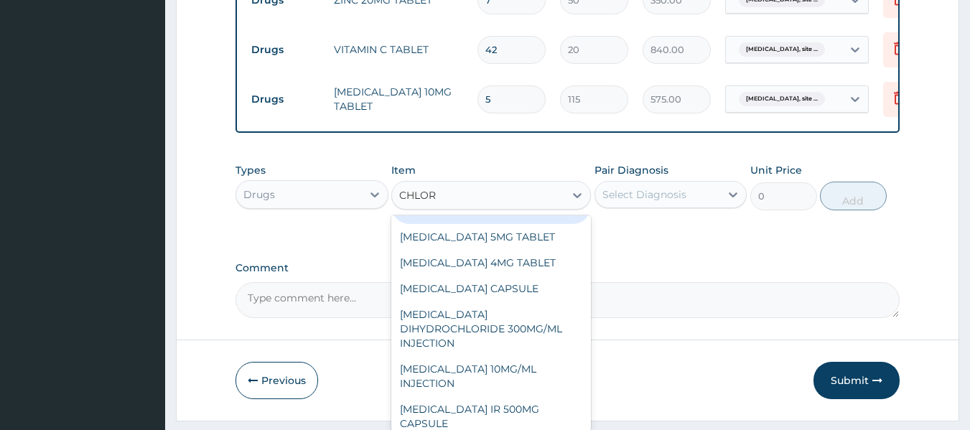
scroll to position [85, 0]
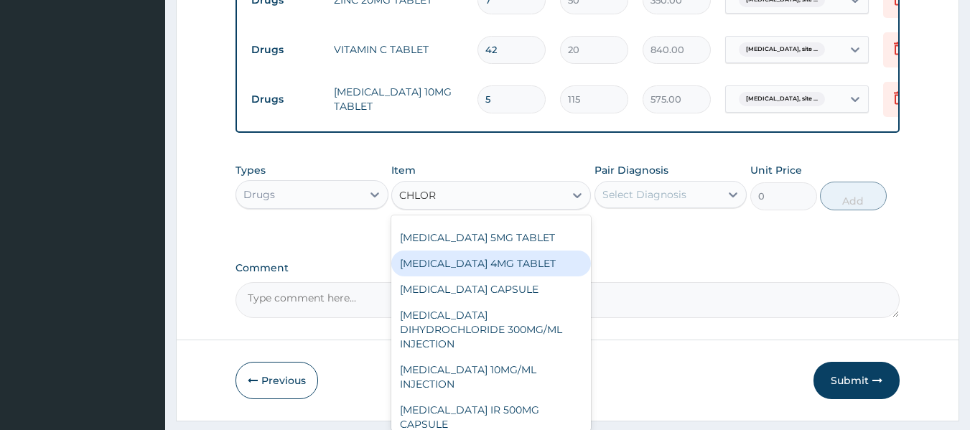
click at [514, 277] on div "CHLORPHENIRAMINE 4MG TABLET" at bounding box center [491, 264] width 200 height 26
type input "60"
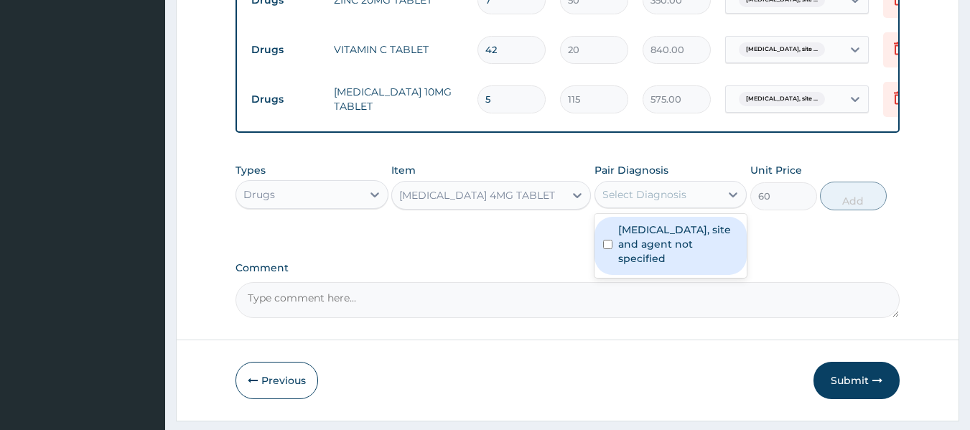
drag, startPoint x: 691, startPoint y: 200, endPoint x: 682, endPoint y: 260, distance: 60.3
click at [682, 208] on div "option Urinary tract infection, site and agent not specified, selected. option …" at bounding box center [671, 194] width 153 height 27
click at [682, 260] on label "Urinary tract infection, site and agent not specified" at bounding box center [678, 244] width 121 height 43
checkbox input "true"
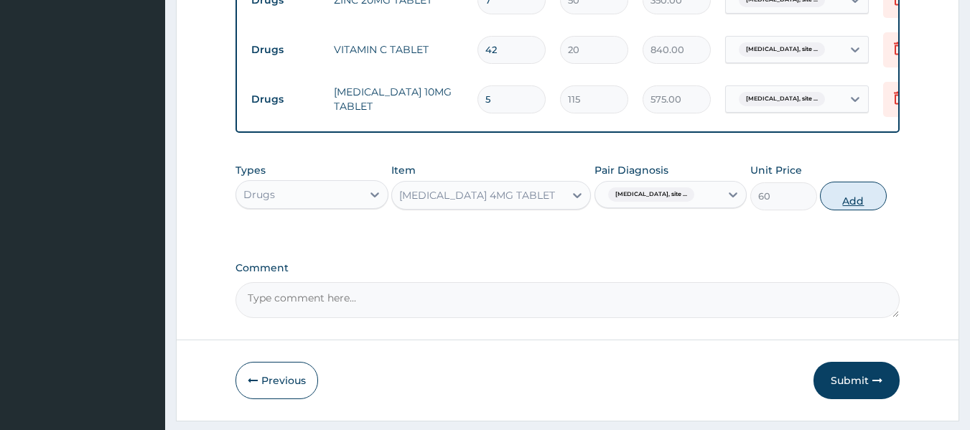
click at [868, 204] on button "Add" at bounding box center [853, 196] width 67 height 29
type input "0"
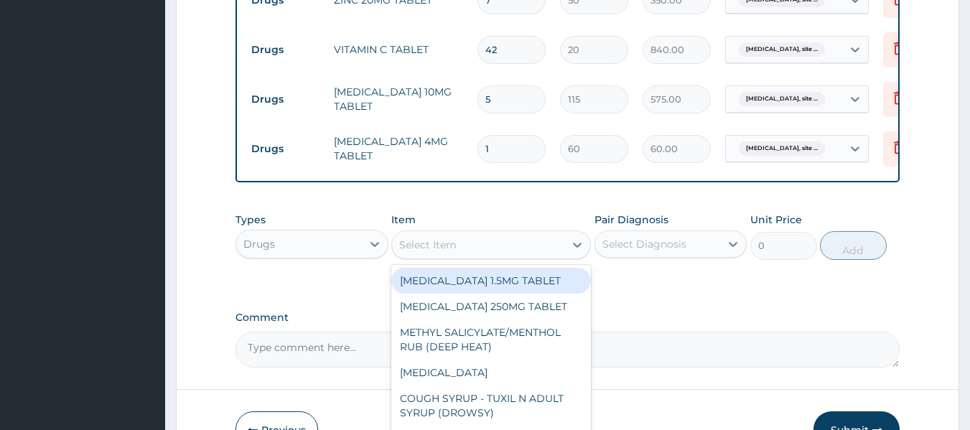
click at [456, 250] on div "Select Item" at bounding box center [427, 245] width 57 height 14
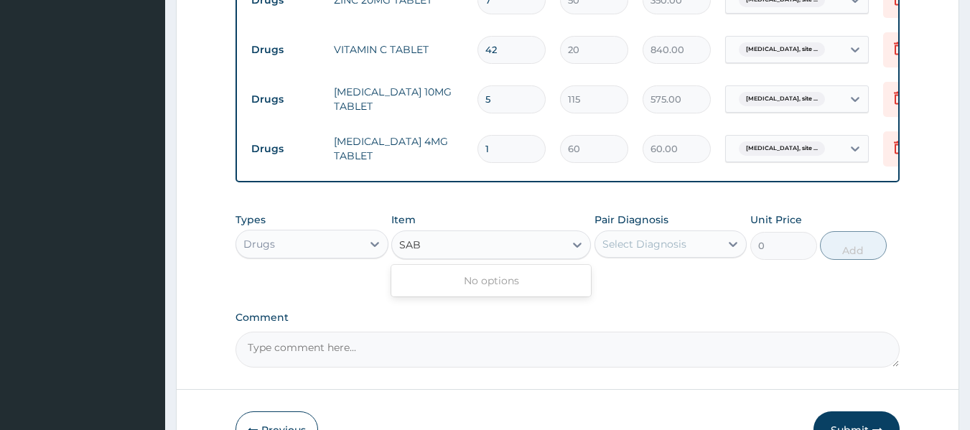
type input "SA"
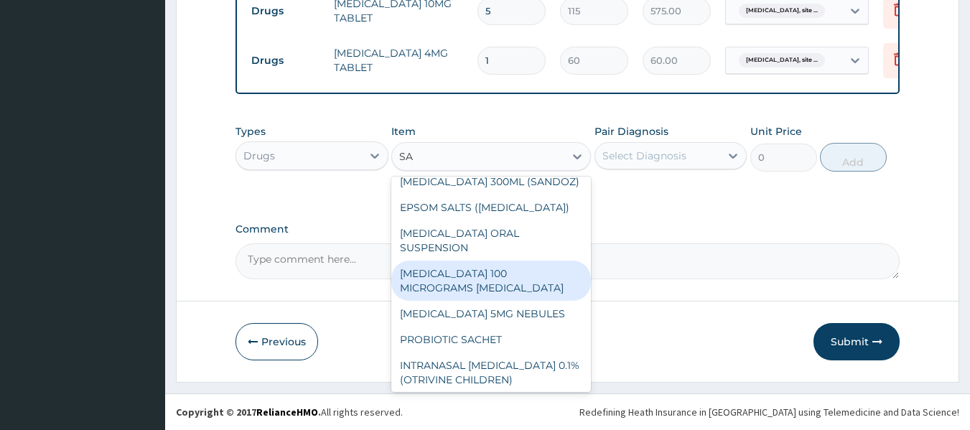
scroll to position [307, 0]
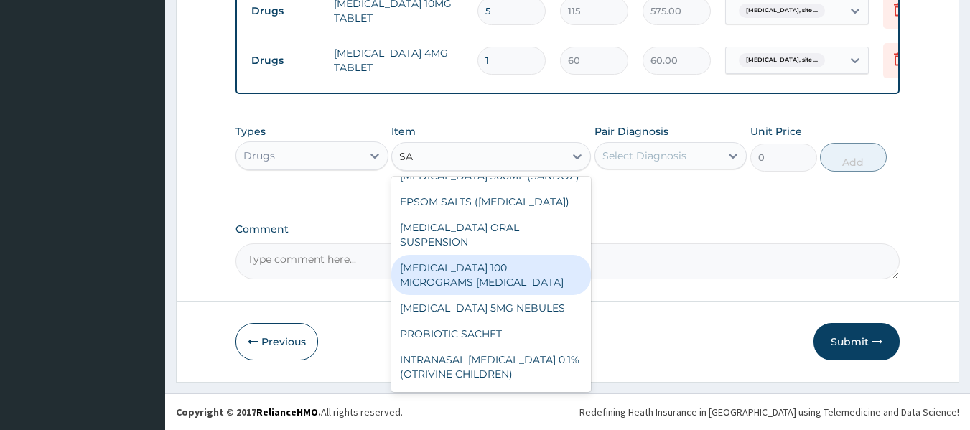
click at [509, 277] on div "SALBUTAMOL 100 MICROGRAMS INHALER" at bounding box center [491, 275] width 200 height 40
type input "5760"
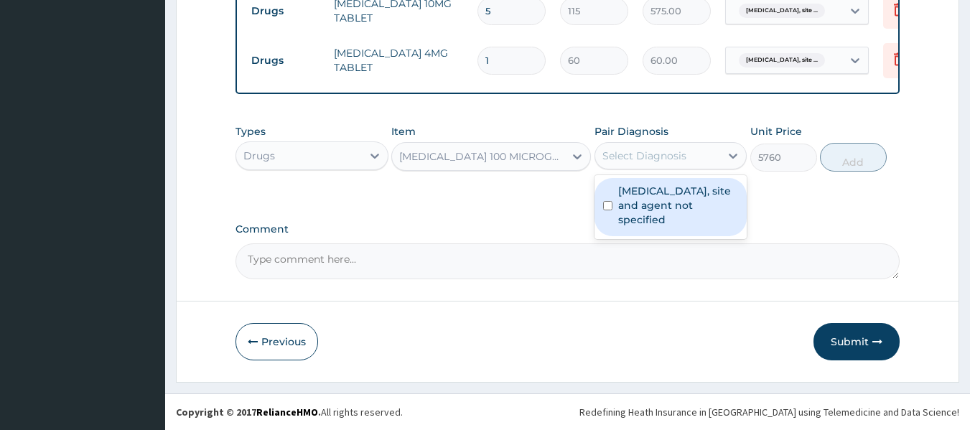
click at [685, 146] on div "Select Diagnosis" at bounding box center [658, 155] width 126 height 23
click at [665, 227] on div "Urinary tract infection, site and agent not specified" at bounding box center [671, 207] width 153 height 58
checkbox input "true"
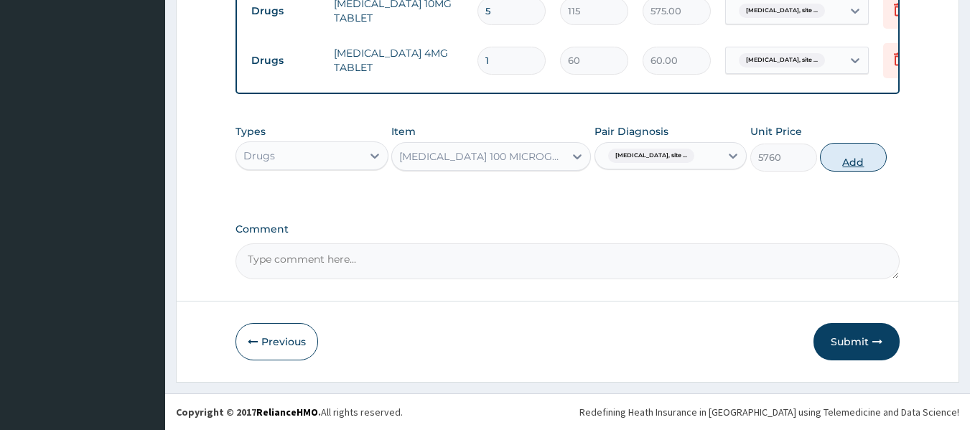
click at [861, 152] on button "Add" at bounding box center [853, 157] width 67 height 29
type input "0"
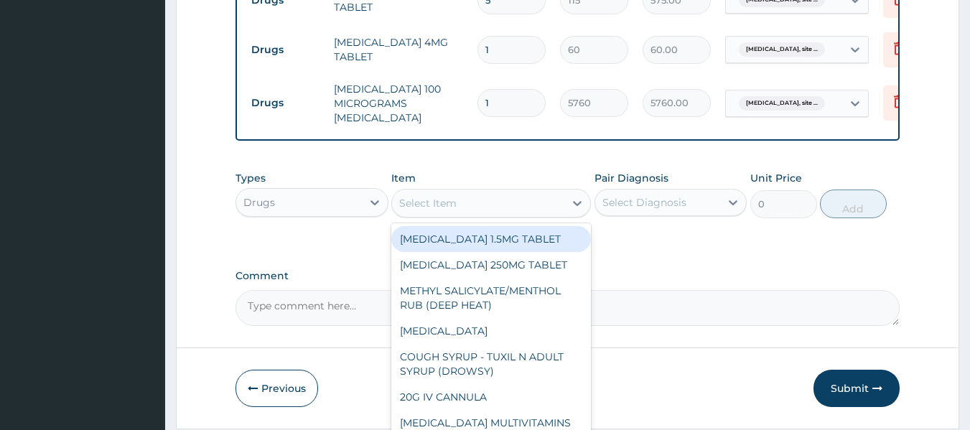
click at [501, 205] on div "Select Item" at bounding box center [478, 203] width 172 height 23
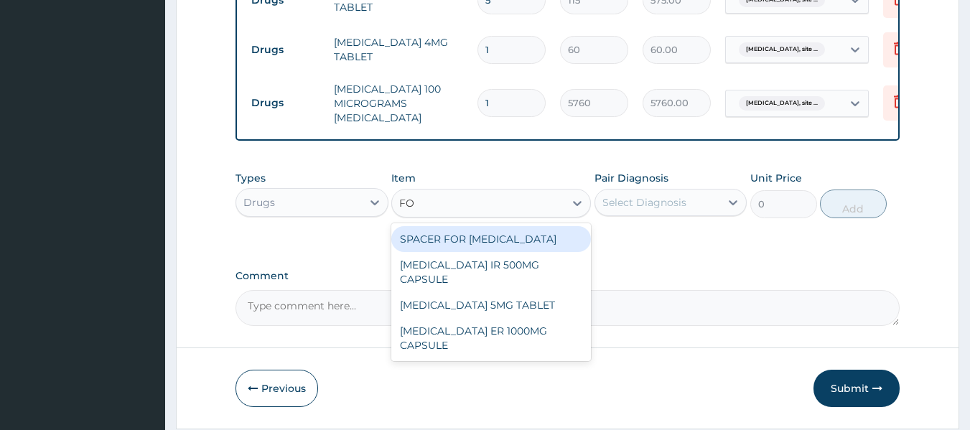
type input "FOR"
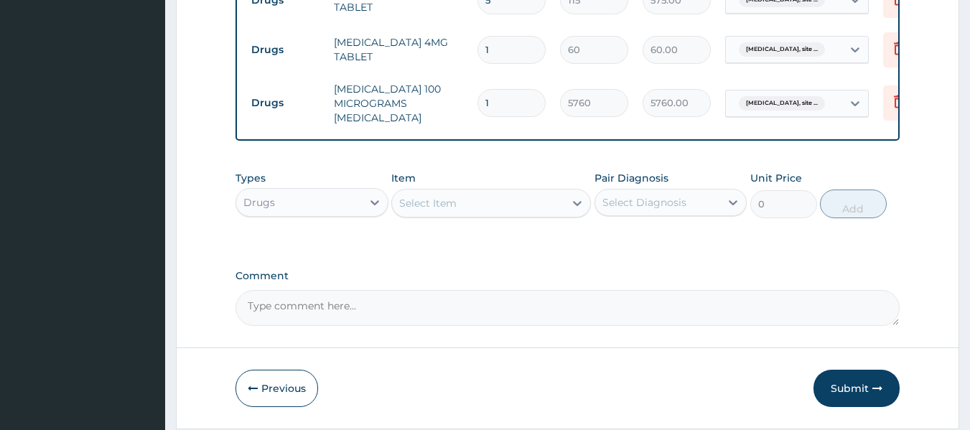
click at [501, 205] on div "Select Item" at bounding box center [478, 203] width 172 height 23
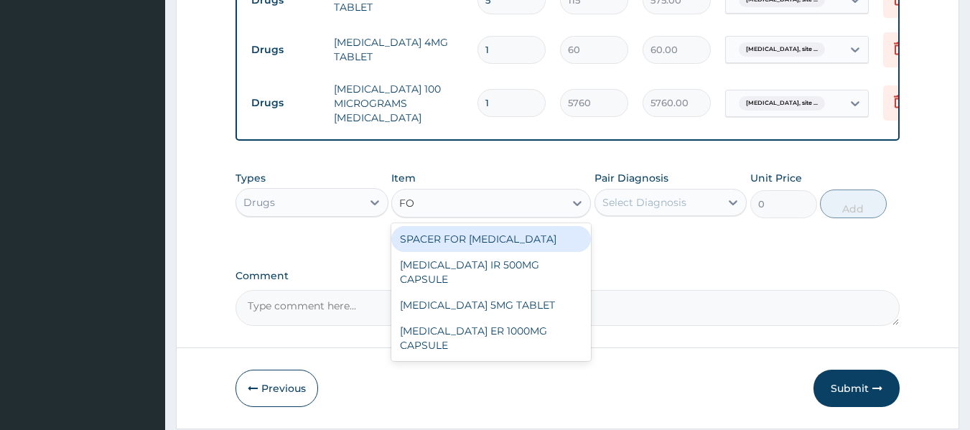
type input "FOR"
click at [508, 237] on div "SPACER FOR INHALER" at bounding box center [491, 239] width 200 height 26
type input "3720"
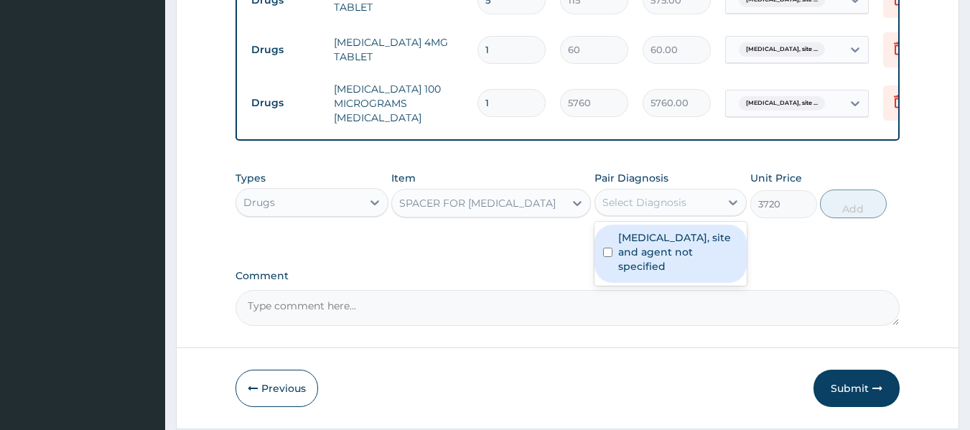
click at [675, 200] on div "Select Diagnosis" at bounding box center [645, 202] width 84 height 14
click at [677, 246] on label "Urinary tract infection, site and agent not specified" at bounding box center [678, 252] width 121 height 43
checkbox input "true"
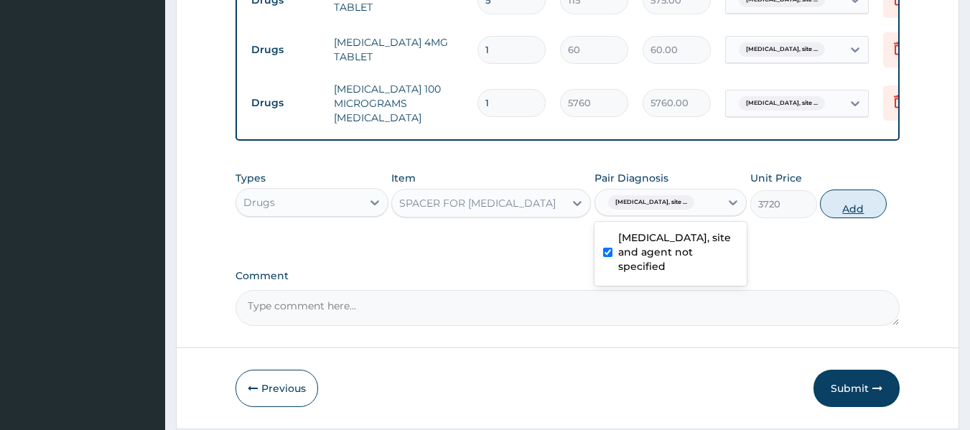
click at [860, 202] on button "Add" at bounding box center [853, 204] width 67 height 29
type input "0"
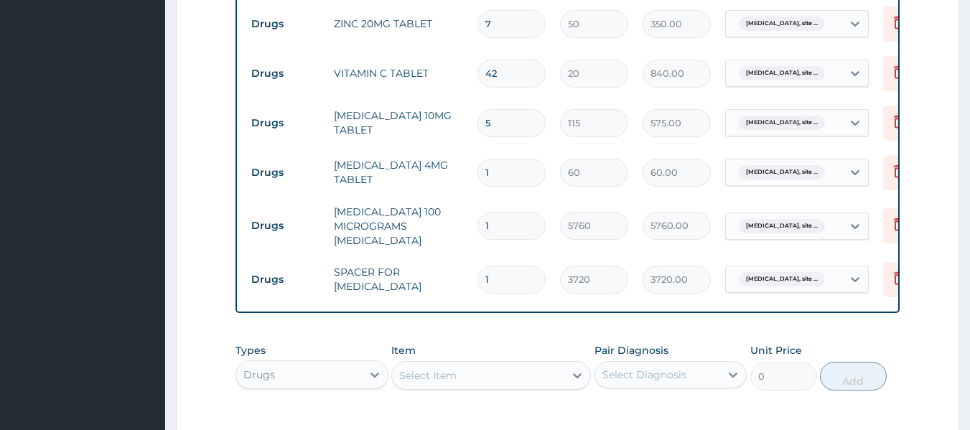
scroll to position [645, 0]
click at [513, 168] on input "1" at bounding box center [512, 173] width 68 height 28
type input "0.00"
type input "3"
type input "180.00"
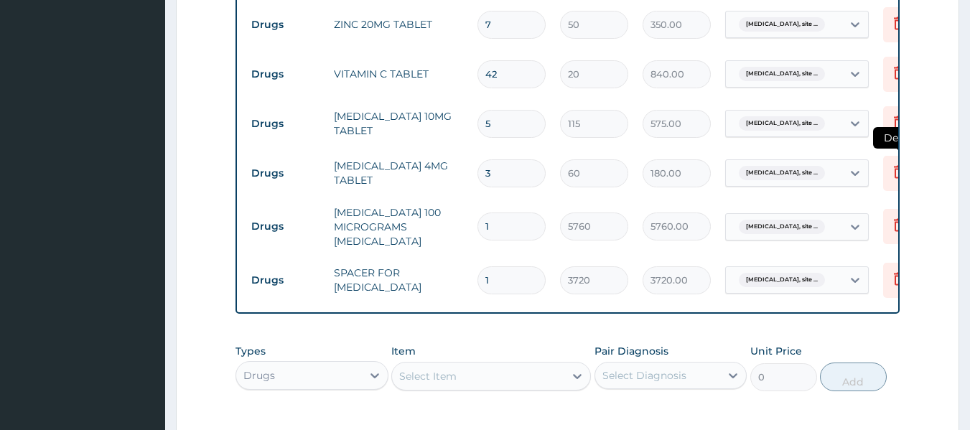
click at [894, 175] on icon at bounding box center [899, 171] width 17 height 17
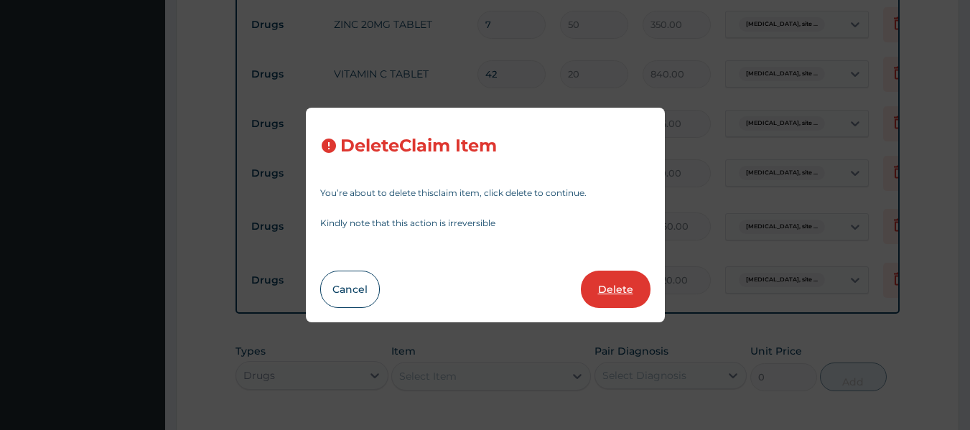
click at [616, 287] on button "Delete" at bounding box center [616, 289] width 70 height 37
type input "1"
type input "5760"
type input "5760.00"
type input "3720"
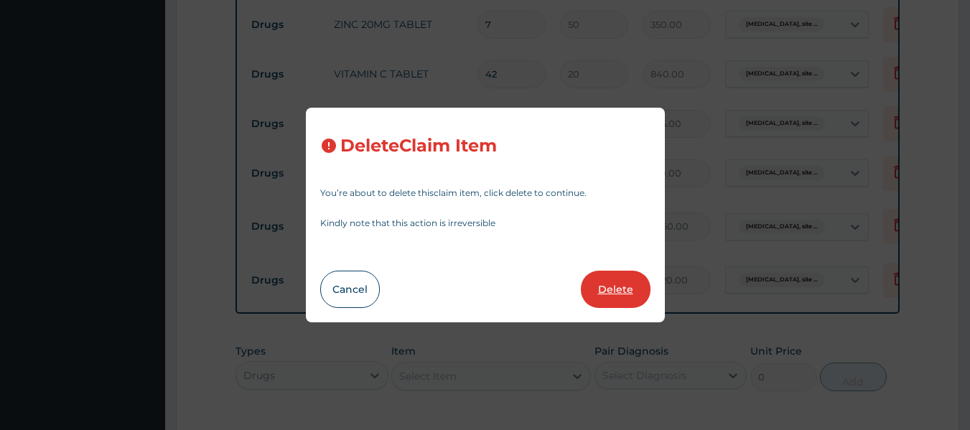
type input "3720.00"
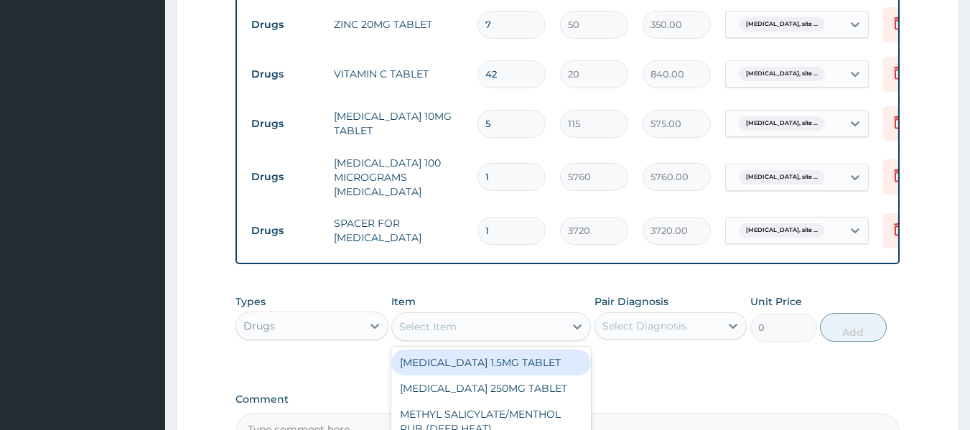
click at [437, 320] on div "Select Item" at bounding box center [478, 326] width 172 height 23
type input "PROME"
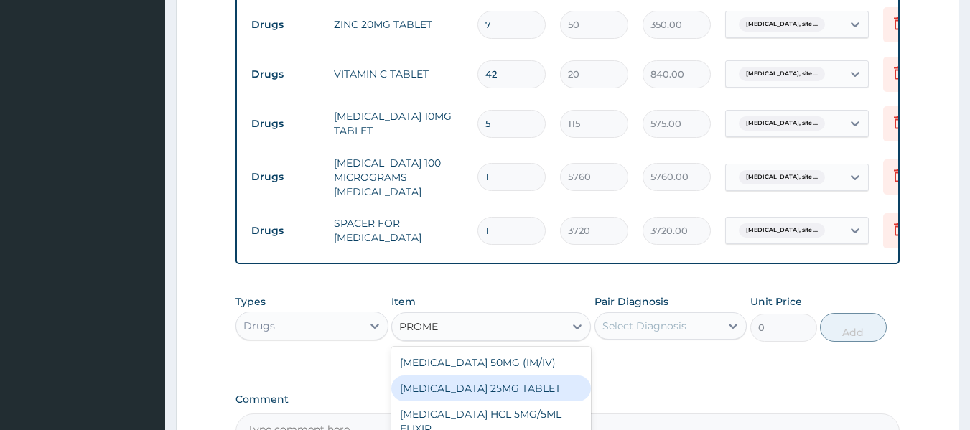
click at [532, 391] on div "PROMETHAZINE 25MG TABLET" at bounding box center [491, 389] width 200 height 26
type input "40"
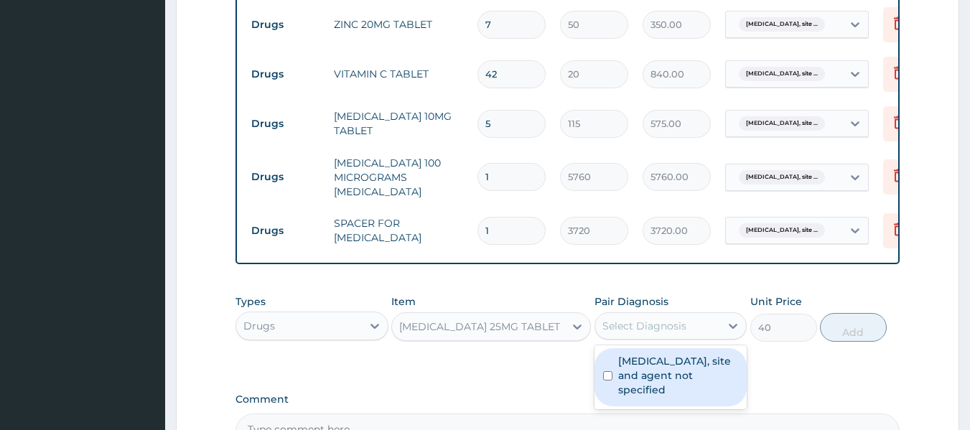
drag, startPoint x: 662, startPoint y: 330, endPoint x: 667, endPoint y: 370, distance: 40.5
click at [667, 340] on div "option Urinary tract infection, site and agent not specified, selected. option …" at bounding box center [671, 325] width 153 height 27
click at [667, 370] on label "Urinary tract infection, site and agent not specified" at bounding box center [678, 375] width 121 height 43
checkbox input "true"
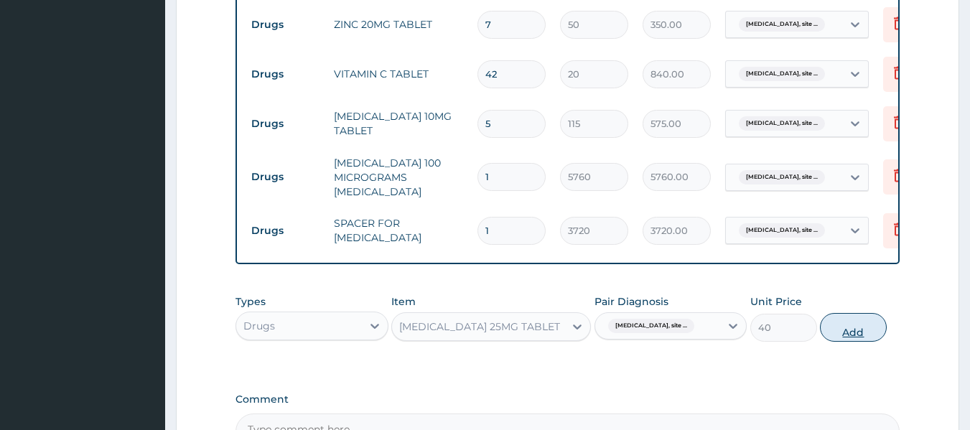
click at [850, 330] on button "Add" at bounding box center [853, 327] width 67 height 29
type input "0"
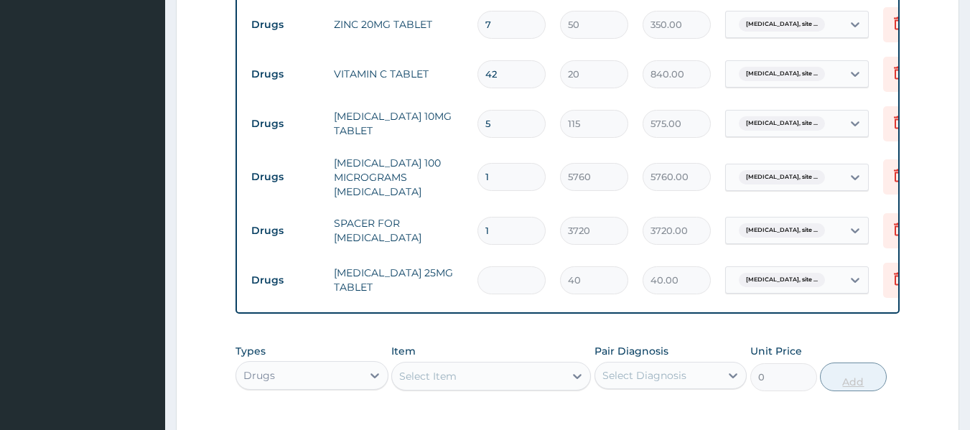
type input "0.00"
type input "3"
type input "120.00"
type input "3"
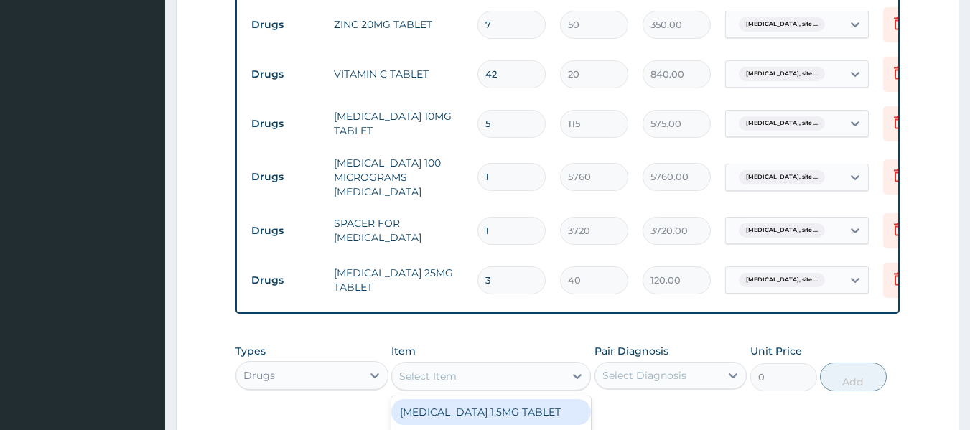
click at [518, 381] on div "Select Item" at bounding box center [478, 376] width 172 height 23
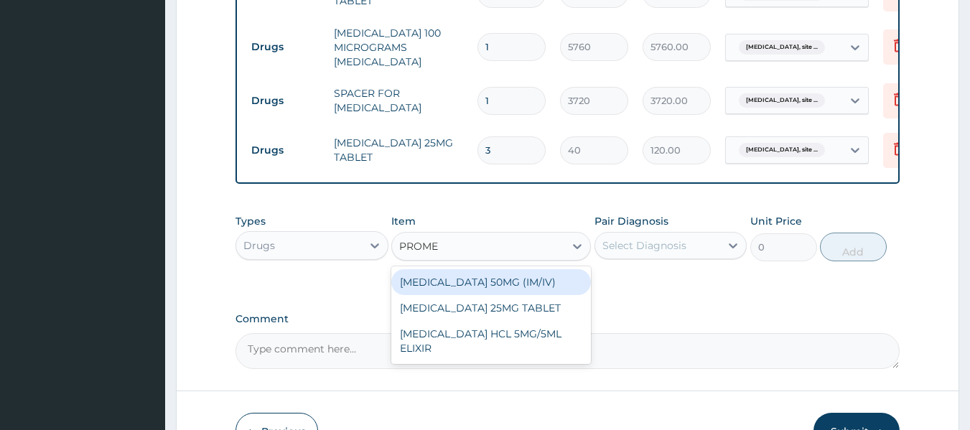
scroll to position [776, 0]
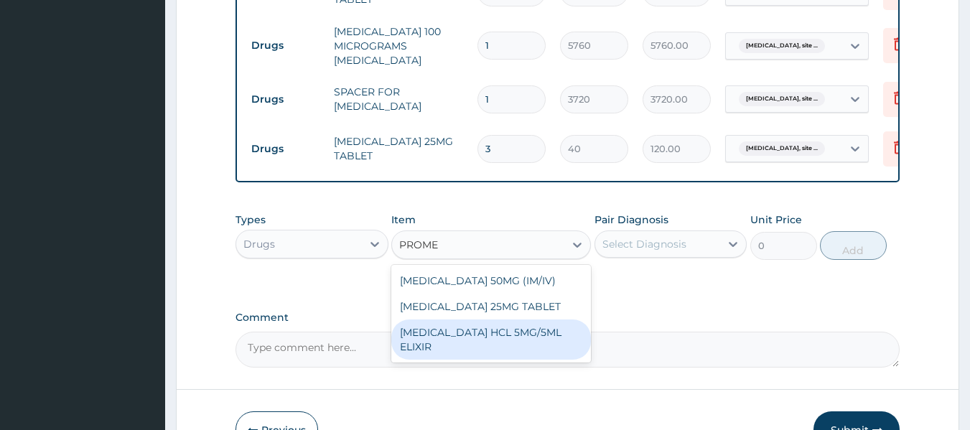
type input "PROME"
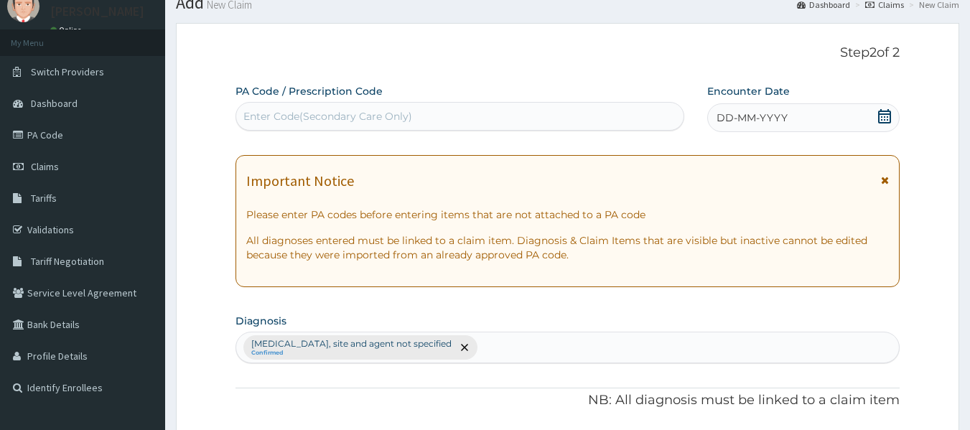
scroll to position [0, 0]
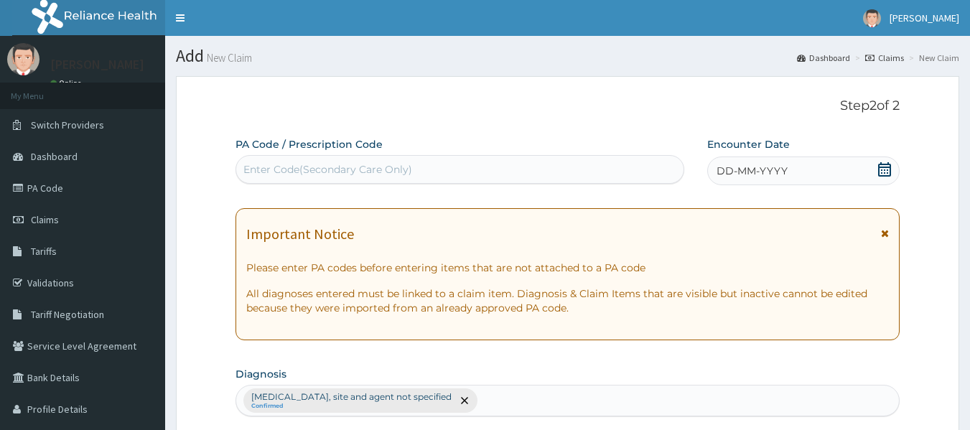
click at [725, 172] on span "DD-MM-YYYY" at bounding box center [752, 171] width 71 height 14
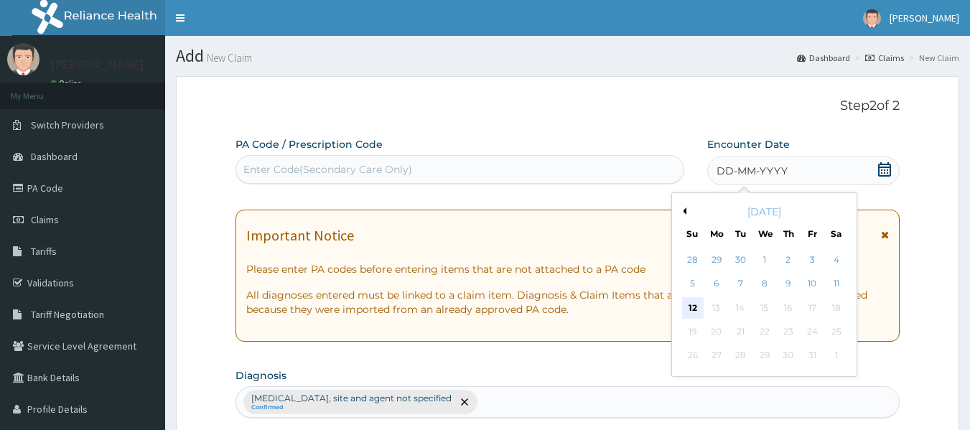
click at [690, 306] on div "12" at bounding box center [693, 308] width 22 height 22
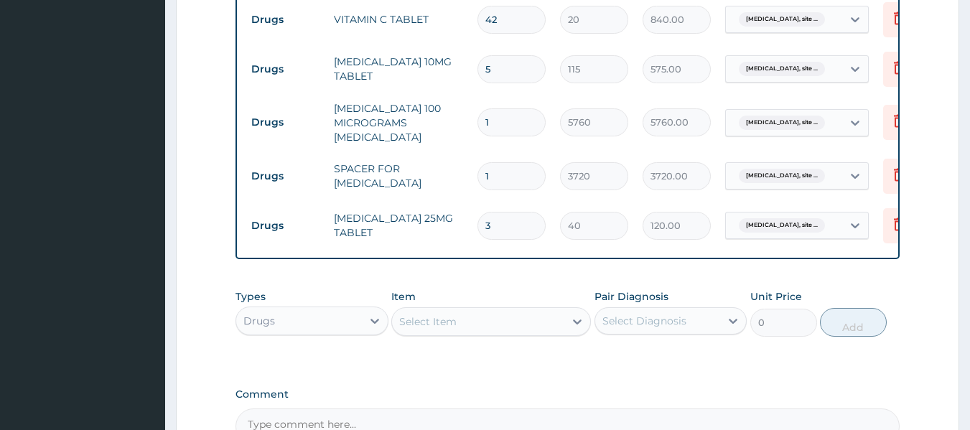
scroll to position [868, 0]
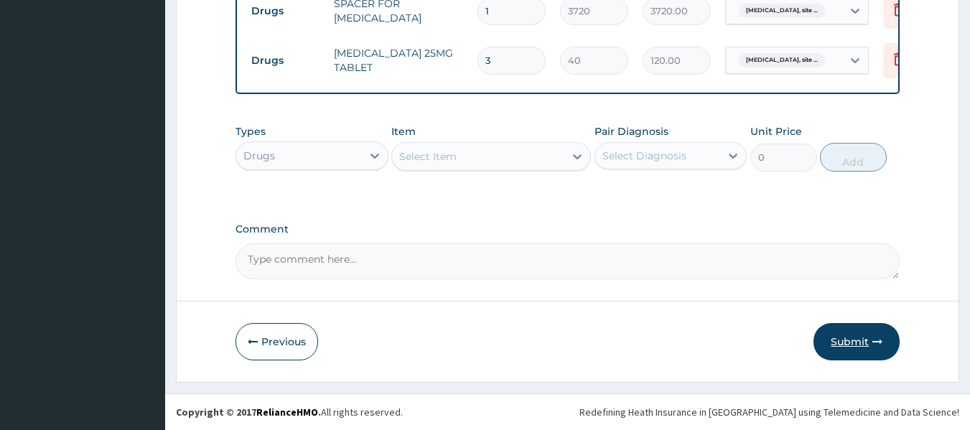
click at [841, 345] on button "Submit" at bounding box center [857, 341] width 86 height 37
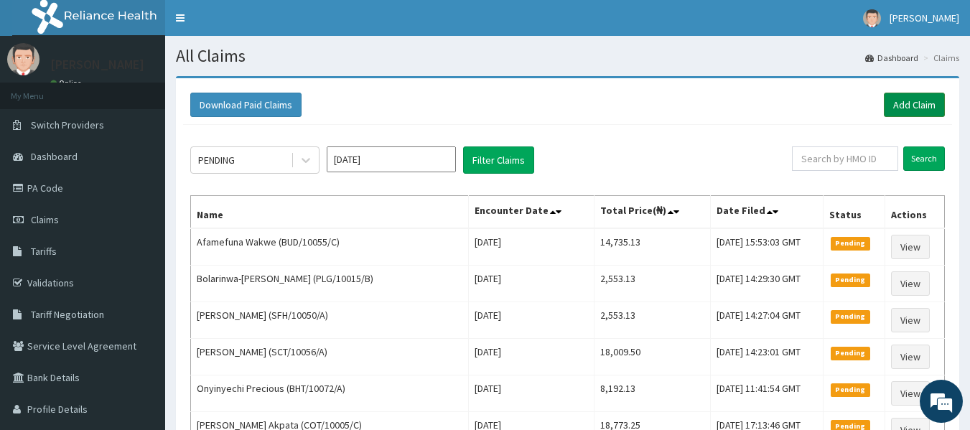
click at [911, 106] on link "Add Claim" at bounding box center [914, 105] width 61 height 24
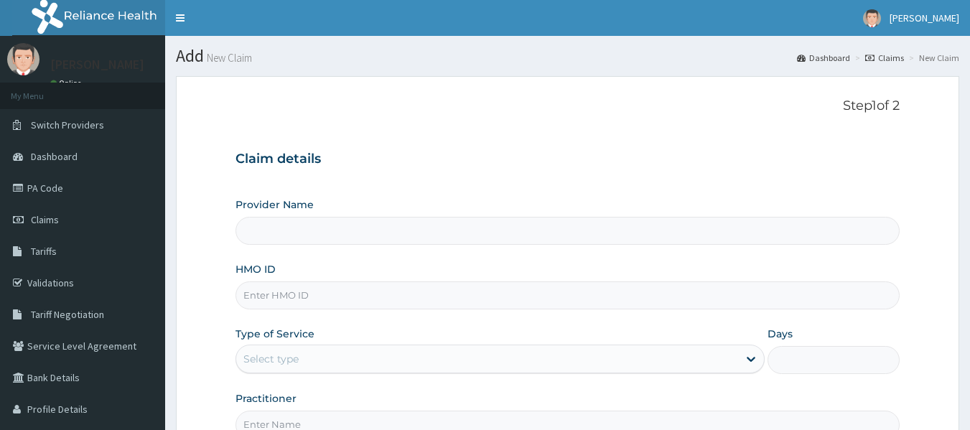
click at [260, 295] on input "HMO ID" at bounding box center [568, 296] width 665 height 28
type input "Reliance Family Clinics (RFC) - [GEOGRAPHIC_DATA]"
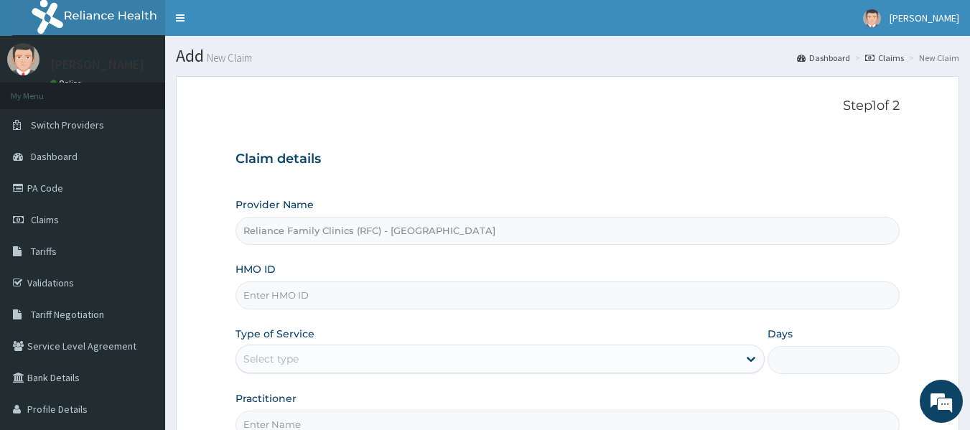
paste input "PSI/10025/A"
type input "PSI/10025/A"
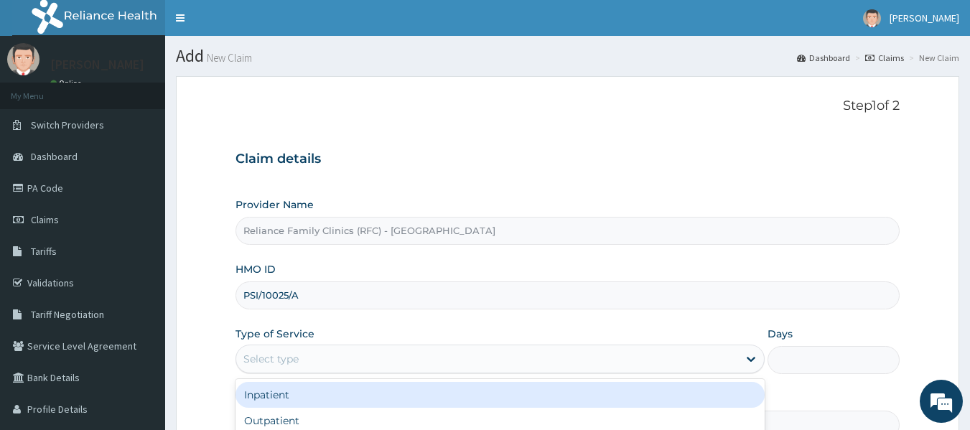
click at [306, 365] on div "Select type" at bounding box center [487, 359] width 502 height 23
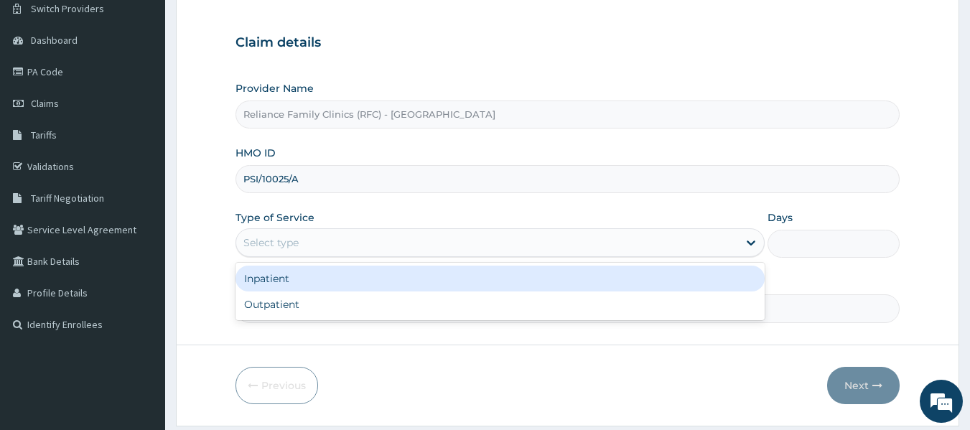
scroll to position [120, 0]
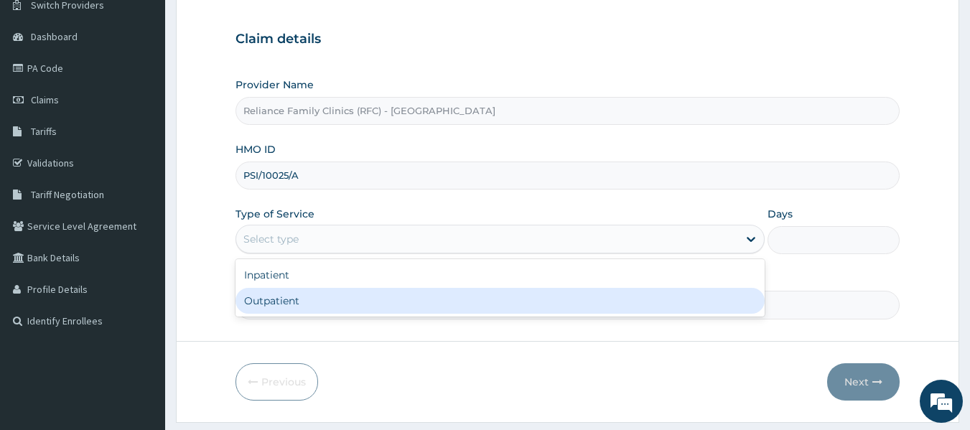
click at [284, 307] on div "Outpatient" at bounding box center [500, 301] width 529 height 26
type input "1"
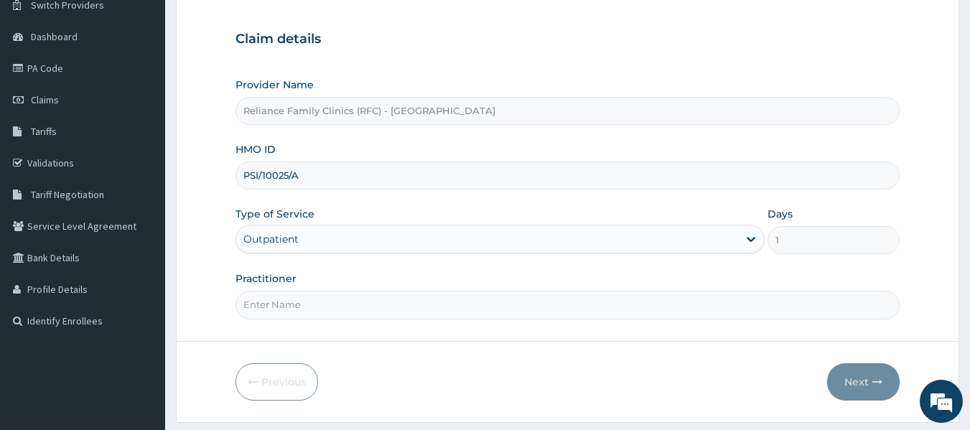
click at [280, 306] on input "Practitioner" at bounding box center [568, 305] width 665 height 28
type input "locum"
